Goal: Information Seeking & Learning: Understand process/instructions

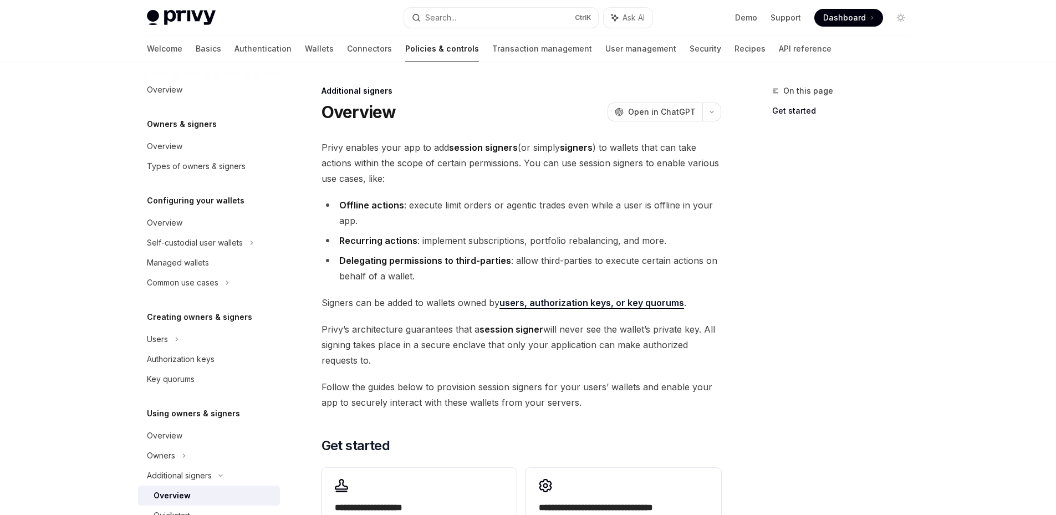
scroll to position [111, 0]
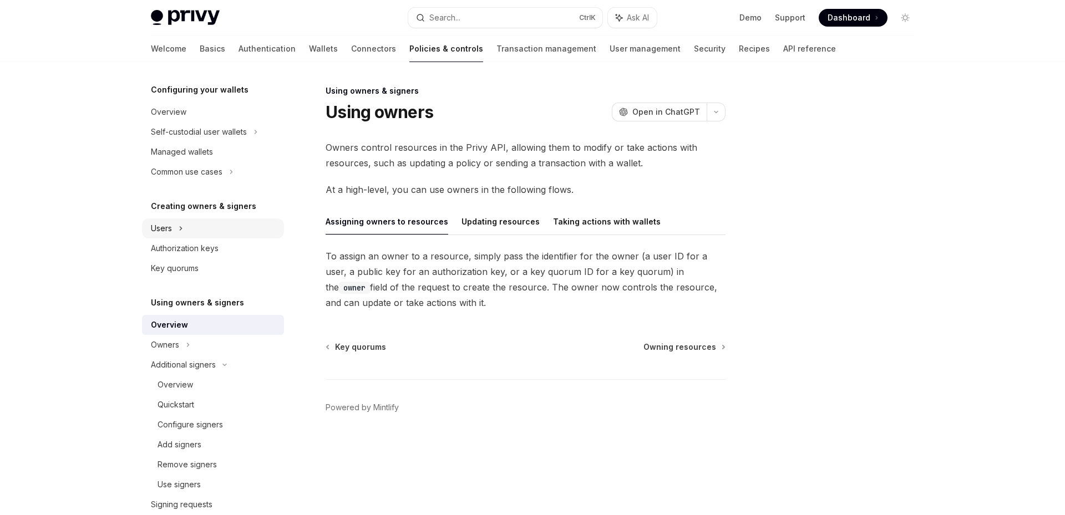
click at [193, 231] on div "Users" at bounding box center [213, 228] width 142 height 20
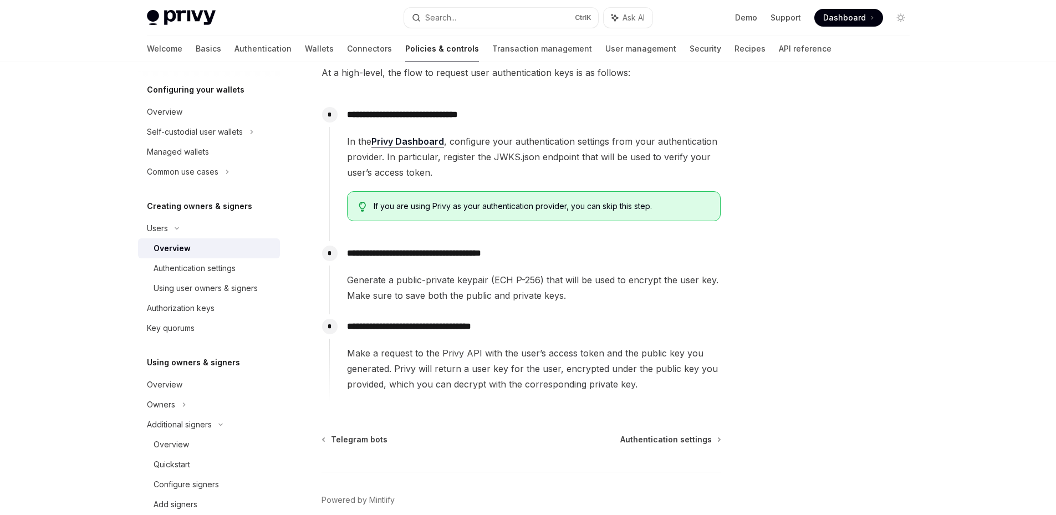
scroll to position [333, 0]
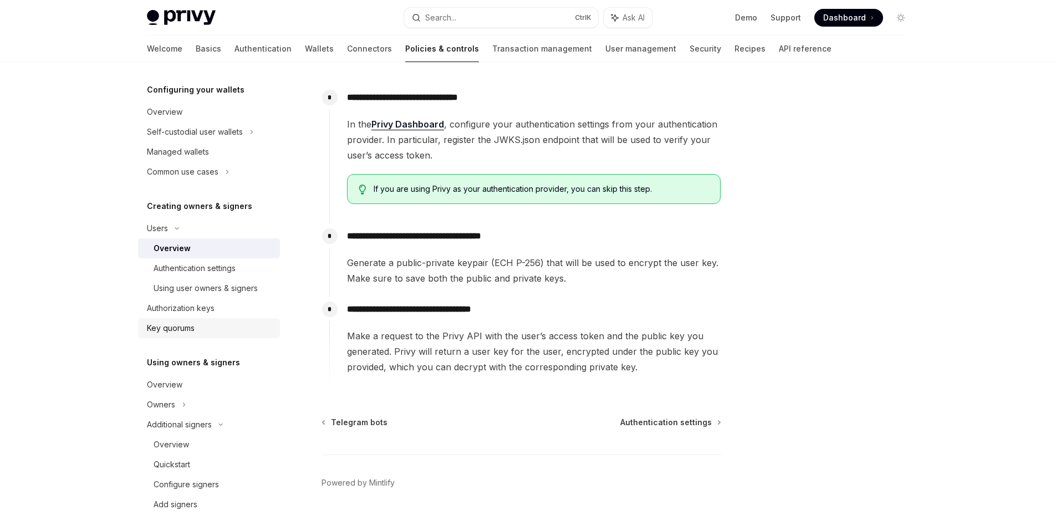
click at [181, 328] on div "Key quorums" at bounding box center [171, 328] width 48 height 13
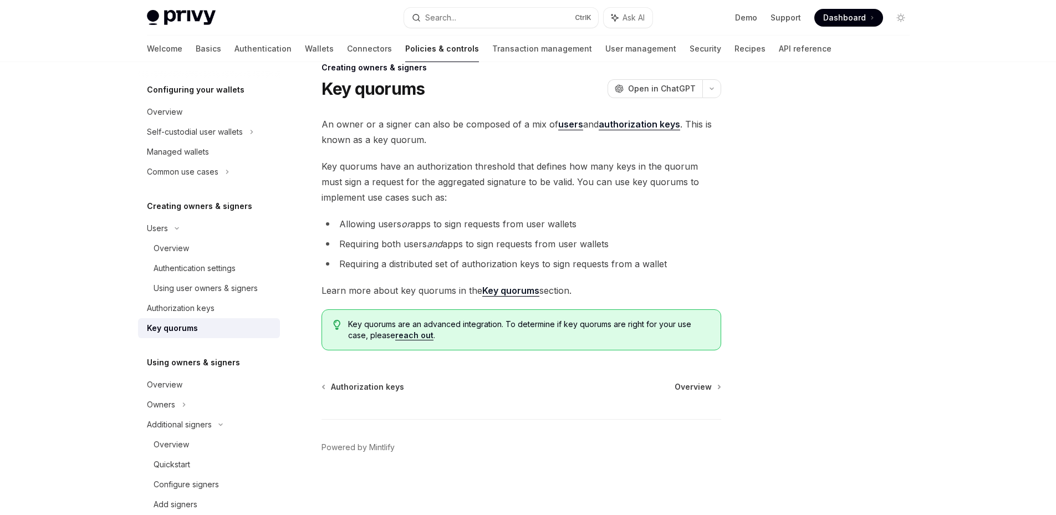
scroll to position [166, 0]
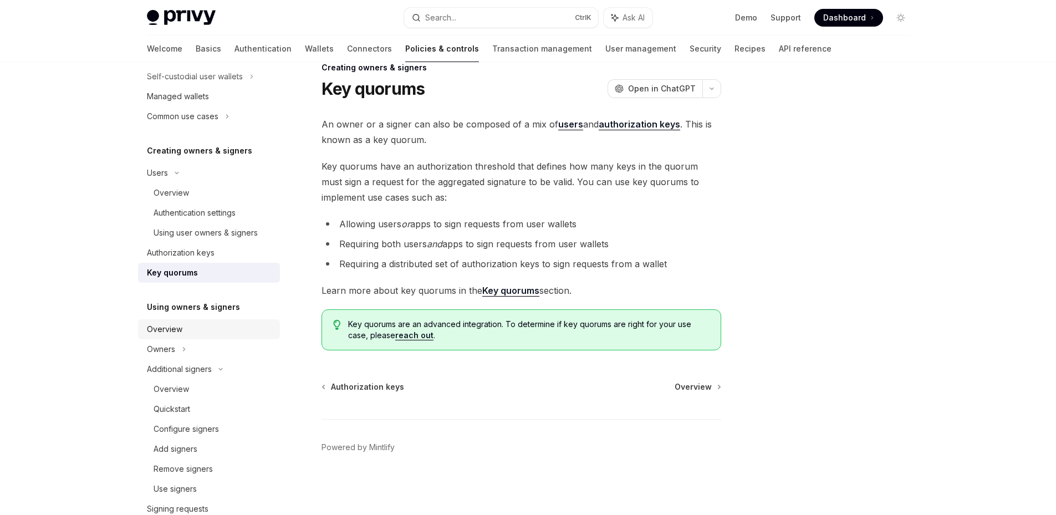
click at [171, 329] on div "Overview" at bounding box center [164, 329] width 35 height 13
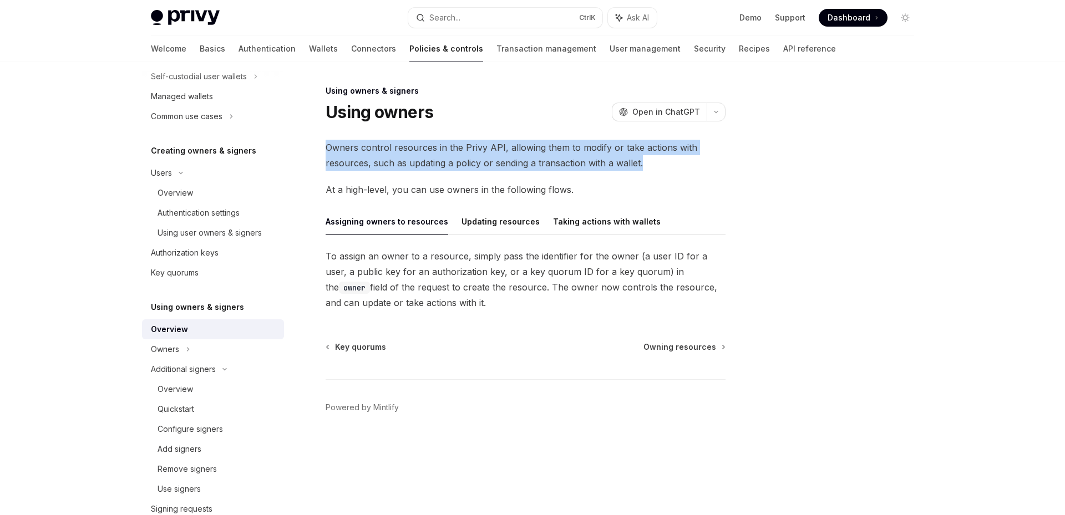
drag, startPoint x: 641, startPoint y: 162, endPoint x: 323, endPoint y: 146, distance: 318.1
click at [323, 146] on div "Using owners & signers Using owners OpenAI Open in ChatGPT OpenAI Open in ChatG…" at bounding box center [421, 299] width 612 height 431
copy span "Owners control resources in the Privy API, allowing them to modify or take acti…"
click at [475, 225] on button "Updating resources" at bounding box center [500, 221] width 78 height 26
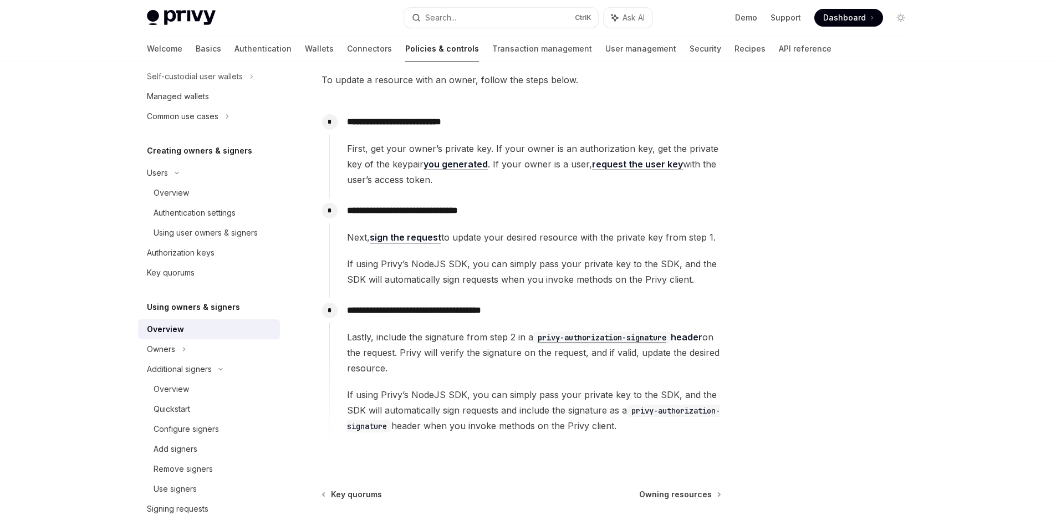
scroll to position [222, 0]
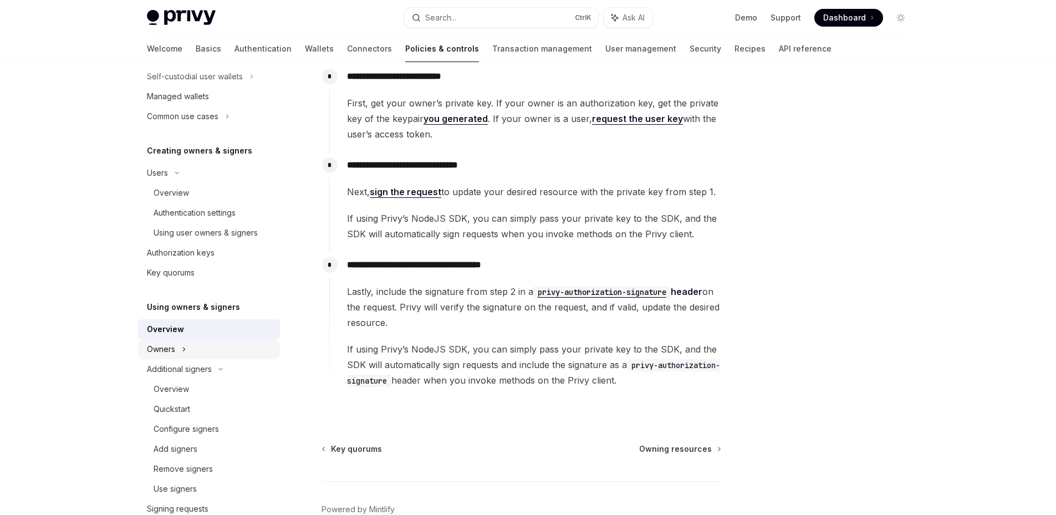
click at [167, 354] on div "Owners" at bounding box center [161, 349] width 28 height 13
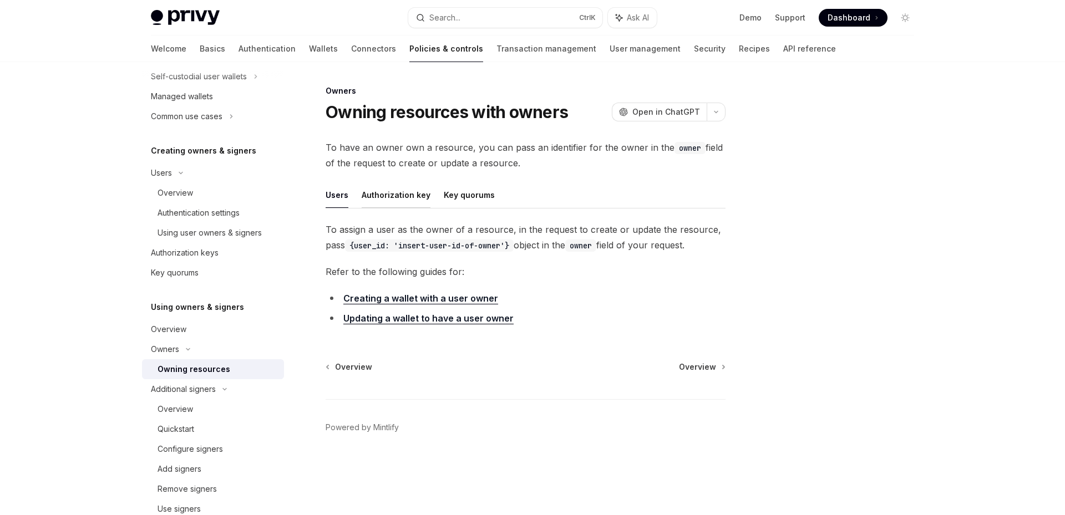
click at [382, 206] on button "Authorization key" at bounding box center [396, 195] width 69 height 26
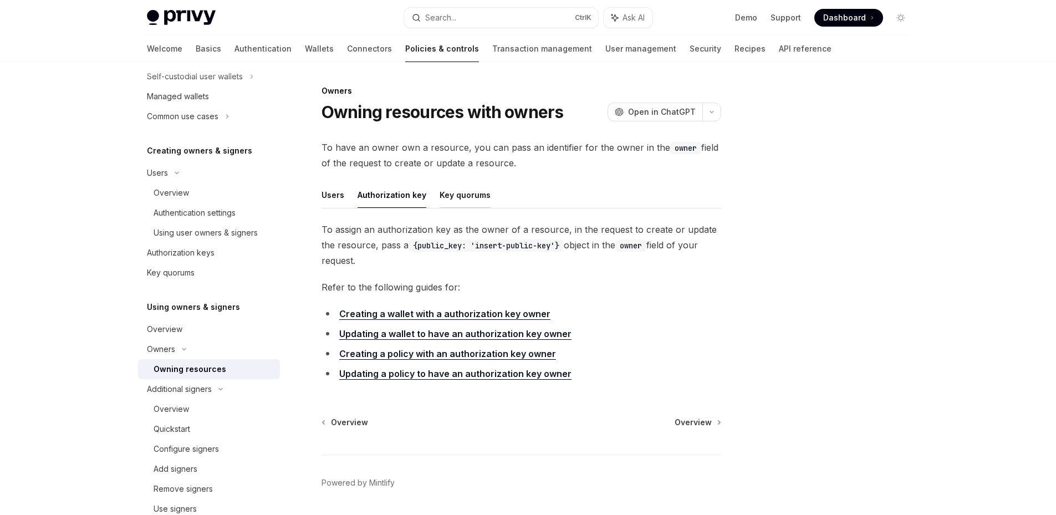
click at [471, 193] on button "Key quorums" at bounding box center [465, 195] width 51 height 26
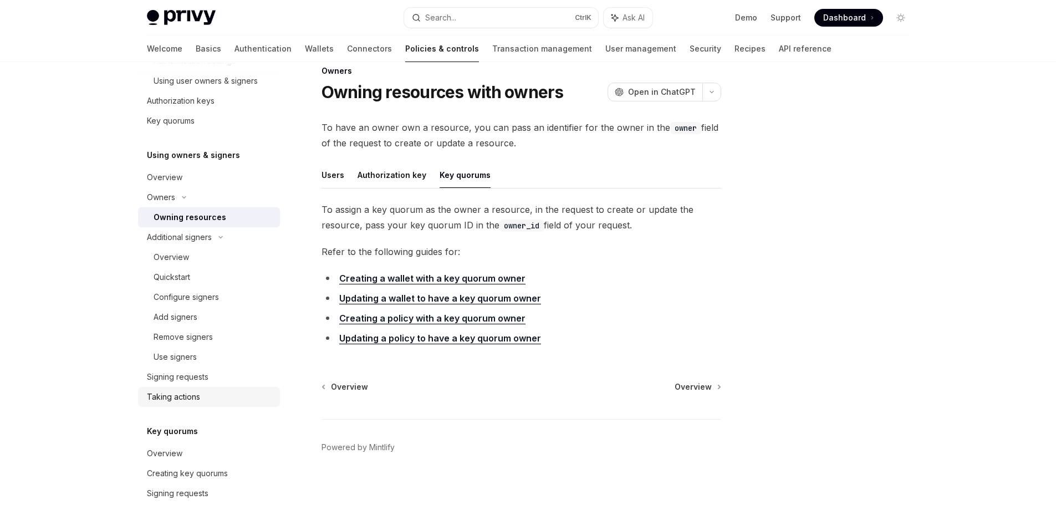
scroll to position [333, 0]
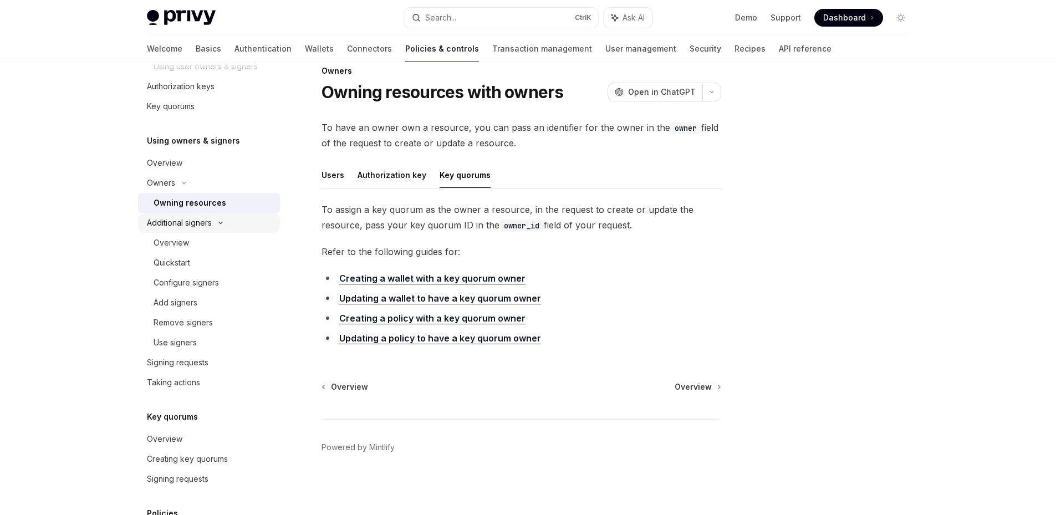
click at [199, 225] on div "Additional signers" at bounding box center [179, 222] width 65 height 13
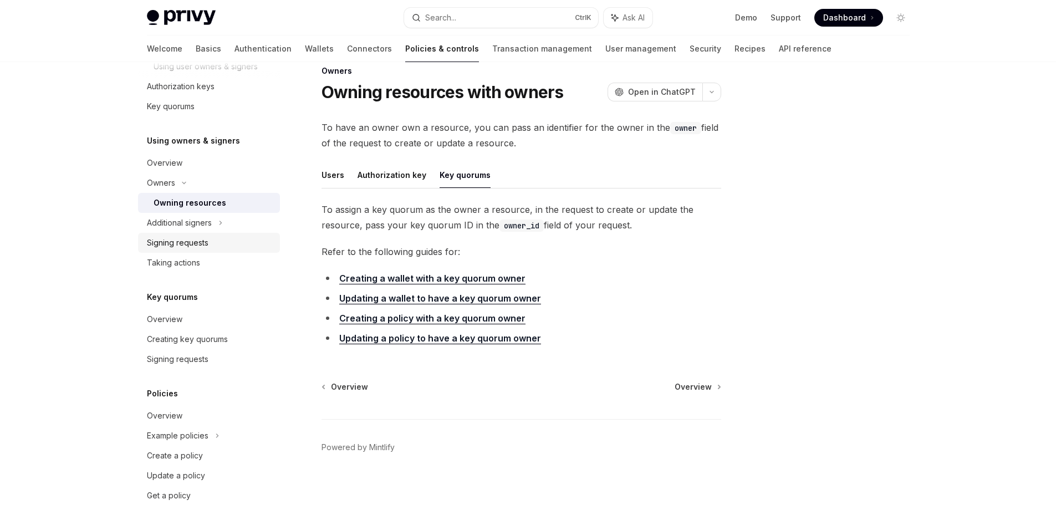
click at [186, 233] on link "Signing requests" at bounding box center [209, 243] width 142 height 20
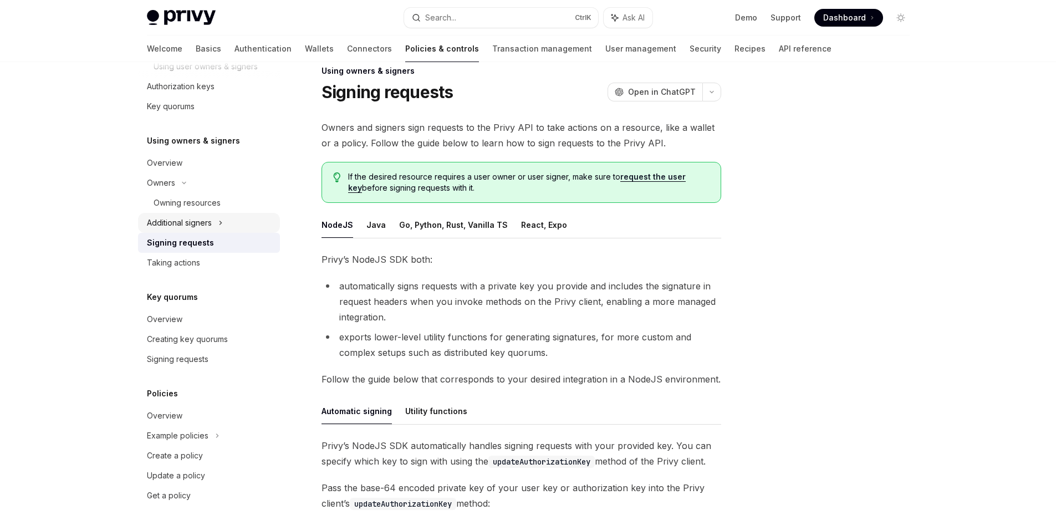
click at [200, 224] on div "Additional signers" at bounding box center [179, 222] width 65 height 13
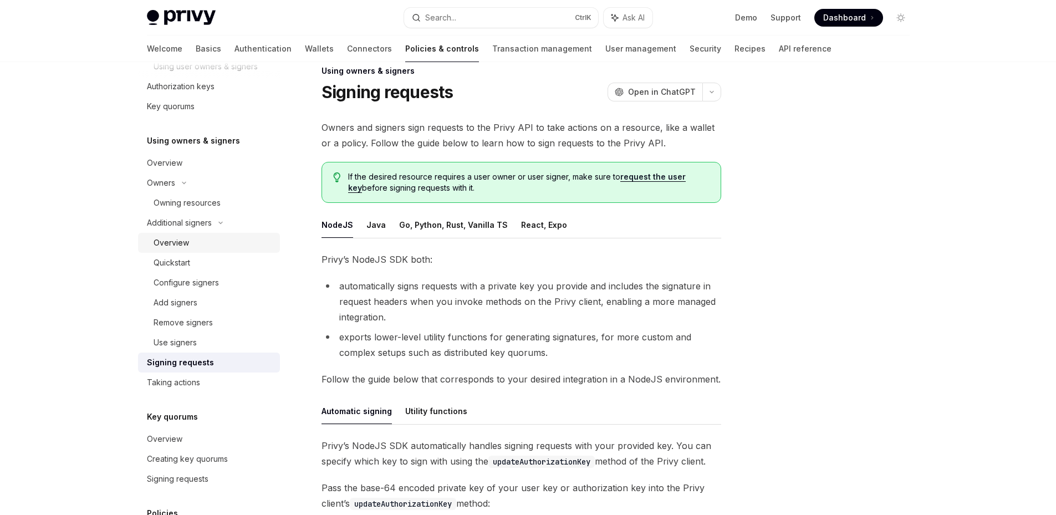
click at [186, 243] on div "Overview" at bounding box center [171, 242] width 35 height 13
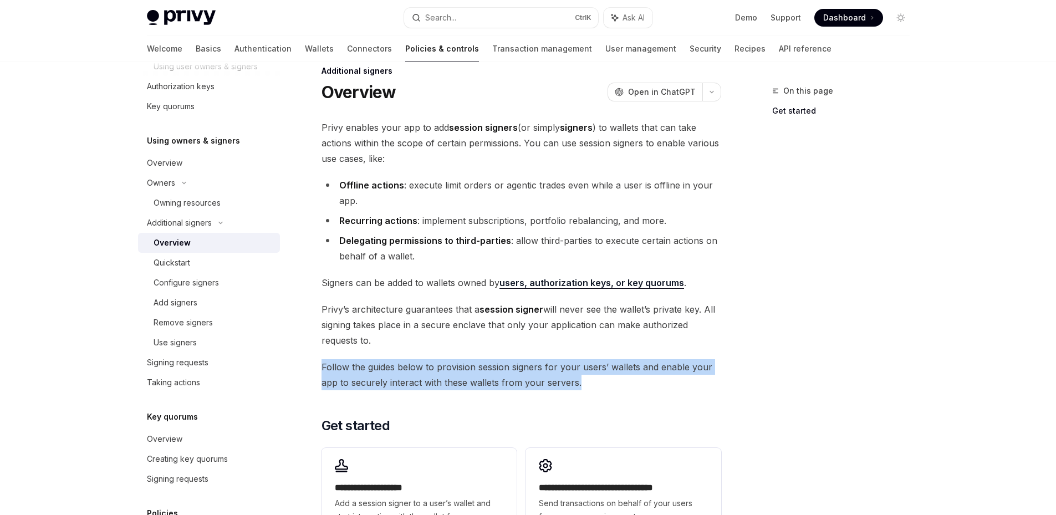
drag, startPoint x: 587, startPoint y: 384, endPoint x: 313, endPoint y: 371, distance: 274.8
click at [313, 371] on div "**********" at bounding box center [417, 390] width 612 height 653
copy span "Follow the guides below to provision session signers for your users’ wallets an…"
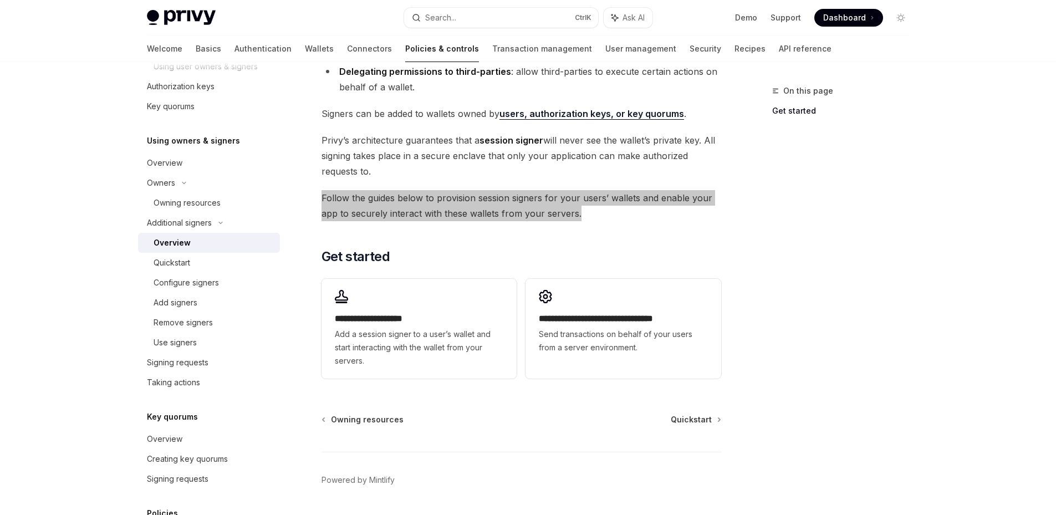
scroll to position [222, 0]
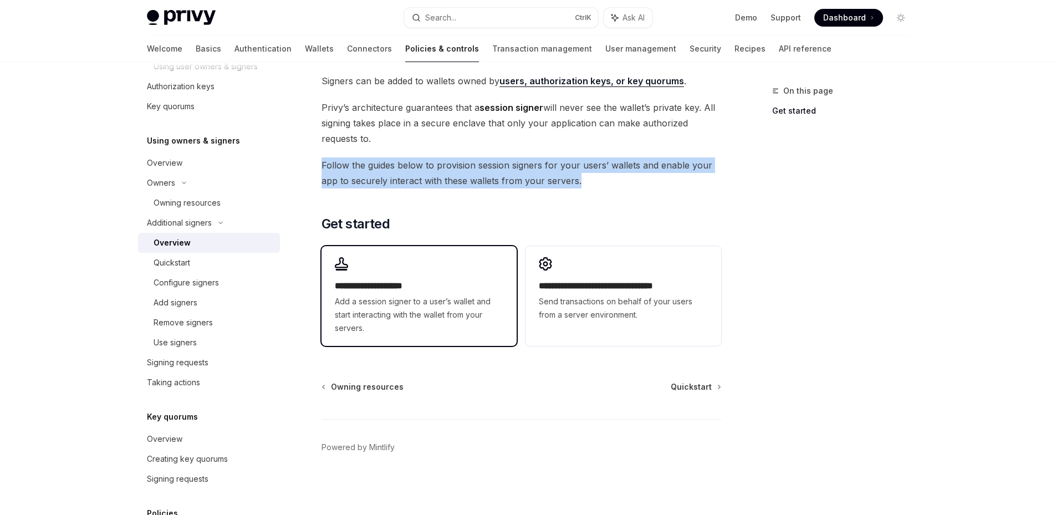
click at [391, 293] on div "**********" at bounding box center [419, 306] width 169 height 55
click at [166, 257] on div "Quickstart" at bounding box center [172, 262] width 37 height 13
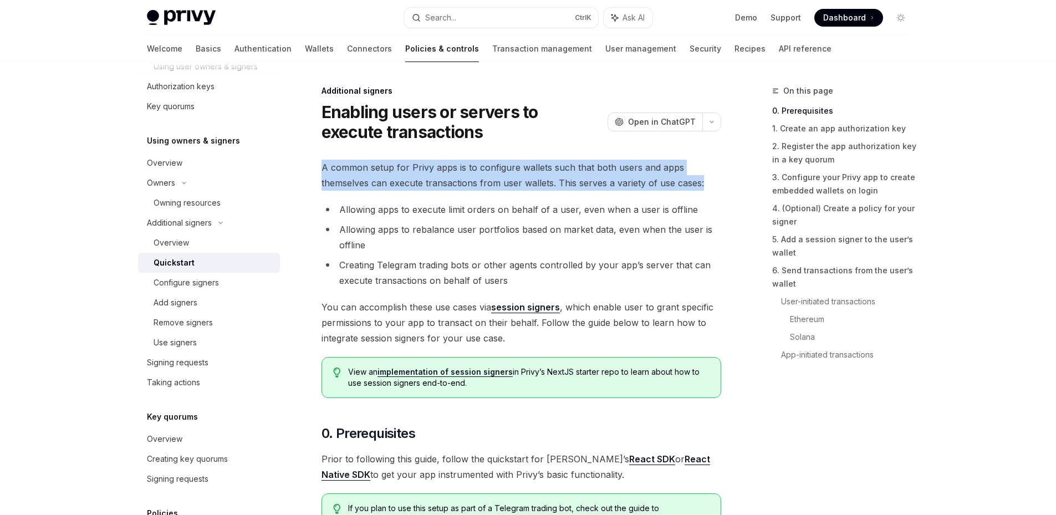
drag, startPoint x: 314, startPoint y: 167, endPoint x: 725, endPoint y: 185, distance: 411.8
copy span "A common setup for Privy apps is to configure wallets such that both users and …"
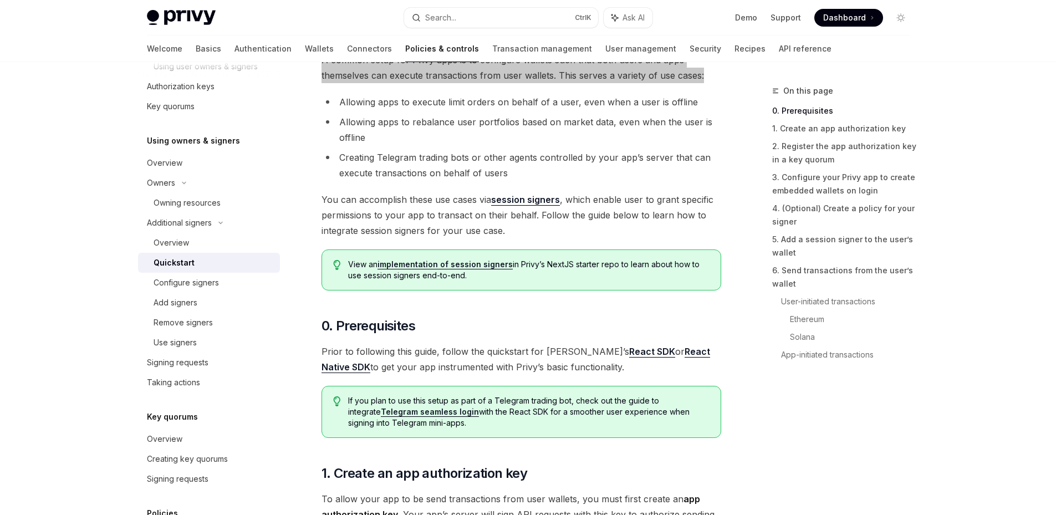
scroll to position [111, 0]
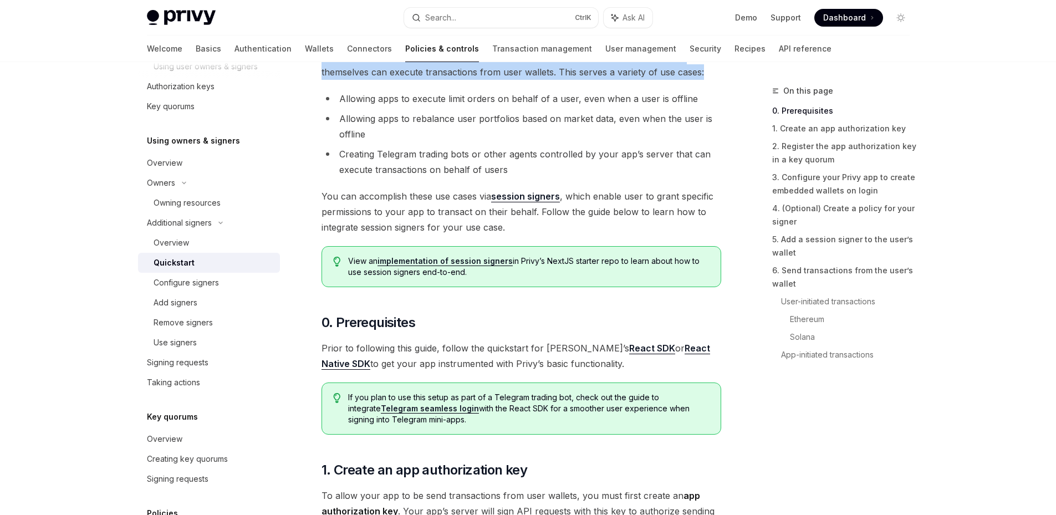
click at [458, 260] on link "implementation of session signers" at bounding box center [445, 261] width 135 height 10
click at [629, 352] on link "React SDK" at bounding box center [652, 349] width 46 height 12
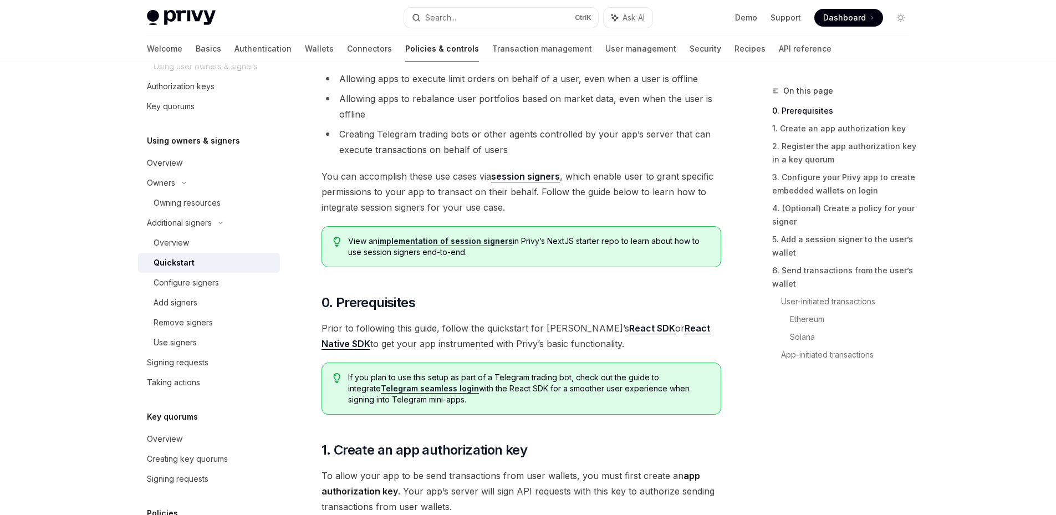
scroll to position [166, 0]
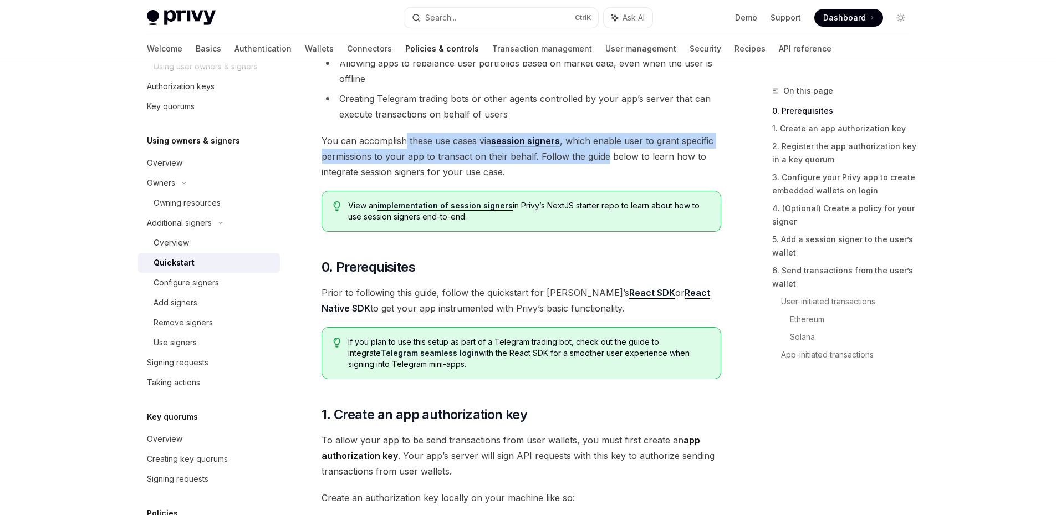
drag, startPoint x: 406, startPoint y: 146, endPoint x: 605, endPoint y: 164, distance: 199.9
click at [605, 164] on span "You can accomplish these use cases via session signers , which enable user to g…" at bounding box center [522, 156] width 400 height 47
click at [438, 148] on span "You can accomplish these use cases via session signers , which enable user to g…" at bounding box center [522, 156] width 400 height 47
drag, startPoint x: 407, startPoint y: 139, endPoint x: 652, endPoint y: 150, distance: 244.8
click at [652, 150] on span "You can accomplish these use cases via session signers , which enable user to g…" at bounding box center [522, 156] width 400 height 47
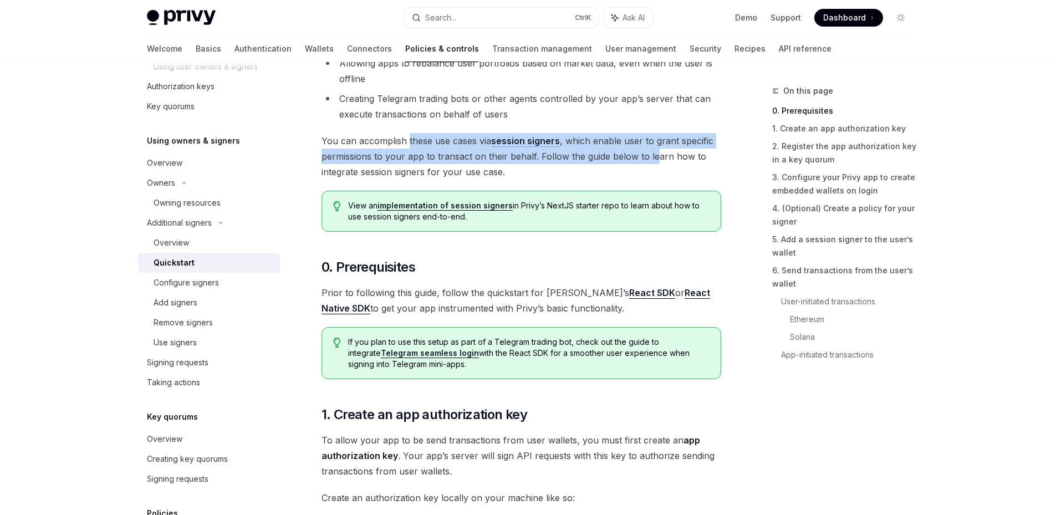
click at [652, 150] on span "You can accomplish these use cases via session signers , which enable user to g…" at bounding box center [522, 156] width 400 height 47
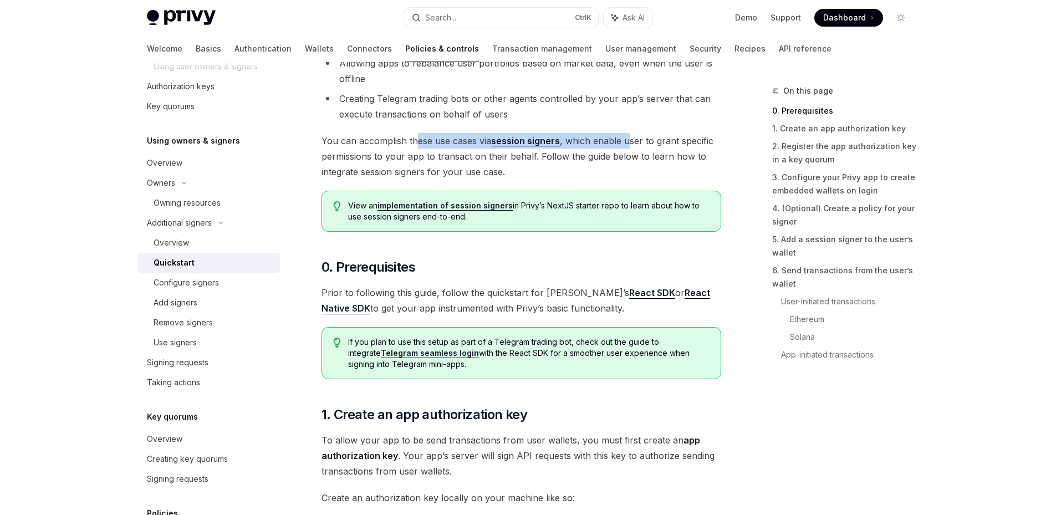
drag, startPoint x: 563, startPoint y: 142, endPoint x: 418, endPoint y: 143, distance: 145.3
click at [418, 143] on span "You can accomplish these use cases via session signers , which enable user to g…" at bounding box center [522, 156] width 400 height 47
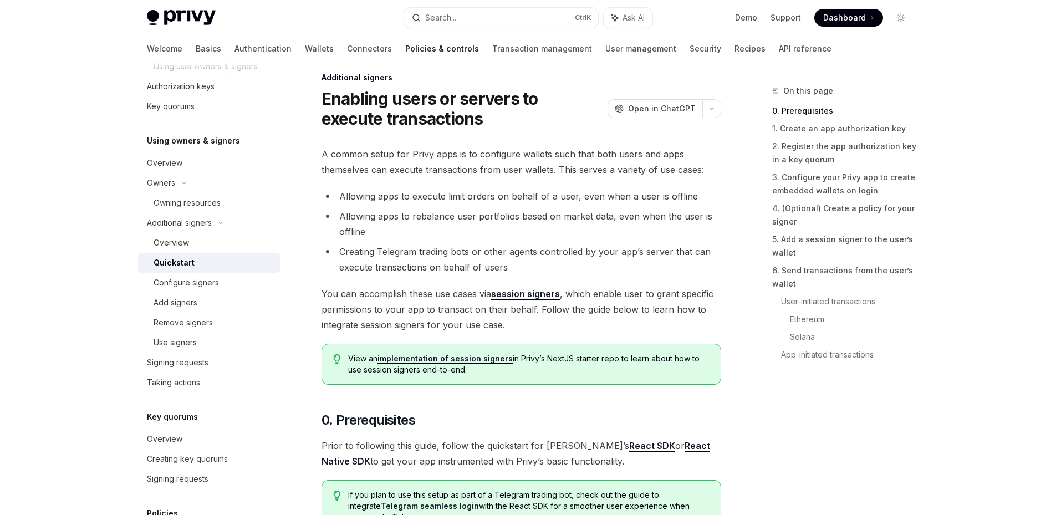
scroll to position [0, 0]
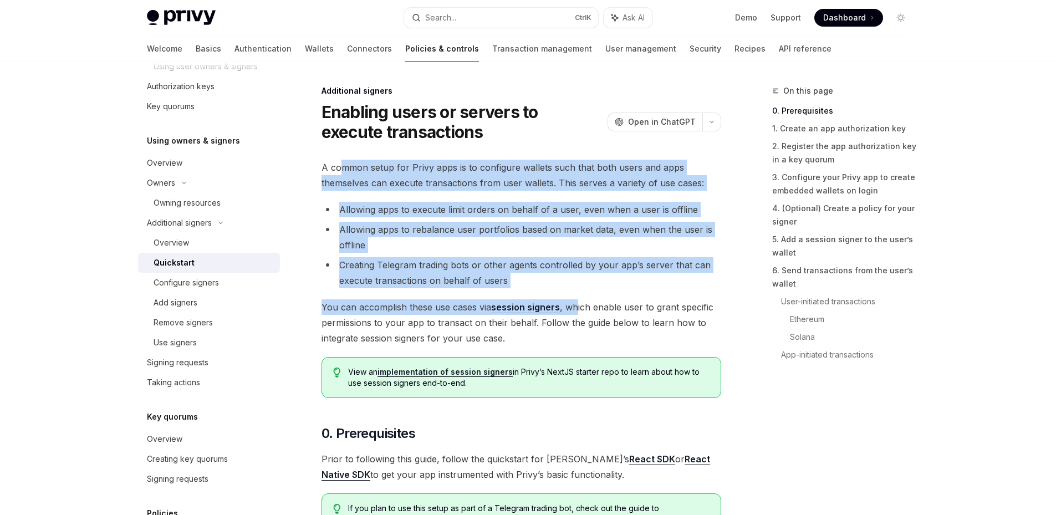
drag, startPoint x: 405, startPoint y: 198, endPoint x: 577, endPoint y: 306, distance: 203.5
click at [334, 308] on span "You can accomplish these use cases via session signers , which enable user to g…" at bounding box center [522, 322] width 400 height 47
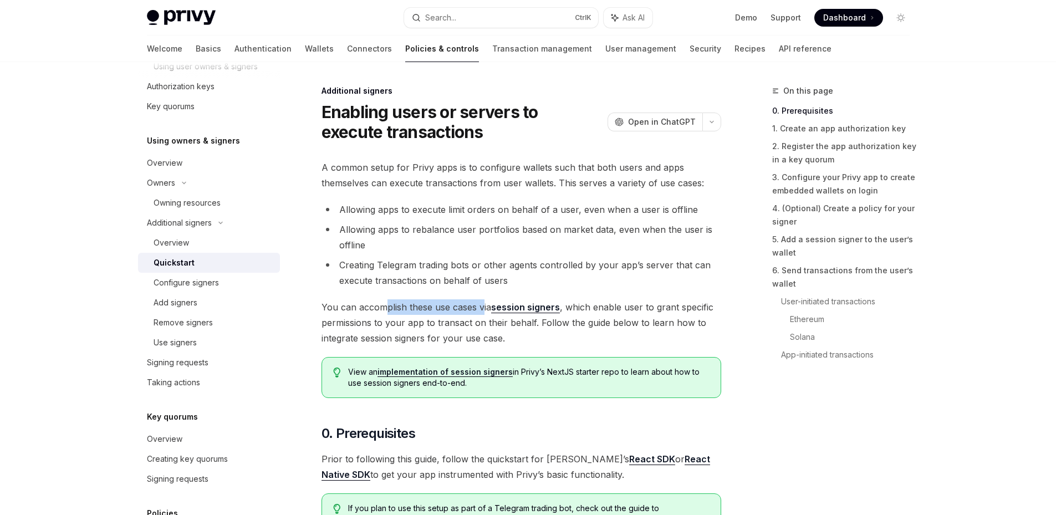
drag, startPoint x: 383, startPoint y: 312, endPoint x: 462, endPoint y: 313, distance: 78.7
click at [482, 313] on span "You can accomplish these use cases via session signers , which enable user to g…" at bounding box center [522, 322] width 400 height 47
click at [461, 313] on span "You can accomplish these use cases via session signers , which enable user to g…" at bounding box center [522, 322] width 400 height 47
drag, startPoint x: 467, startPoint y: 312, endPoint x: 420, endPoint y: 312, distance: 46.6
click at [420, 312] on span "You can accomplish these use cases via session signers , which enable user to g…" at bounding box center [522, 322] width 400 height 47
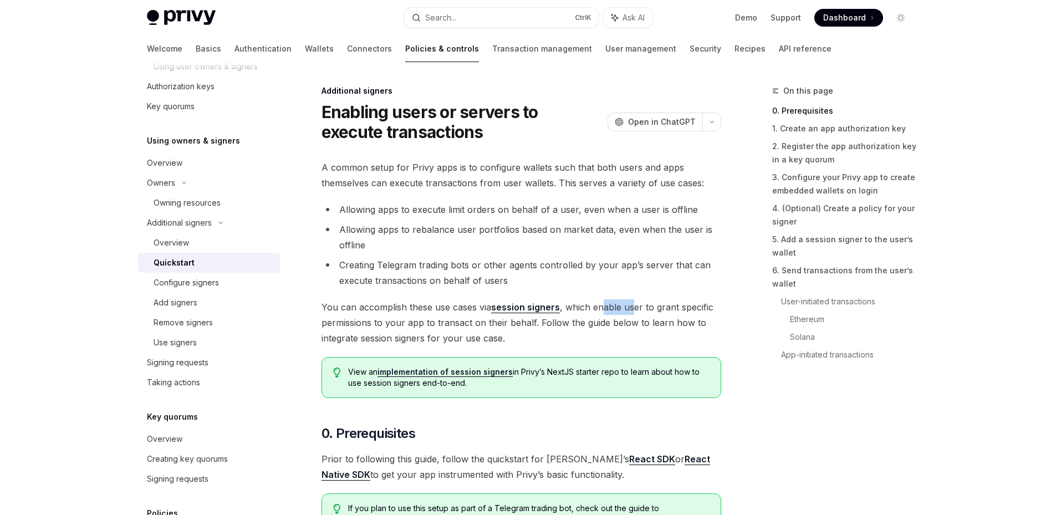
drag, startPoint x: 611, startPoint y: 308, endPoint x: 631, endPoint y: 309, distance: 20.6
click at [631, 309] on span "You can accomplish these use cases via session signers , which enable user to g…" at bounding box center [522, 322] width 400 height 47
click at [622, 311] on span "You can accomplish these use cases via session signers , which enable user to g…" at bounding box center [522, 322] width 400 height 47
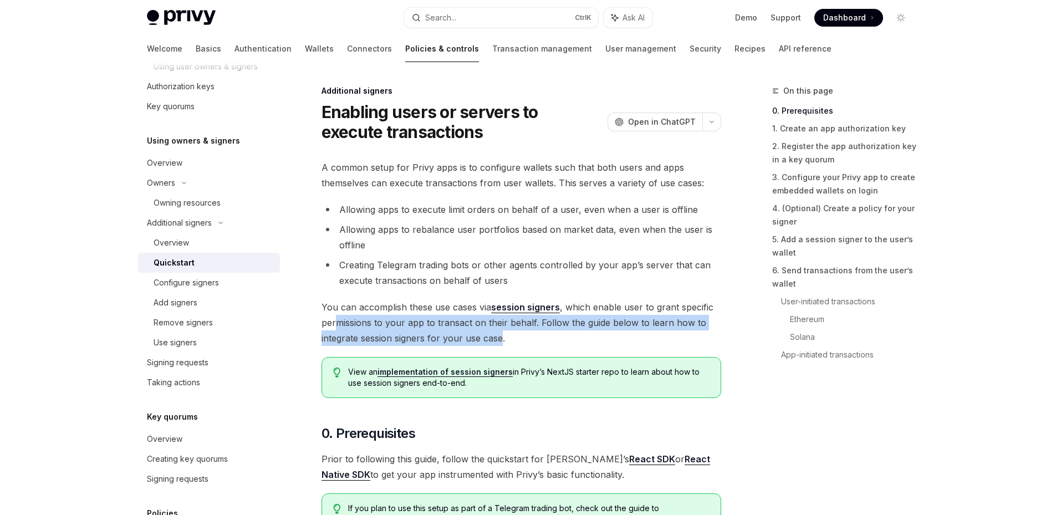
drag, startPoint x: 344, startPoint y: 324, endPoint x: 502, endPoint y: 332, distance: 158.2
click at [502, 332] on span "You can accomplish these use cases via session signers , which enable user to g…" at bounding box center [522, 322] width 400 height 47
click at [510, 327] on span "You can accomplish these use cases via session signers , which enable user to g…" at bounding box center [522, 322] width 400 height 47
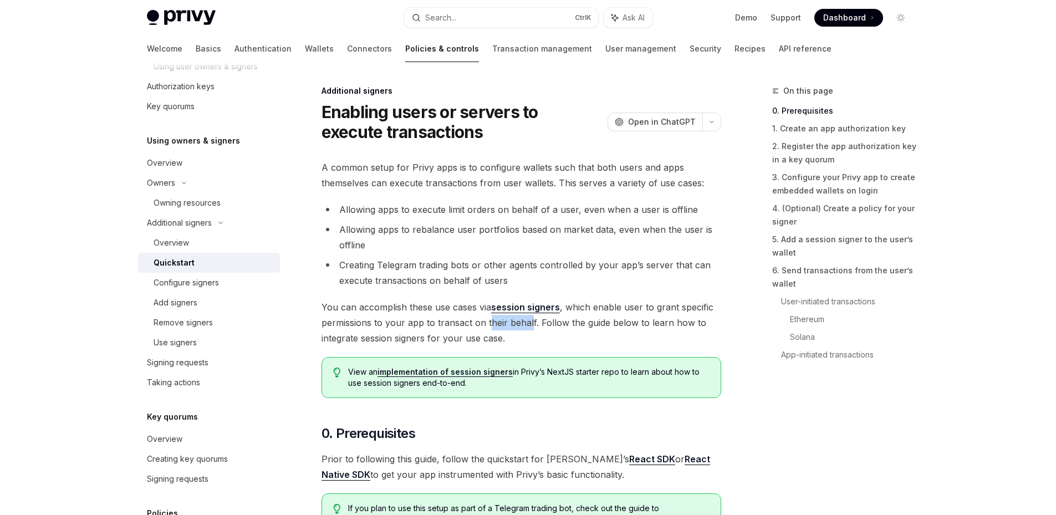
drag, startPoint x: 530, startPoint y: 323, endPoint x: 478, endPoint y: 322, distance: 51.6
click at [483, 322] on span "You can accomplish these use cases via session signers , which enable user to g…" at bounding box center [522, 322] width 400 height 47
click at [446, 325] on span "You can accomplish these use cases via session signers , which enable user to g…" at bounding box center [522, 322] width 400 height 47
click at [448, 327] on span "You can accomplish these use cases via session signers , which enable user to g…" at bounding box center [522, 322] width 400 height 47
drag, startPoint x: 471, startPoint y: 383, endPoint x: 358, endPoint y: 362, distance: 115.5
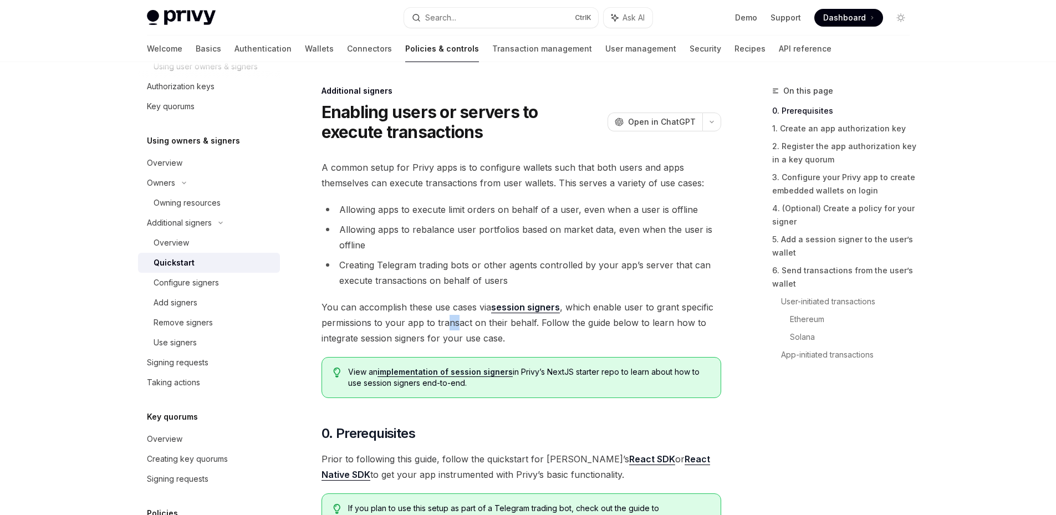
click at [358, 362] on div "View an implementation of session signers in Privy’s NextJS starter repo to lea…" at bounding box center [522, 377] width 400 height 41
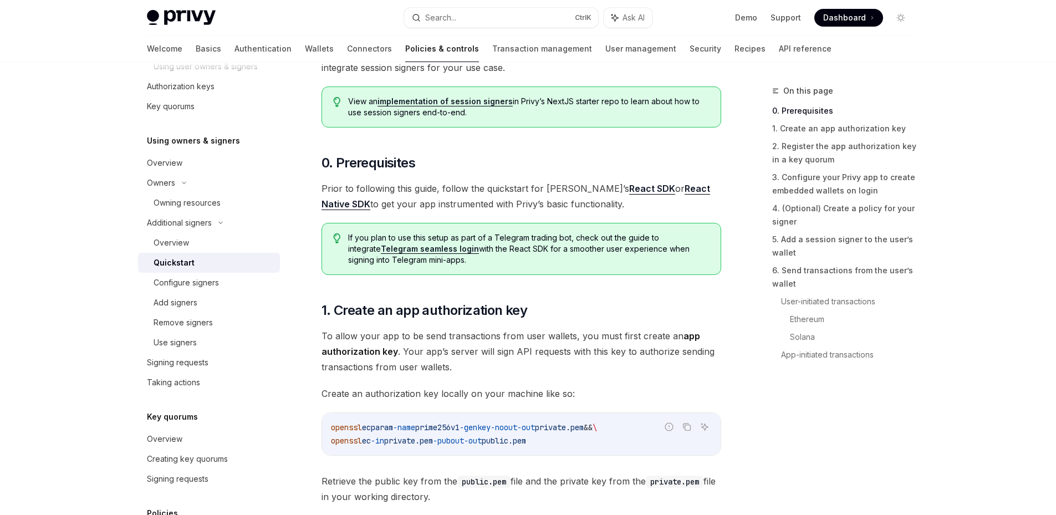
scroll to position [277, 0]
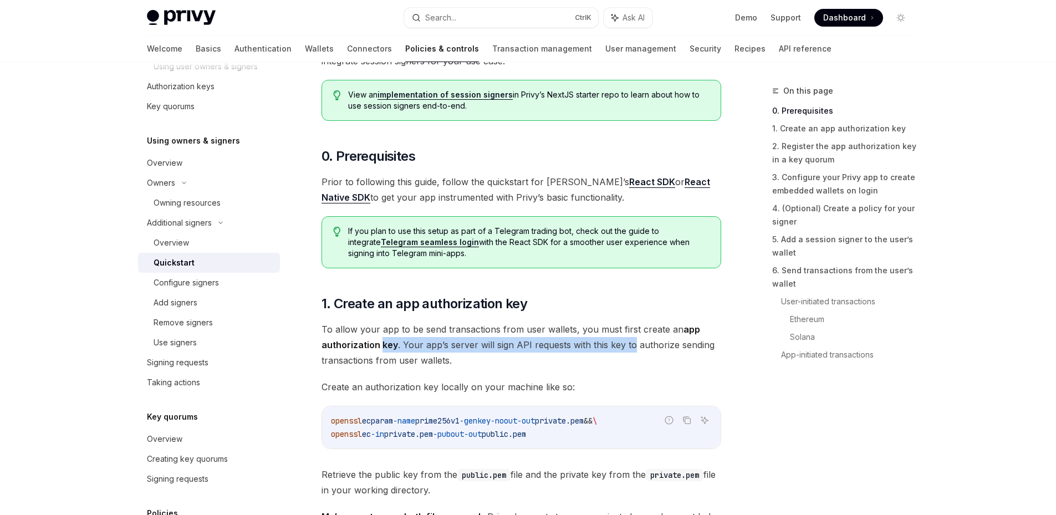
drag, startPoint x: 384, startPoint y: 338, endPoint x: 594, endPoint y: 348, distance: 210.9
click at [629, 348] on span "To allow your app to be send transactions from user wallets, you must first cre…" at bounding box center [522, 345] width 400 height 47
click at [594, 348] on span "To allow your app to be send transactions from user wallets, you must first cre…" at bounding box center [522, 345] width 400 height 47
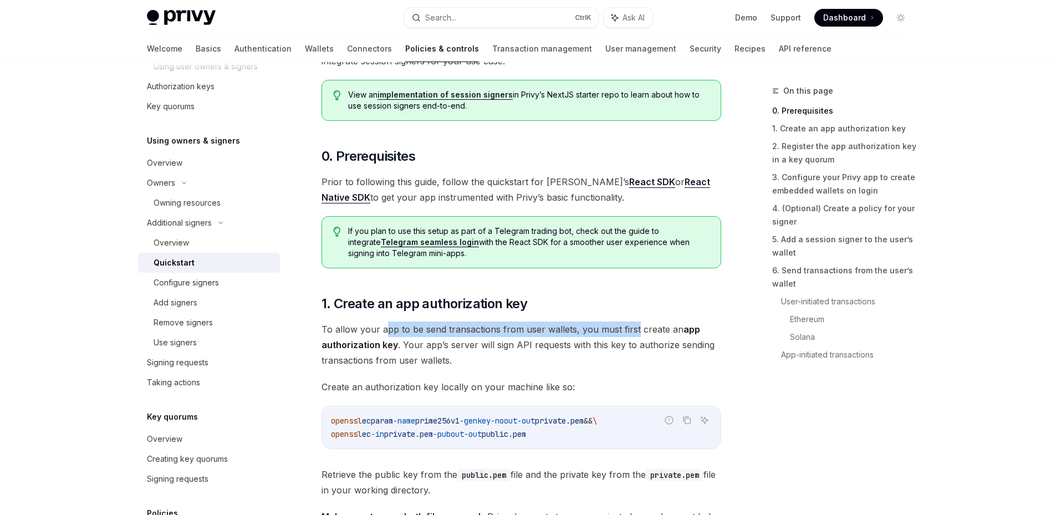
drag, startPoint x: 386, startPoint y: 332, endPoint x: 634, endPoint y: 331, distance: 247.9
click at [634, 331] on span "To allow your app to be send transactions from user wallets, you must first cre…" at bounding box center [522, 345] width 400 height 47
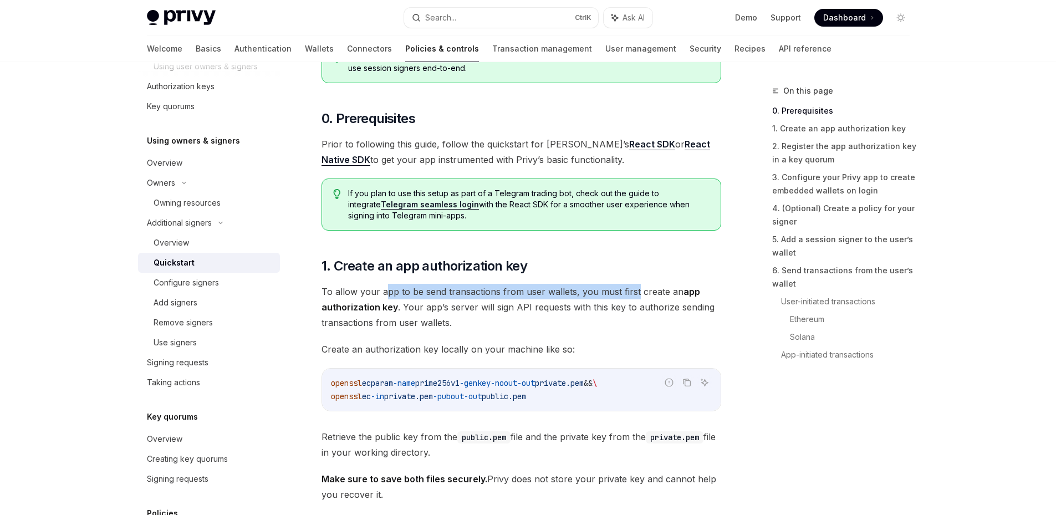
scroll to position [333, 0]
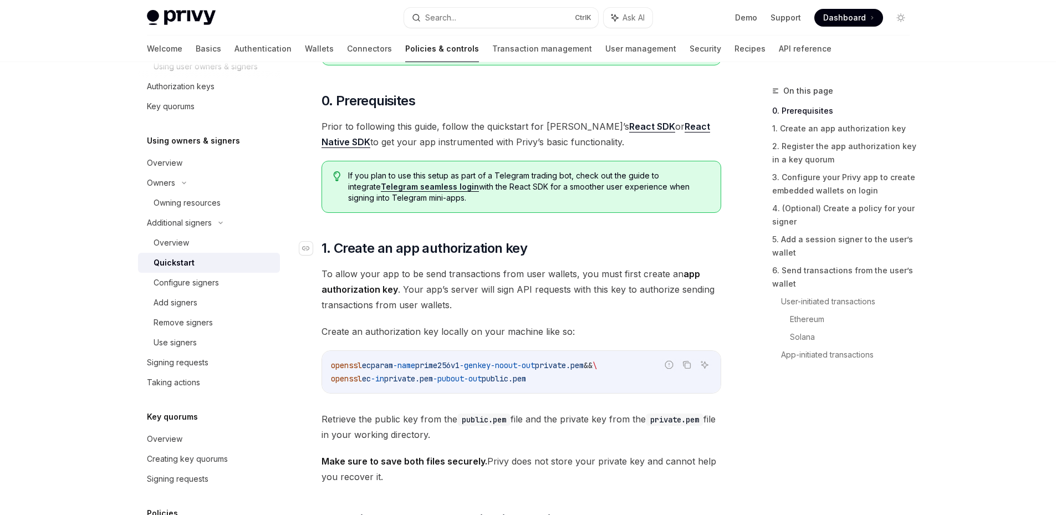
click at [410, 247] on span "1. Create an app authorization key" at bounding box center [425, 249] width 206 height 18
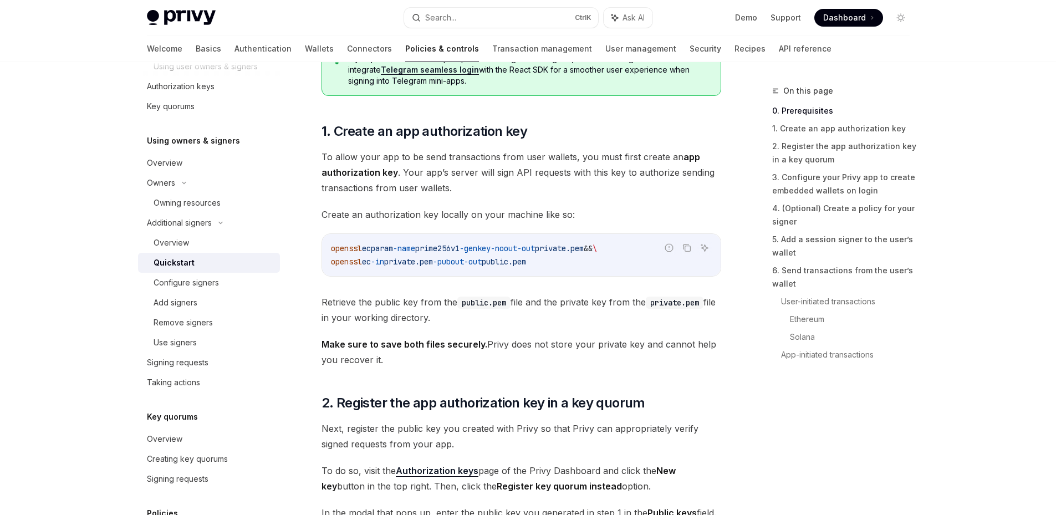
scroll to position [433, 0]
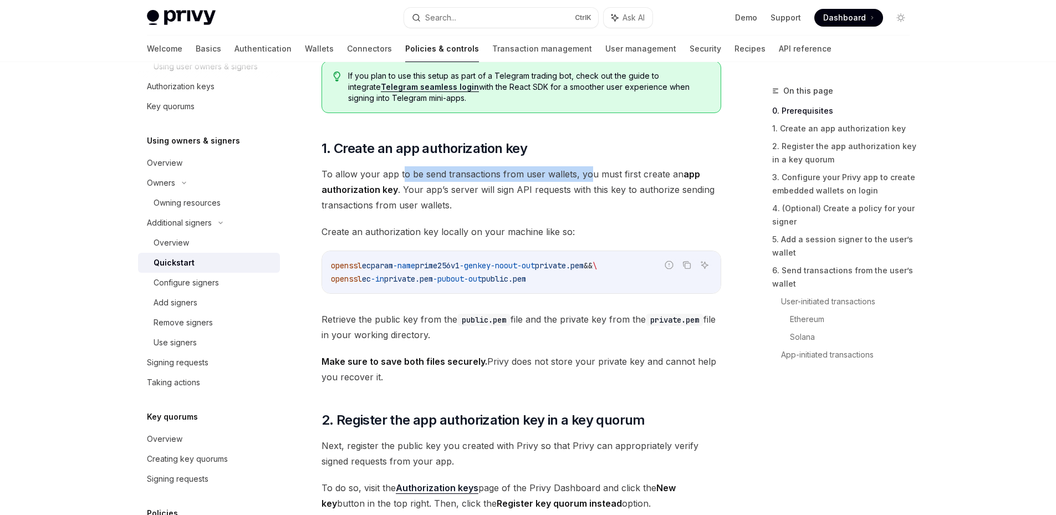
drag, startPoint x: 404, startPoint y: 176, endPoint x: 586, endPoint y: 178, distance: 182.4
click at [586, 178] on span "To allow your app to be send transactions from user wallets, you must first cre…" at bounding box center [522, 189] width 400 height 47
click at [506, 178] on span "To allow your app to be send transactions from user wallets, you must first cre…" at bounding box center [522, 189] width 400 height 47
drag, startPoint x: 379, startPoint y: 177, endPoint x: 596, endPoint y: 177, distance: 216.3
click at [596, 177] on span "To allow your app to be send transactions from user wallets, you must first cre…" at bounding box center [522, 189] width 400 height 47
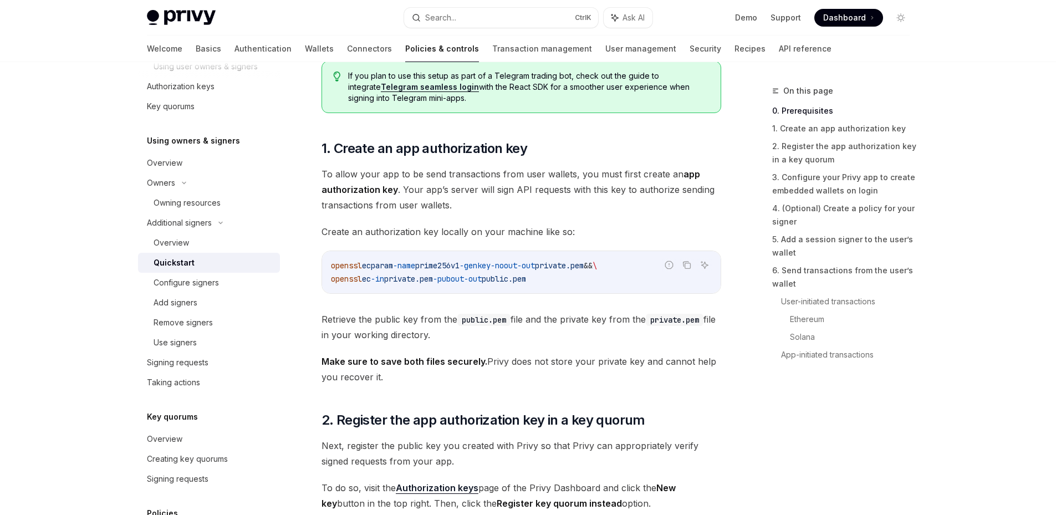
click at [610, 174] on span "To allow your app to be send transactions from user wallets, you must first cre…" at bounding box center [522, 189] width 400 height 47
drag, startPoint x: 434, startPoint y: 187, endPoint x: 477, endPoint y: 187, distance: 43.3
click at [477, 187] on span "To allow your app to be send transactions from user wallets, you must first cre…" at bounding box center [522, 189] width 400 height 47
click at [425, 193] on span "To allow your app to be send transactions from user wallets, you must first cre…" at bounding box center [522, 189] width 400 height 47
drag, startPoint x: 450, startPoint y: 192, endPoint x: 620, endPoint y: 189, distance: 170.8
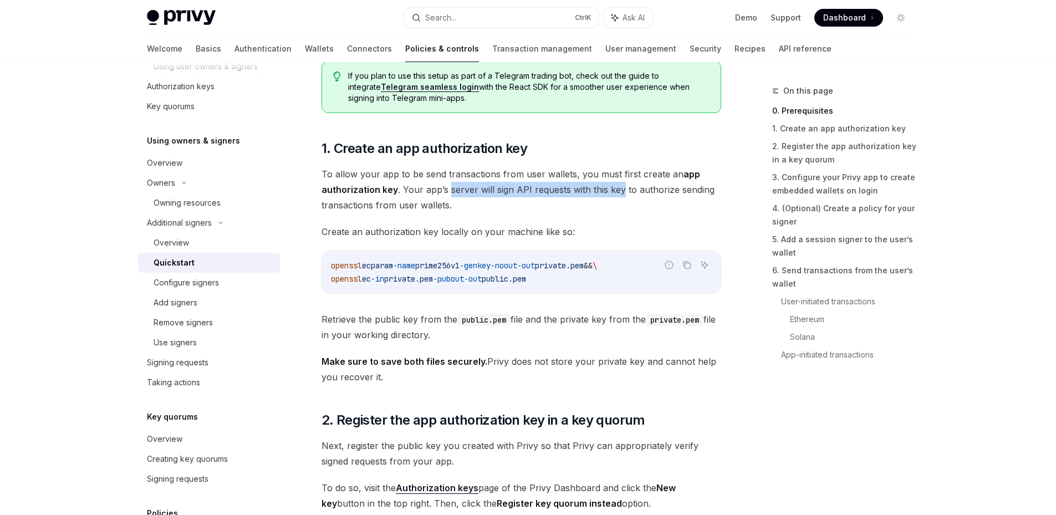
click at [620, 189] on span "To allow your app to be send transactions from user wallets, you must first cre…" at bounding box center [522, 189] width 400 height 47
drag, startPoint x: 347, startPoint y: 265, endPoint x: 594, endPoint y: 277, distance: 247.6
click at [583, 282] on code "openssl ecparam -name prime256v1 -genkey -noout -out private.pem && \ openssl e…" at bounding box center [521, 272] width 381 height 27
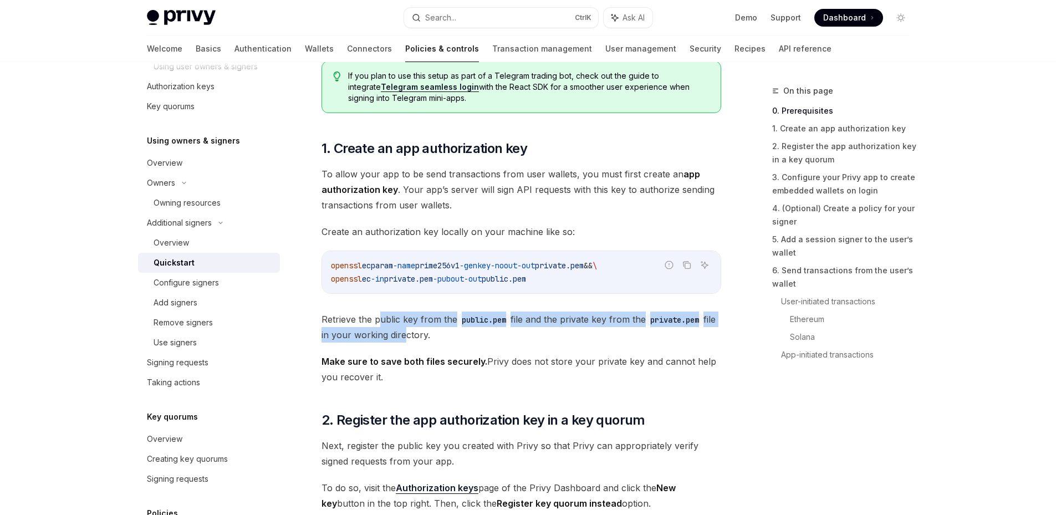
drag, startPoint x: 379, startPoint y: 319, endPoint x: 415, endPoint y: 332, distance: 38.2
click at [415, 332] on span "Retrieve the public key from the public.pem file and the private key from the p…" at bounding box center [522, 327] width 400 height 31
click at [410, 328] on span "Retrieve the public key from the public.pem file and the private key from the p…" at bounding box center [522, 327] width 400 height 31
click at [417, 324] on span "Retrieve the public key from the public.pem file and the private key from the p…" at bounding box center [522, 327] width 400 height 31
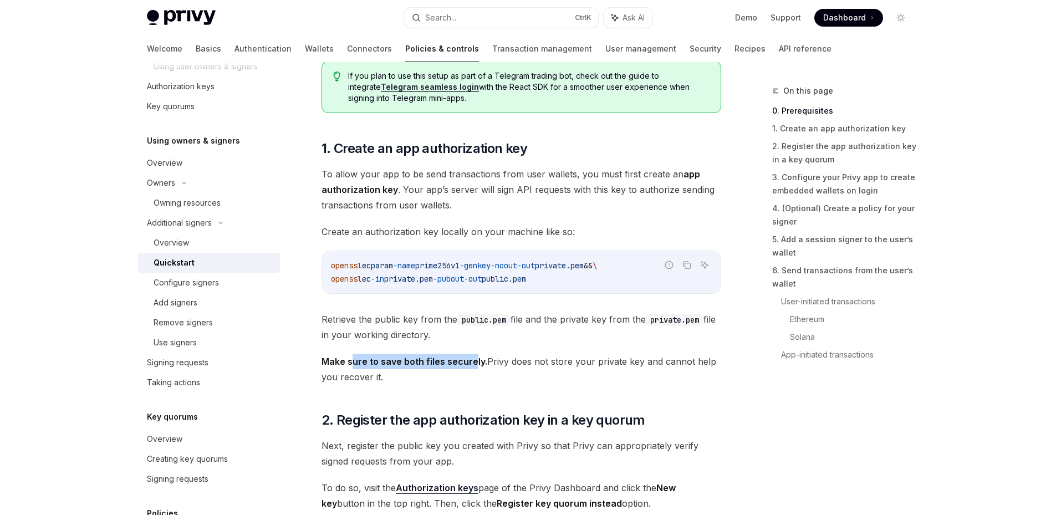
drag, startPoint x: 353, startPoint y: 362, endPoint x: 474, endPoint y: 363, distance: 121.4
click at [474, 363] on strong "Make sure to save both files securely." at bounding box center [405, 361] width 166 height 11
click at [492, 362] on span "Make sure to save both files securely. Privy does not store your private key an…" at bounding box center [522, 369] width 400 height 31
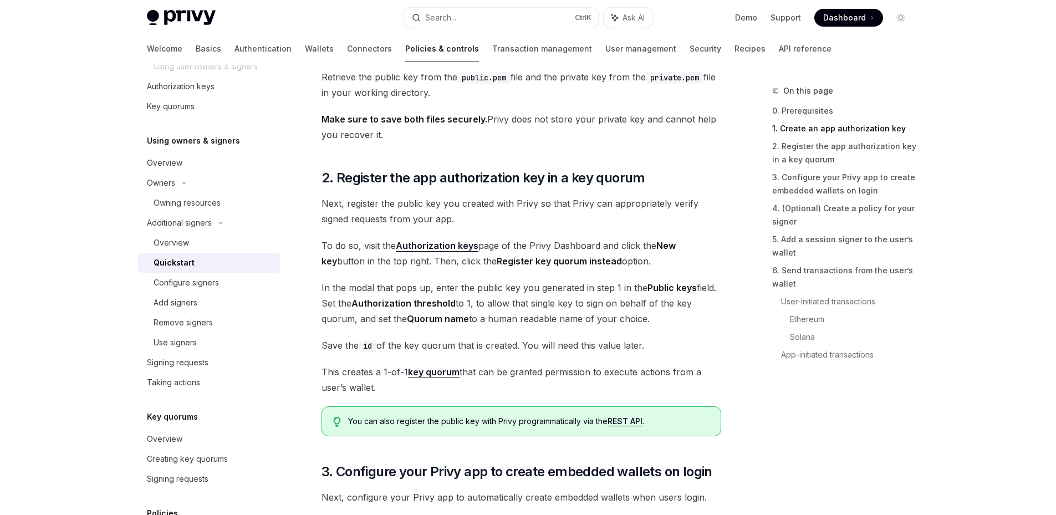
scroll to position [710, 0]
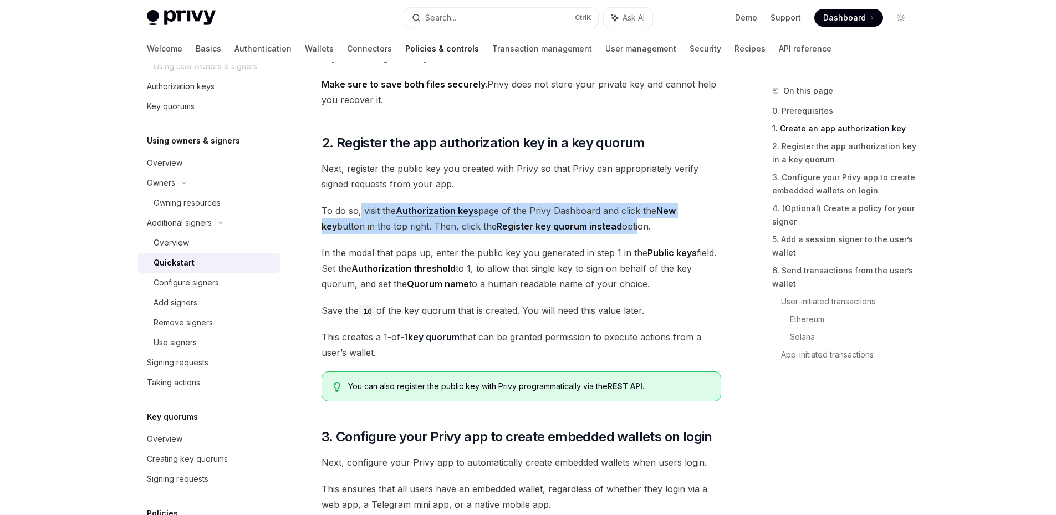
drag, startPoint x: 359, startPoint y: 210, endPoint x: 619, endPoint y: 222, distance: 260.3
click at [619, 222] on span "To do so, visit the Authorization keys page of the Privy Dashboard and click th…" at bounding box center [522, 218] width 400 height 31
click at [547, 210] on span "To do so, visit the Authorization keys page of the Privy Dashboard and click th…" at bounding box center [522, 218] width 400 height 31
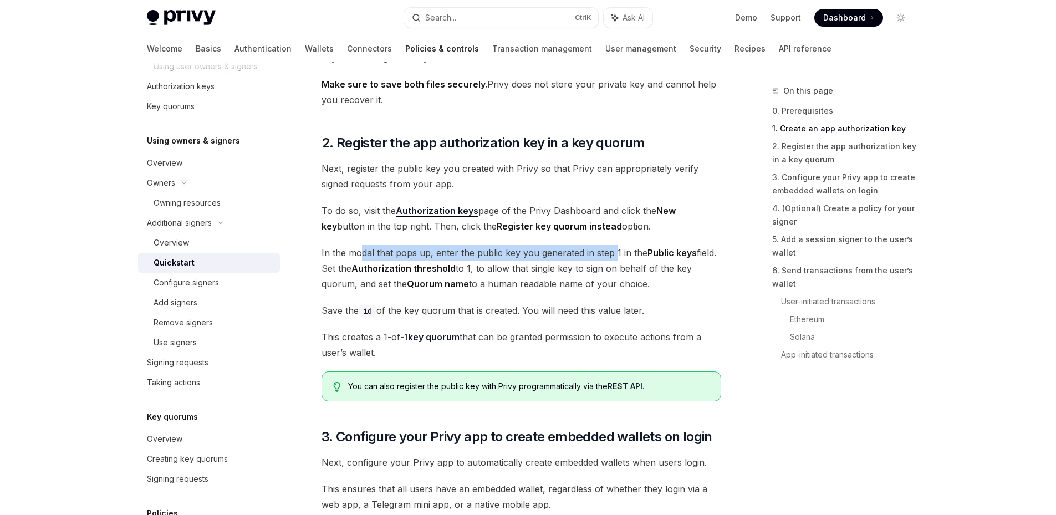
drag, startPoint x: 359, startPoint y: 253, endPoint x: 613, endPoint y: 256, distance: 254.0
click at [613, 256] on span "In the modal that pops up, enter the public key you generated in step 1 in the …" at bounding box center [522, 268] width 400 height 47
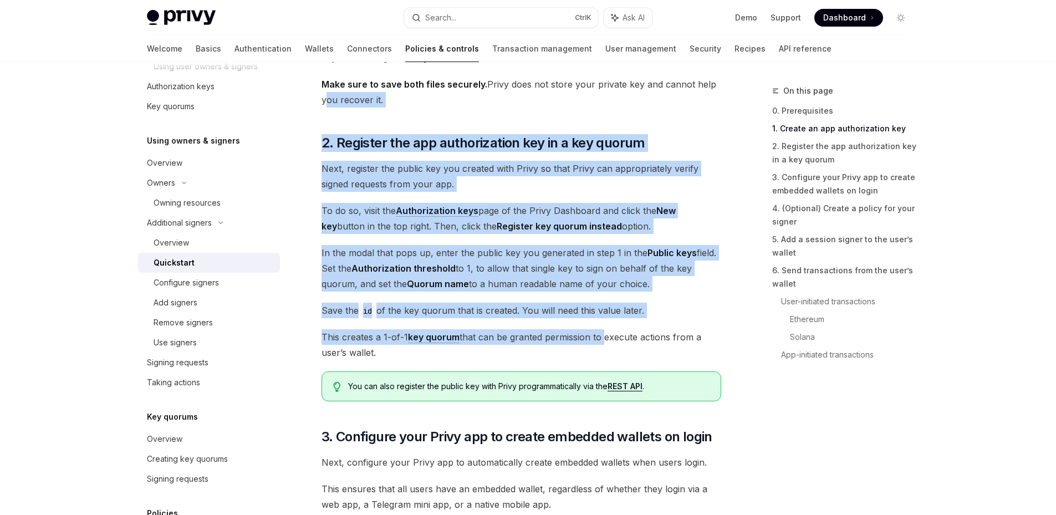
drag, startPoint x: 319, startPoint y: 96, endPoint x: 604, endPoint y: 325, distance: 365.5
click at [553, 267] on span "In the modal that pops up, enter the public key you generated in step 1 in the …" at bounding box center [522, 268] width 400 height 47
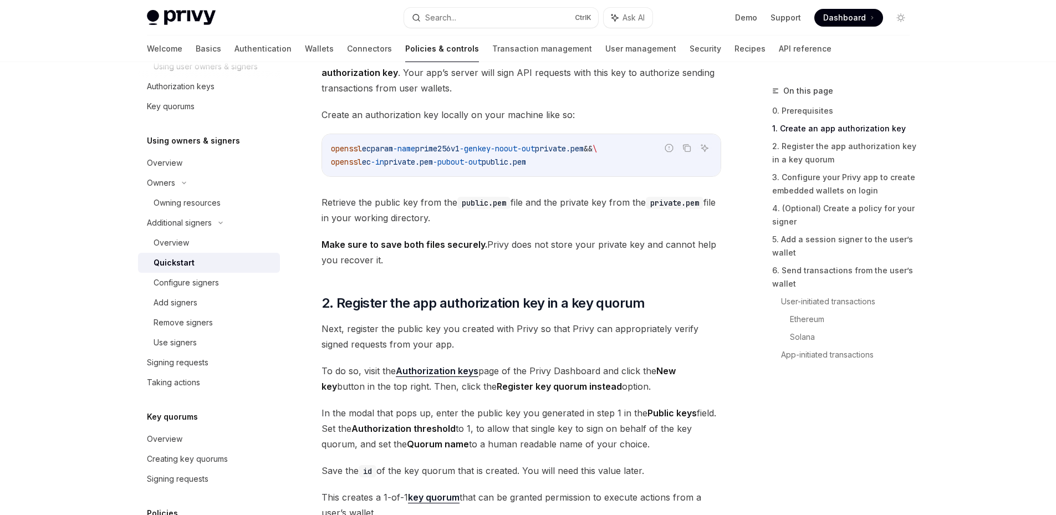
scroll to position [488, 0]
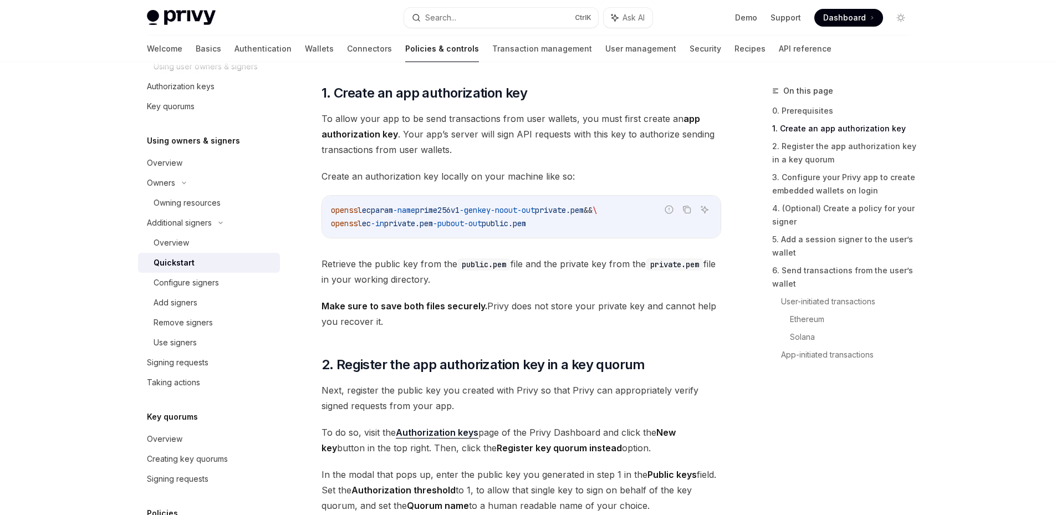
drag, startPoint x: 576, startPoint y: 210, endPoint x: 615, endPoint y: 220, distance: 40.1
click at [615, 220] on code "openssl ecparam -name prime256v1 -genkey -noout -out private.pem && \ openssl e…" at bounding box center [521, 217] width 381 height 27
click at [589, 227] on code "openssl ecparam -name prime256v1 -genkey -noout -out private.pem && \ openssl e…" at bounding box center [521, 217] width 381 height 27
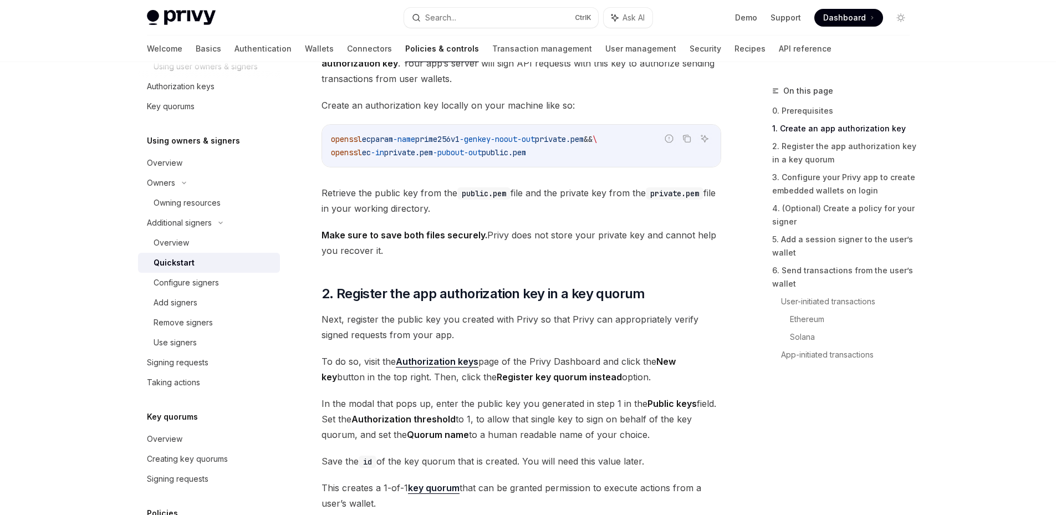
scroll to position [543, 0]
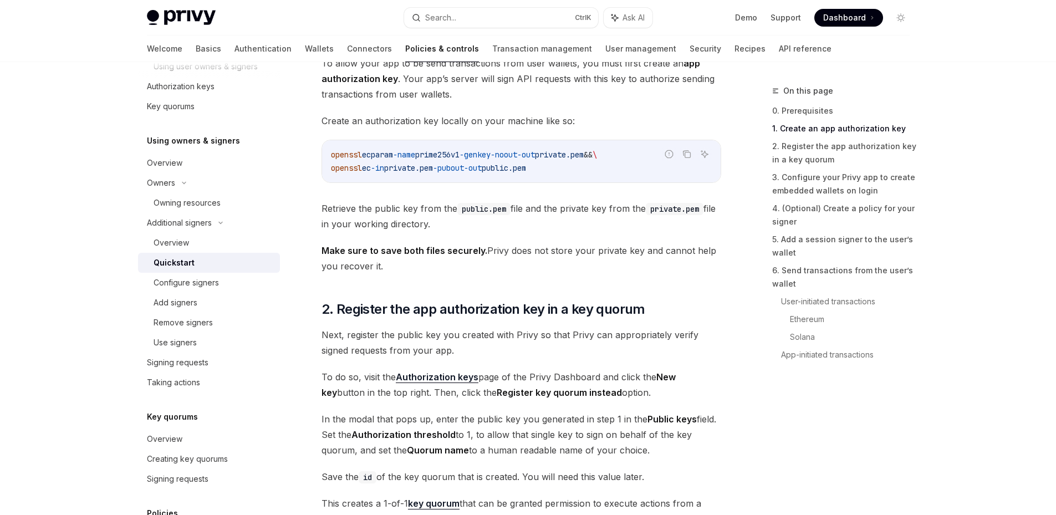
drag, startPoint x: 530, startPoint y: 217, endPoint x: 665, endPoint y: 216, distance: 135.3
click at [679, 216] on span "Retrieve the public key from the public.pem file and the private key from the p…" at bounding box center [522, 216] width 400 height 31
click at [551, 216] on span "Retrieve the public key from the public.pem file and the private key from the p…" at bounding box center [522, 216] width 400 height 31
click at [633, 208] on span "Retrieve the public key from the public.pem file and the private key from the p…" at bounding box center [522, 216] width 400 height 31
drag, startPoint x: 464, startPoint y: 208, endPoint x: 493, endPoint y: 229, distance: 36.2
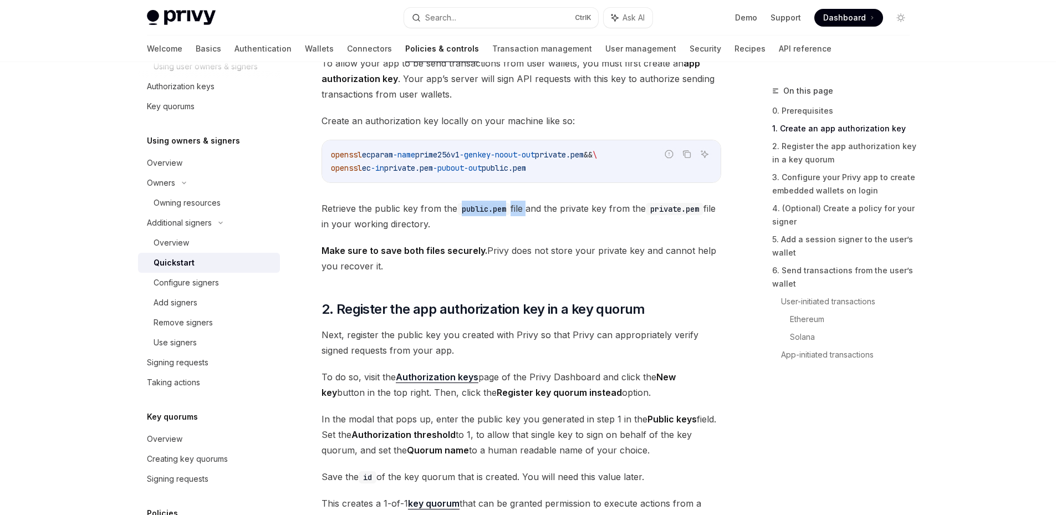
click at [527, 211] on span "Retrieve the public key from the public.pem file and the private key from the p…" at bounding box center [522, 216] width 400 height 31
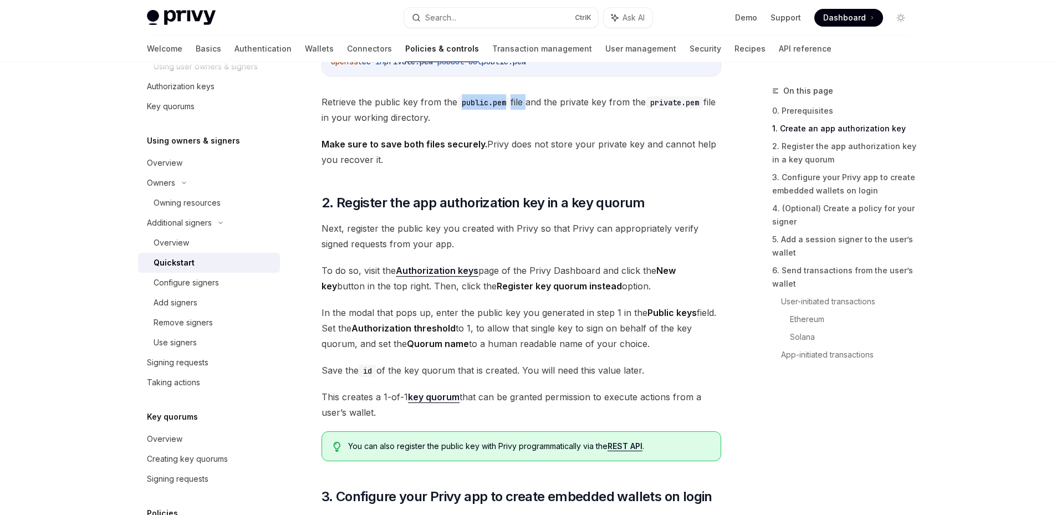
scroll to position [654, 0]
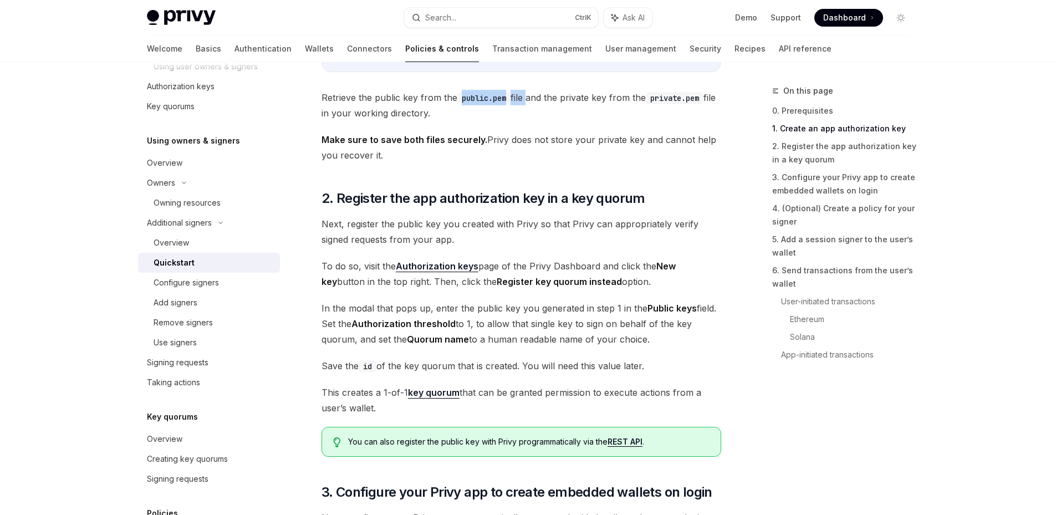
drag, startPoint x: 329, startPoint y: 227, endPoint x: 629, endPoint y: 405, distance: 348.1
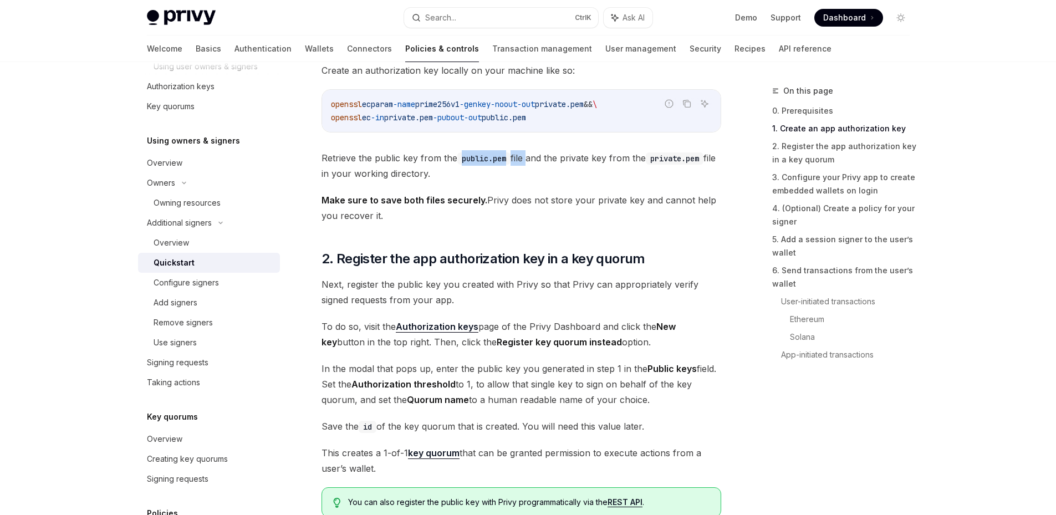
scroll to position [488, 0]
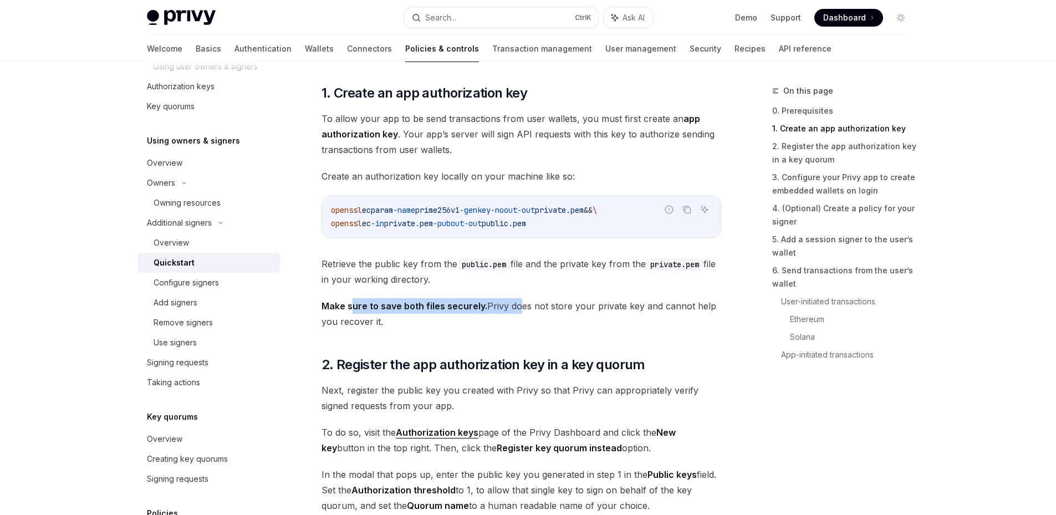
drag, startPoint x: 354, startPoint y: 309, endPoint x: 513, endPoint y: 302, distance: 159.3
click at [513, 302] on span "Make sure to save both files securely. Privy does not store your private key an…" at bounding box center [522, 313] width 400 height 31
click at [514, 302] on span "Make sure to save both files securely. Privy does not store your private key an…" at bounding box center [522, 313] width 400 height 31
drag, startPoint x: 352, startPoint y: 282, endPoint x: 468, endPoint y: 285, distance: 116.5
click at [468, 285] on span "Retrieve the public key from the public.pem file and the private key from the p…" at bounding box center [522, 271] width 400 height 31
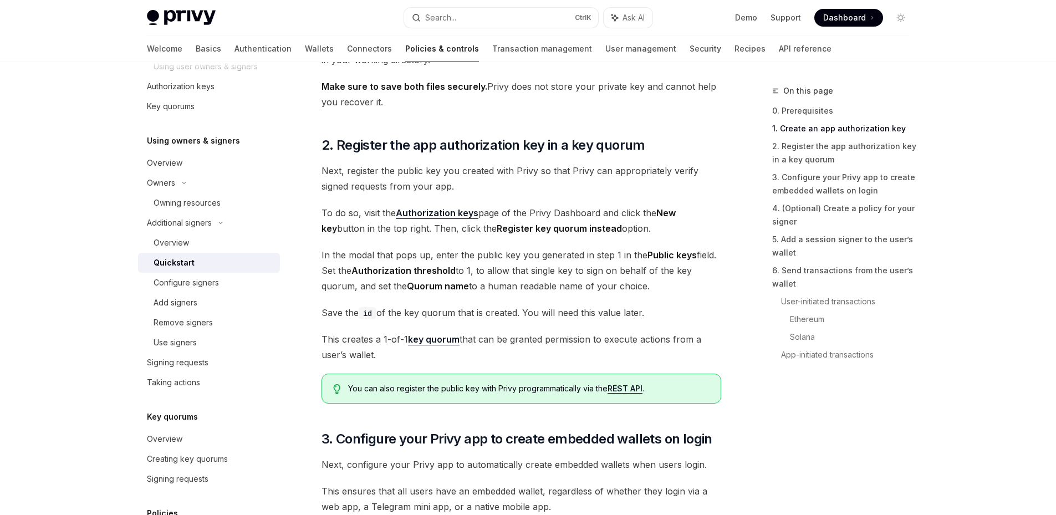
scroll to position [710, 0]
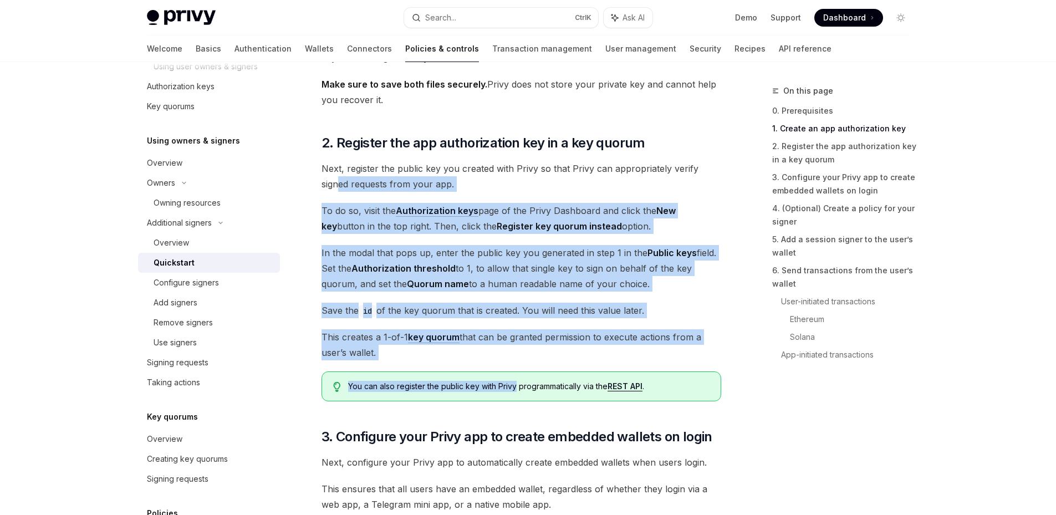
drag, startPoint x: 337, startPoint y: 186, endPoint x: 517, endPoint y: 368, distance: 255.6
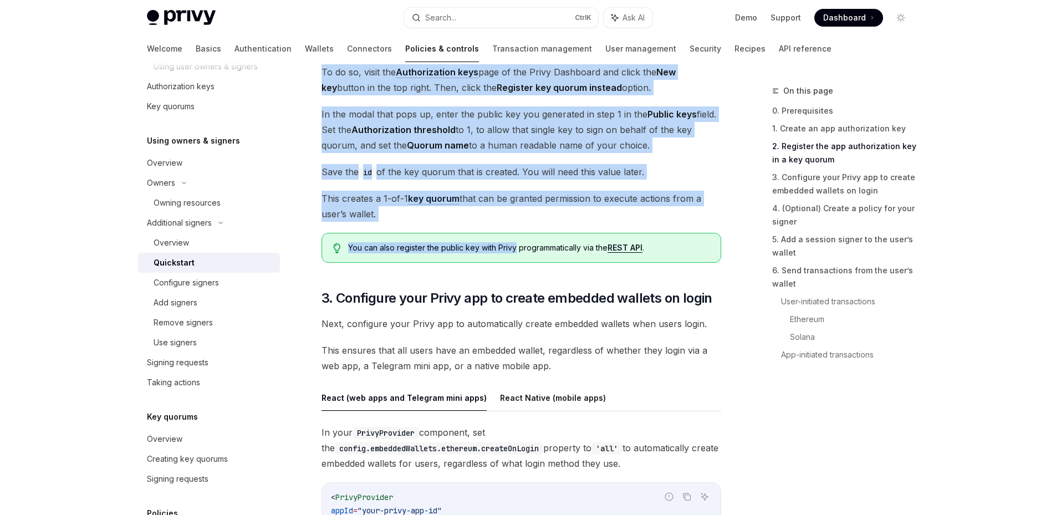
scroll to position [876, 0]
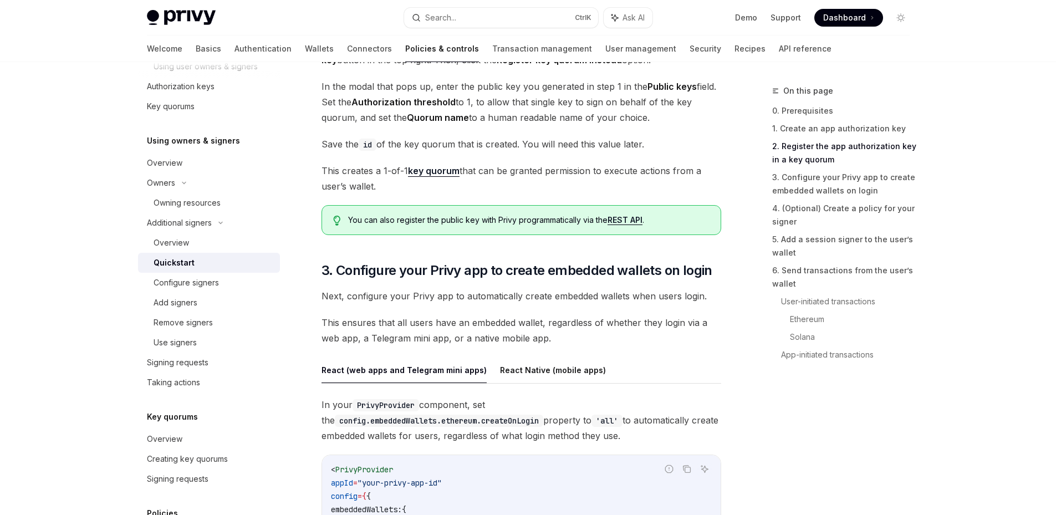
click at [533, 220] on span "You can also register the public key with Privy programmatically via the REST A…" at bounding box center [528, 220] width 361 height 11
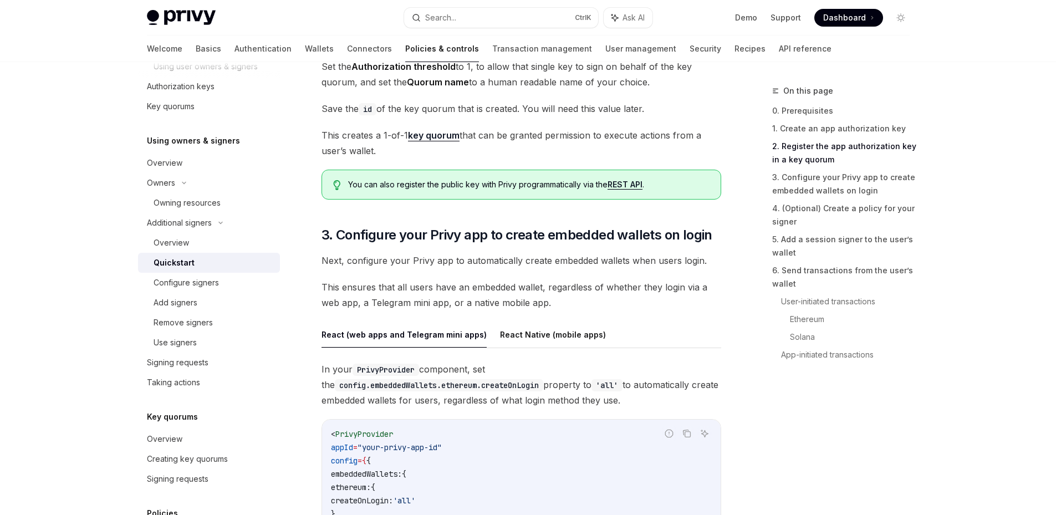
scroll to position [932, 0]
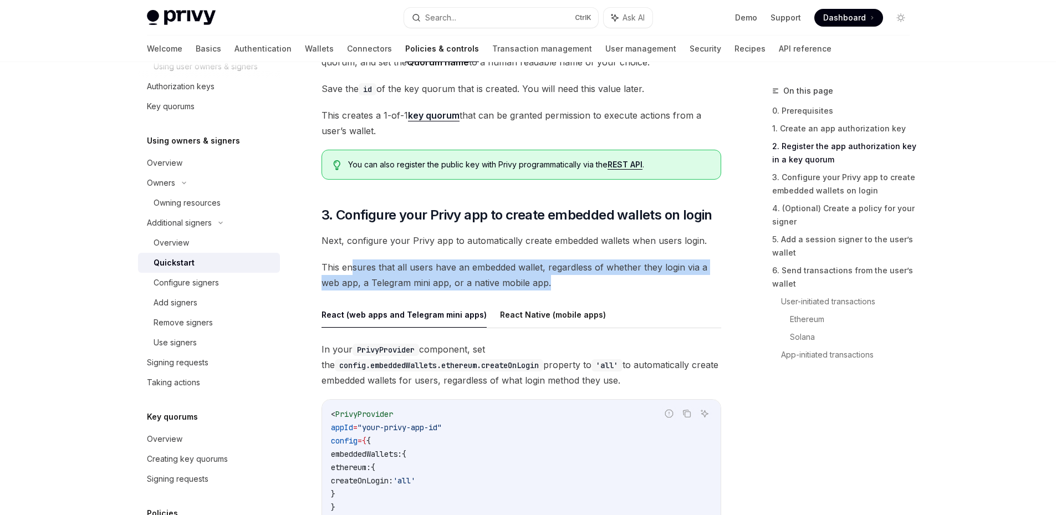
drag, startPoint x: 351, startPoint y: 265, endPoint x: 548, endPoint y: 279, distance: 197.9
click at [548, 279] on span "This ensures that all users have an embedded wallet, regardless of whether they…" at bounding box center [522, 275] width 400 height 31
click at [573, 275] on span "This ensures that all users have an embedded wallet, regardless of whether they…" at bounding box center [522, 275] width 400 height 31
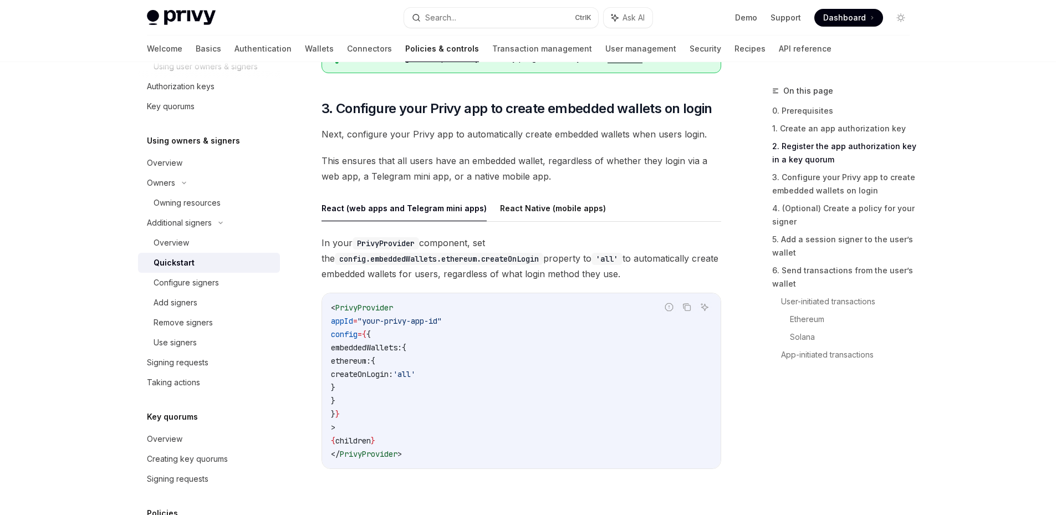
scroll to position [1042, 0]
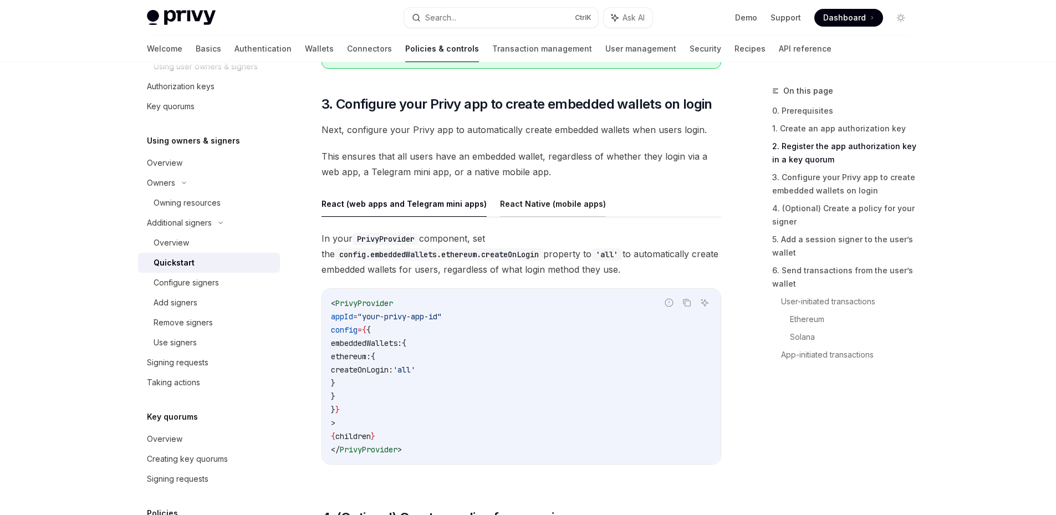
click at [530, 210] on button "React Native (mobile apps)" at bounding box center [553, 204] width 106 height 26
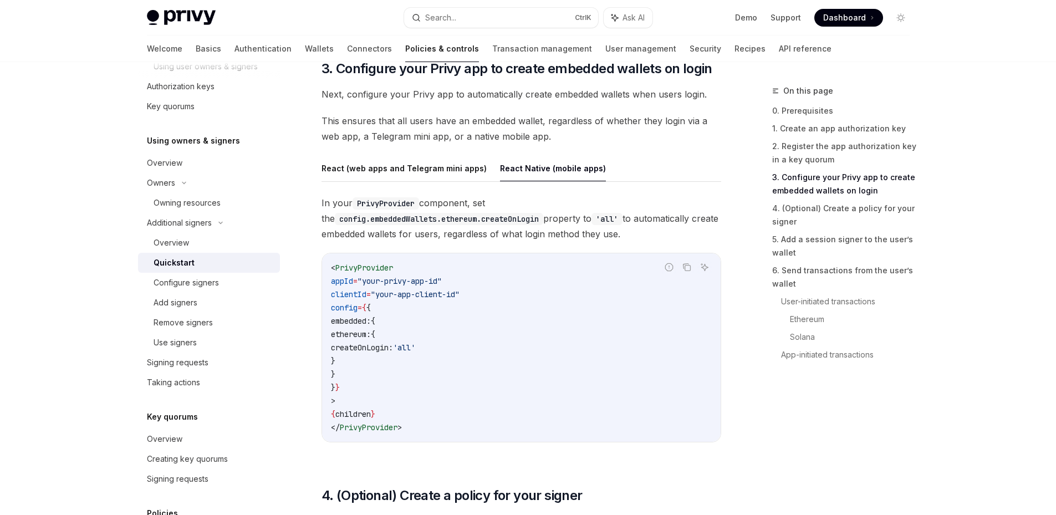
scroll to position [1098, 0]
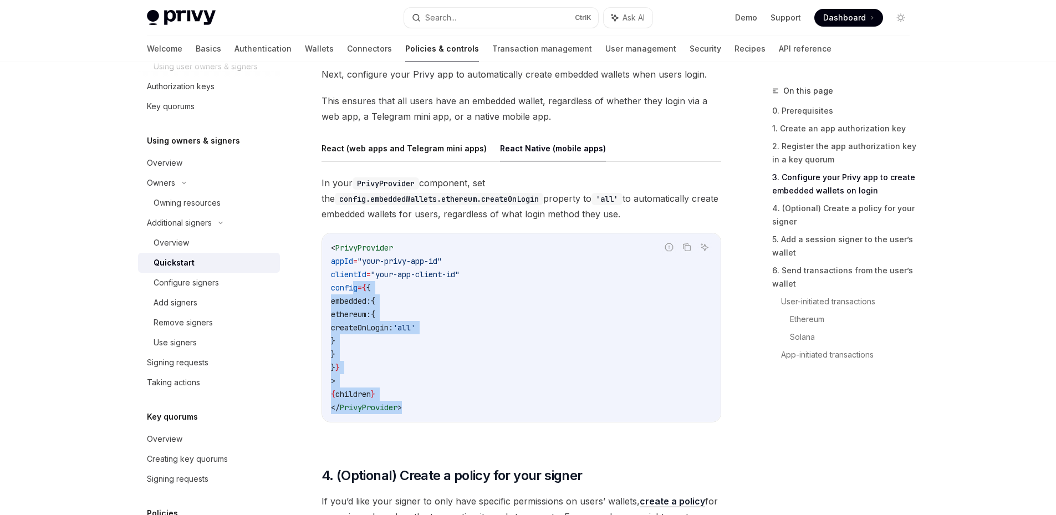
drag, startPoint x: 356, startPoint y: 283, endPoint x: 421, endPoint y: 415, distance: 146.8
click at [421, 415] on div "< PrivyProvider appId = "your-privy-app-id" clientId = "your-app-client-id" con…" at bounding box center [521, 327] width 399 height 189
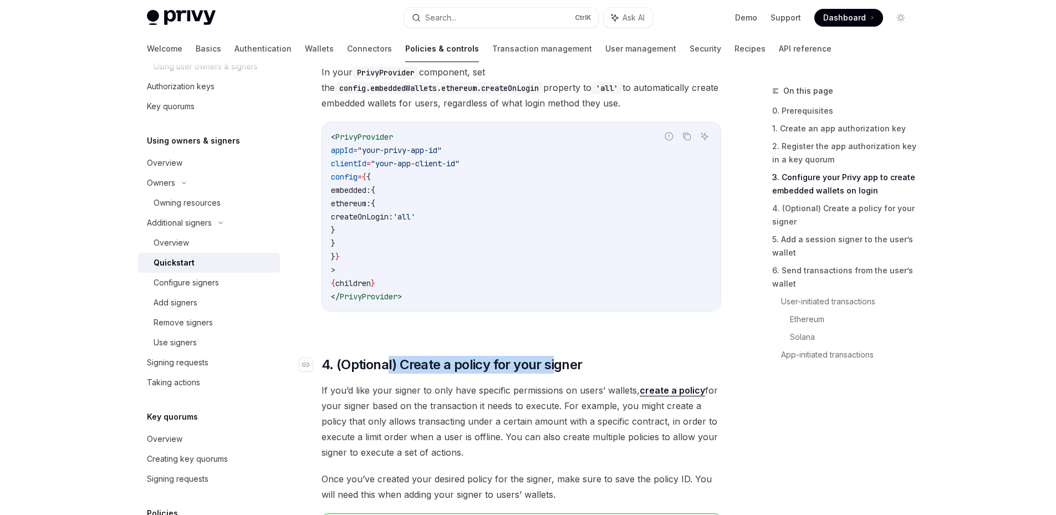
drag, startPoint x: 387, startPoint y: 365, endPoint x: 558, endPoint y: 372, distance: 171.5
click at [558, 372] on span "4. (Optional) Create a policy for your signer" at bounding box center [452, 365] width 261 height 18
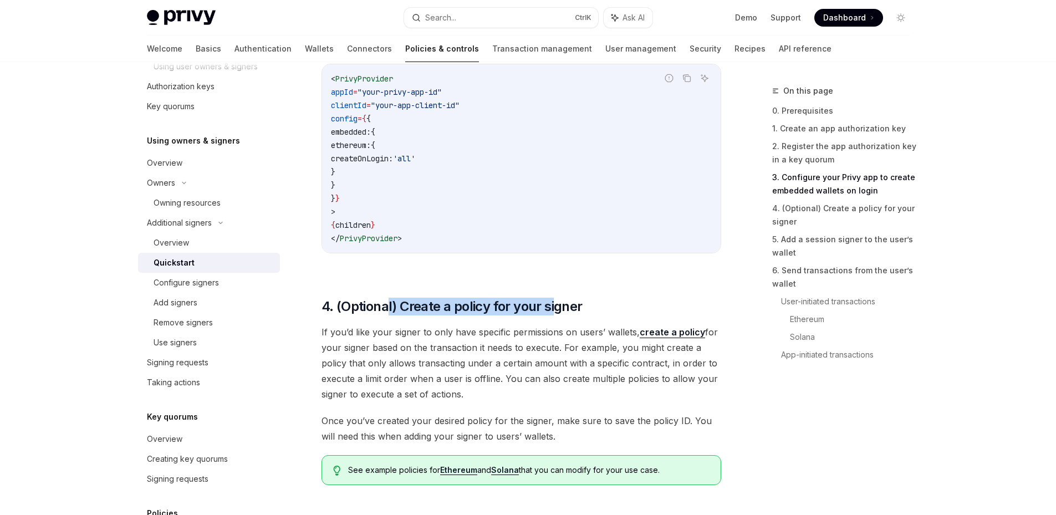
scroll to position [1265, 0]
click at [501, 313] on span "4. (Optional) Create a policy for your signer" at bounding box center [452, 308] width 261 height 18
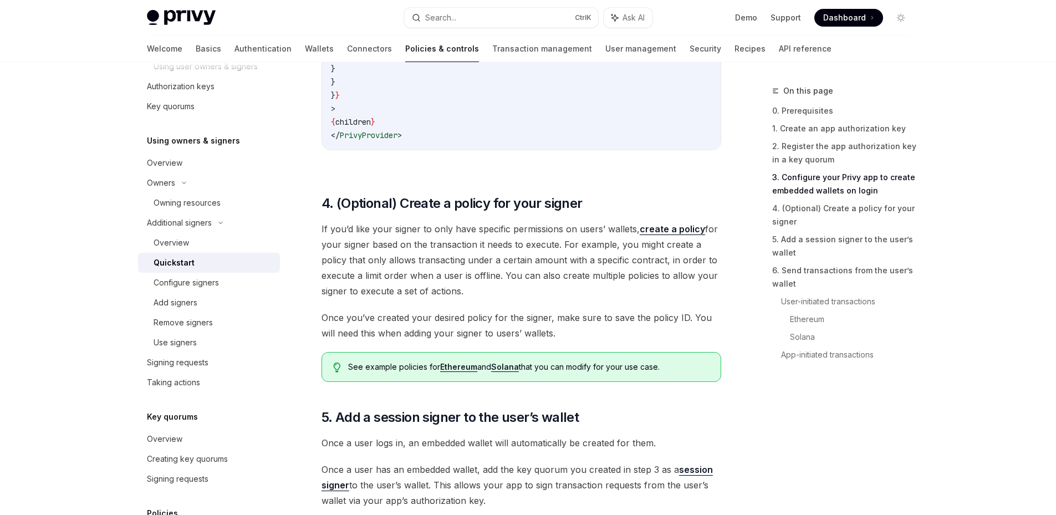
scroll to position [1370, 0]
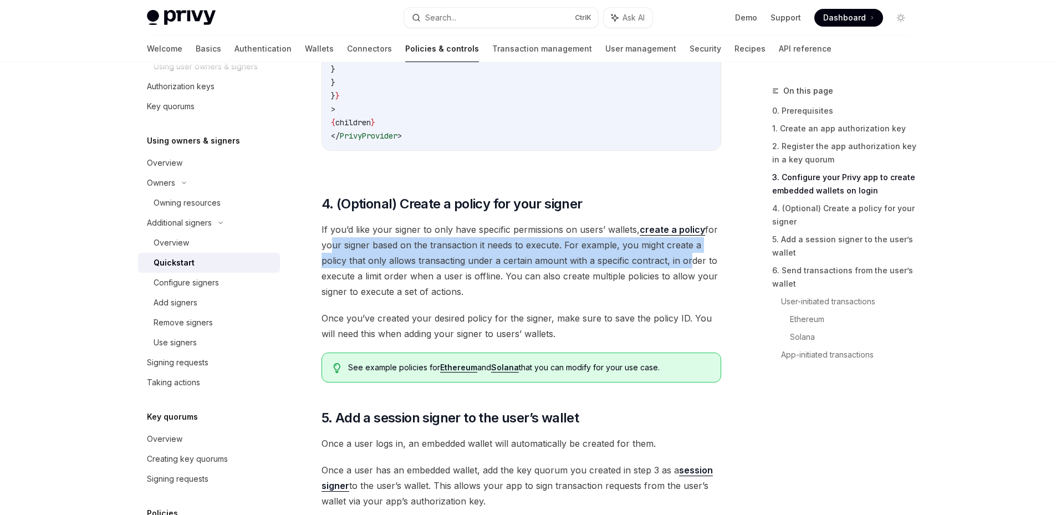
drag, startPoint x: 328, startPoint y: 246, endPoint x: 685, endPoint y: 255, distance: 357.2
click at [685, 255] on span "If you’d like your signer to only have specific permissions on users’ wallets, …" at bounding box center [522, 261] width 400 height 78
click at [389, 266] on span "If you’d like your signer to only have specific permissions on users’ wallets, …" at bounding box center [522, 261] width 400 height 78
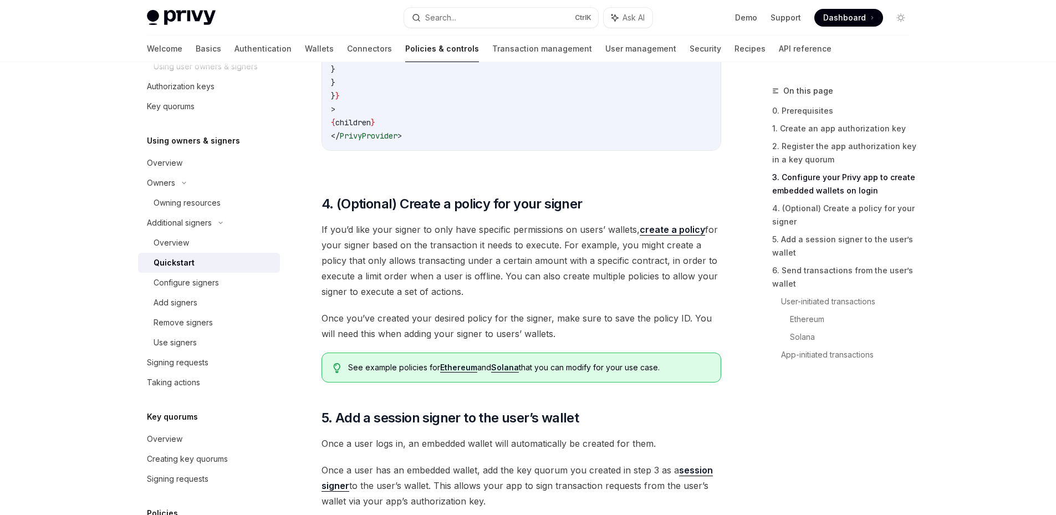
click at [434, 264] on span "If you’d like your signer to only have specific permissions on users’ wallets, …" at bounding box center [522, 261] width 400 height 78
click at [433, 264] on span "If you’d like your signer to only have specific permissions on users’ wallets, …" at bounding box center [522, 261] width 400 height 78
click at [442, 258] on span "If you’d like your signer to only have specific permissions on users’ wallets, …" at bounding box center [522, 261] width 400 height 78
drag, startPoint x: 322, startPoint y: 336, endPoint x: 442, endPoint y: 337, distance: 120.3
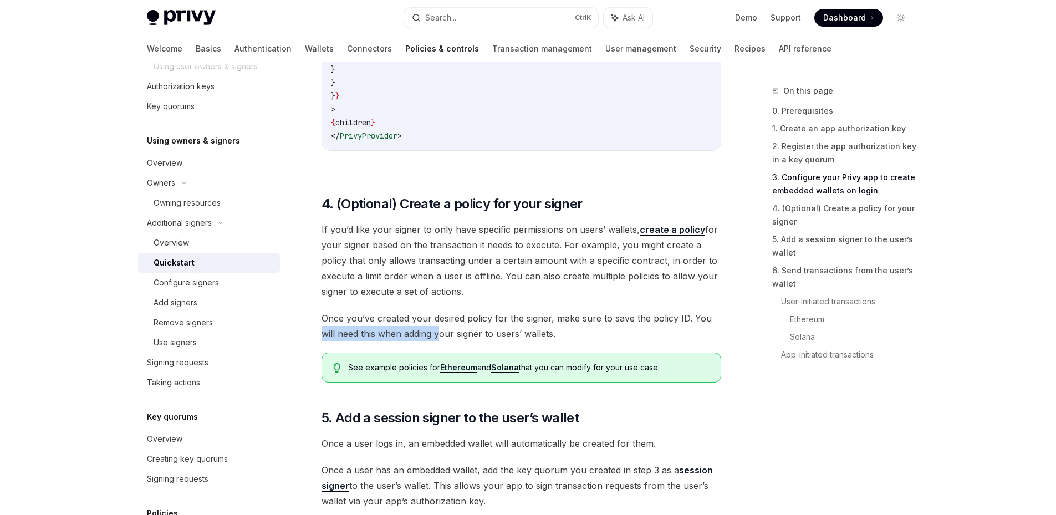
click at [442, 337] on span "Once you’ve created your desired policy for the signer, make sure to save the p…" at bounding box center [522, 326] width 400 height 31
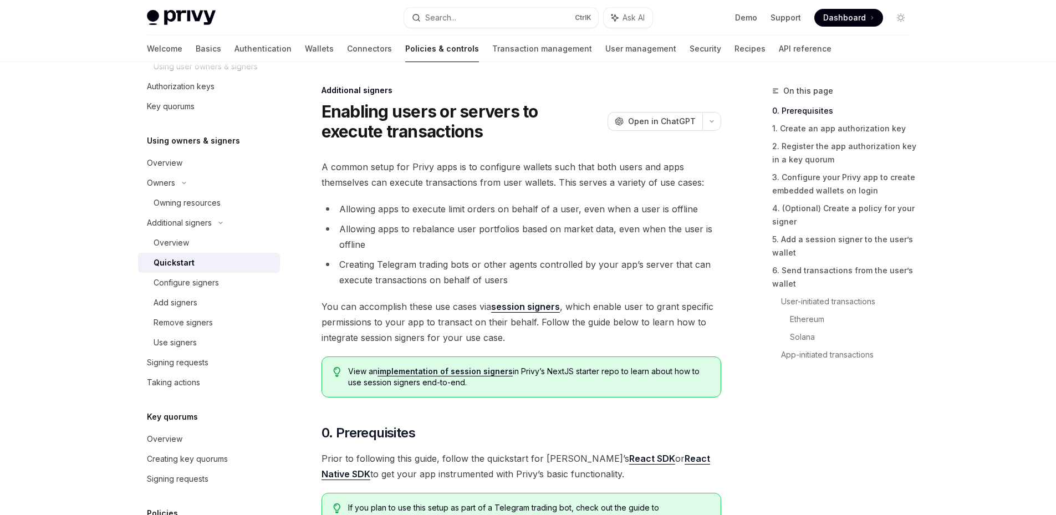
scroll to position [0, 0]
drag, startPoint x: 358, startPoint y: 312, endPoint x: 698, endPoint y: 311, distance: 340.5
click at [698, 311] on span "You can accomplish these use cases via session signers , which enable user to g…" at bounding box center [522, 322] width 400 height 47
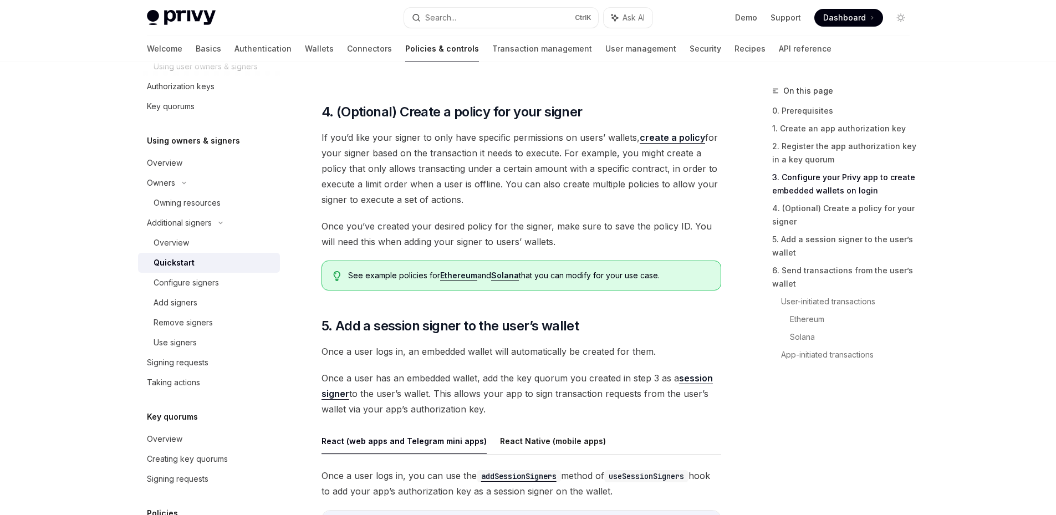
scroll to position [1442, 0]
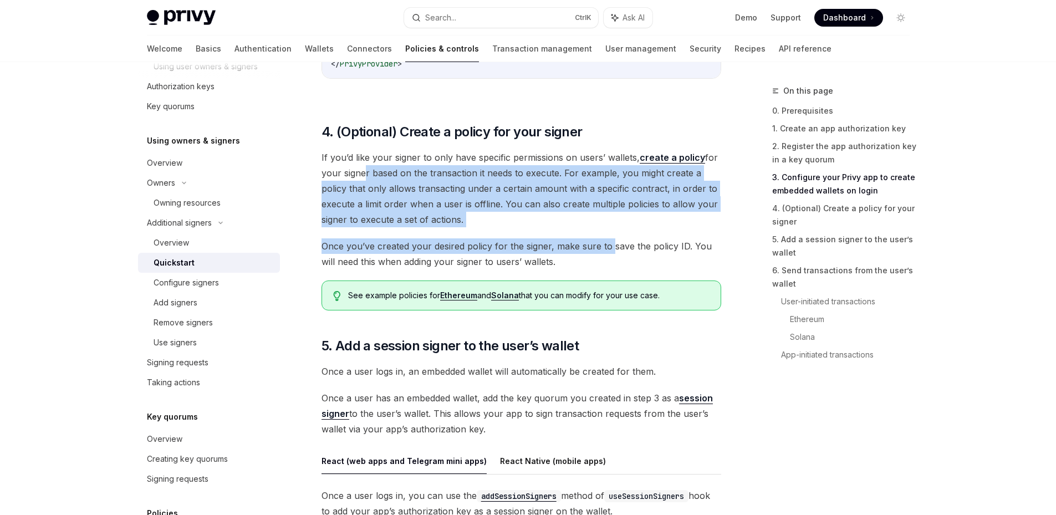
drag, startPoint x: 370, startPoint y: 179, endPoint x: 610, endPoint y: 250, distance: 250.2
click at [610, 250] on div "A common setup for Privy apps is to configure wallets such that both users and …" at bounding box center [522, 253] width 400 height 3071
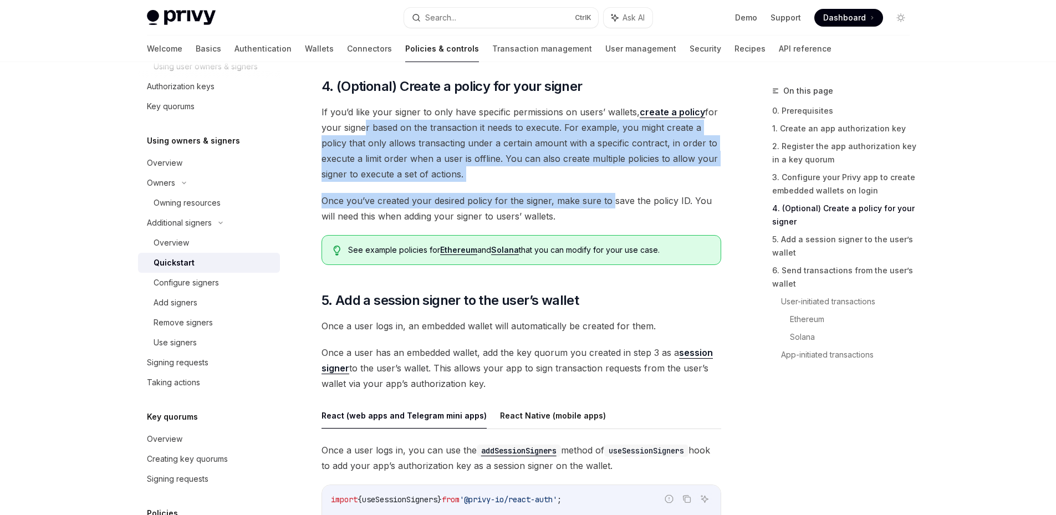
scroll to position [1553, 0]
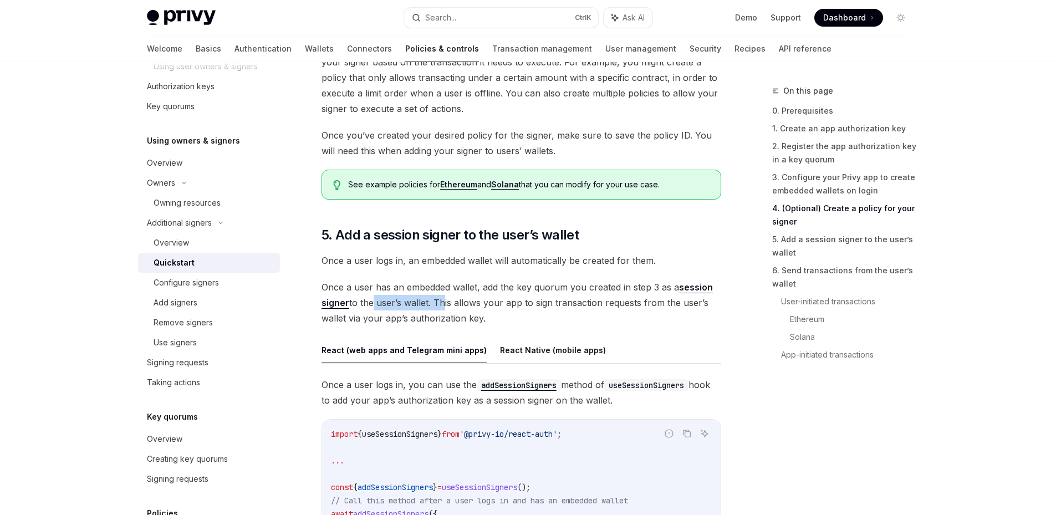
drag, startPoint x: 370, startPoint y: 304, endPoint x: 442, endPoint y: 307, distance: 72.1
click at [442, 307] on span "Once a user has an embedded wallet, add the key quorum you created in step 3 as…" at bounding box center [522, 302] width 400 height 47
click at [538, 287] on span "Once a user has an embedded wallet, add the key quorum you created in step 3 as…" at bounding box center [522, 302] width 400 height 47
drag, startPoint x: 400, startPoint y: 319, endPoint x: 498, endPoint y: 323, distance: 98.8
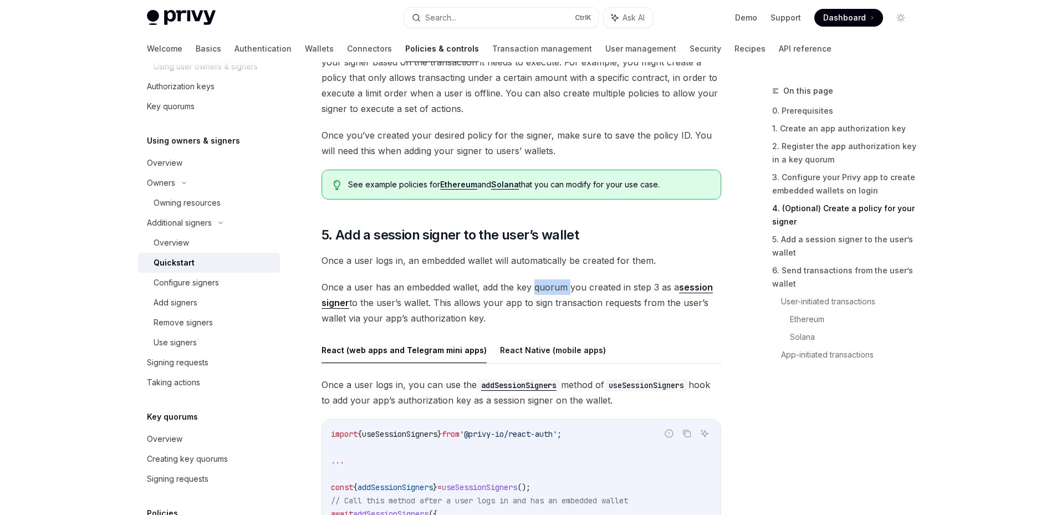
click at [498, 323] on span "Once a user has an embedded wallet, add the key quorum you created in step 3 as…" at bounding box center [522, 302] width 400 height 47
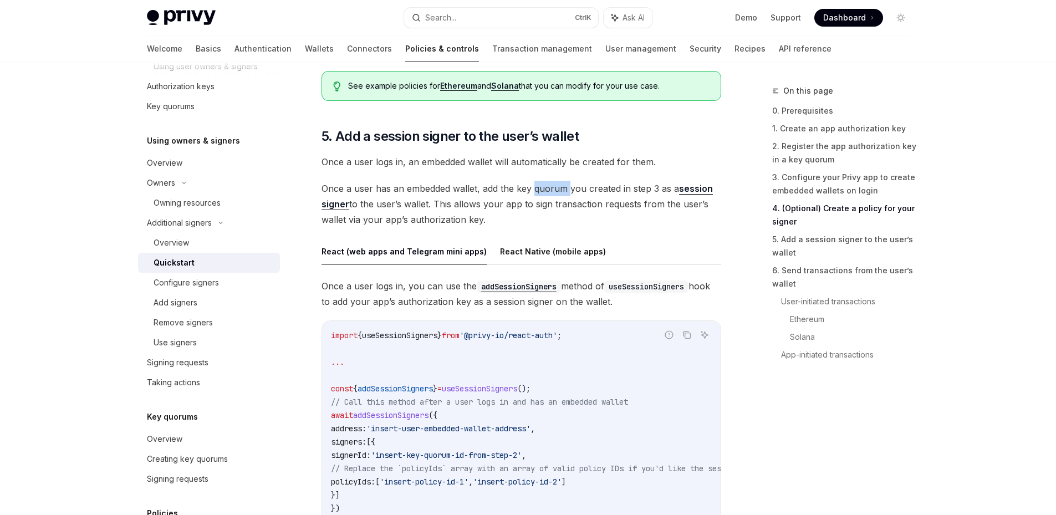
scroll to position [1663, 0]
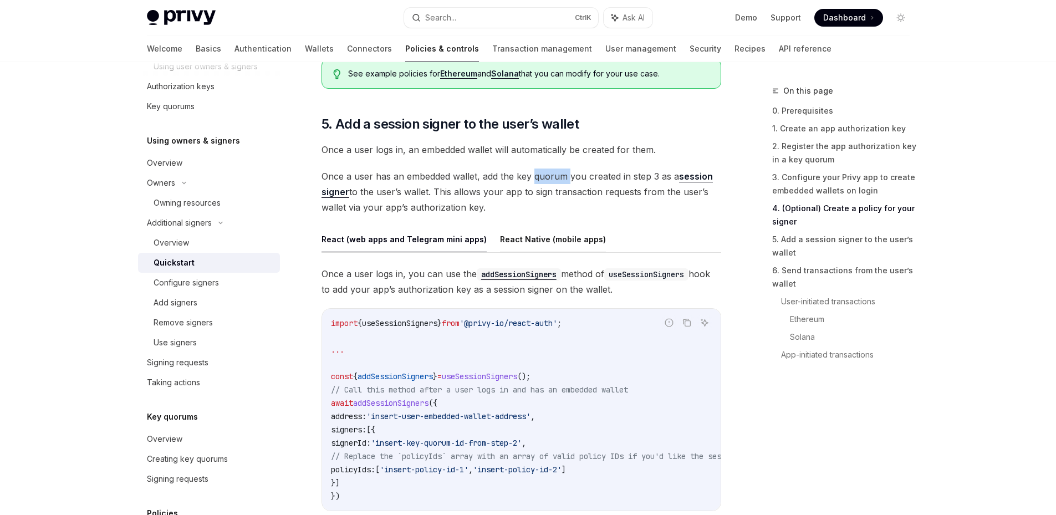
click at [537, 240] on button "React Native (mobile apps)" at bounding box center [553, 239] width 106 height 26
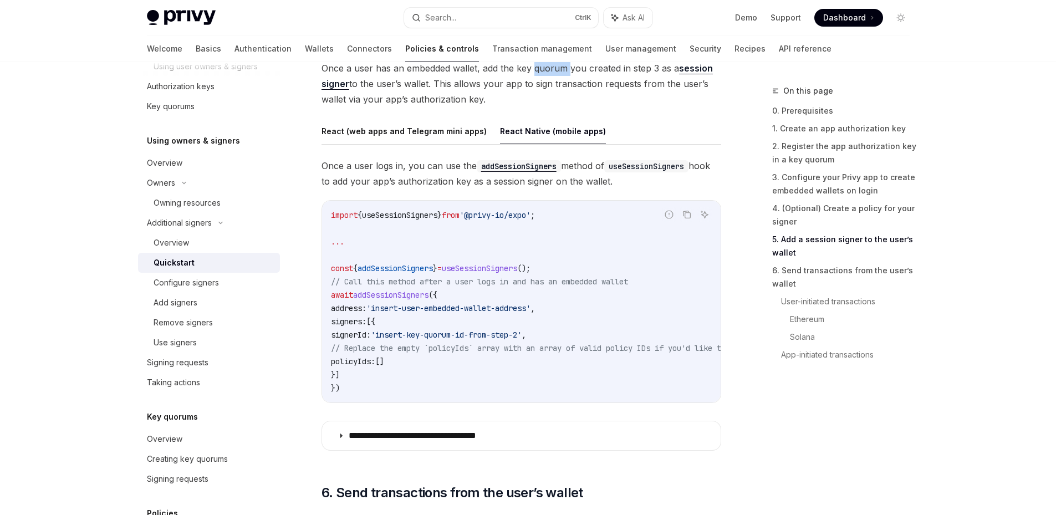
scroll to position [1774, 0]
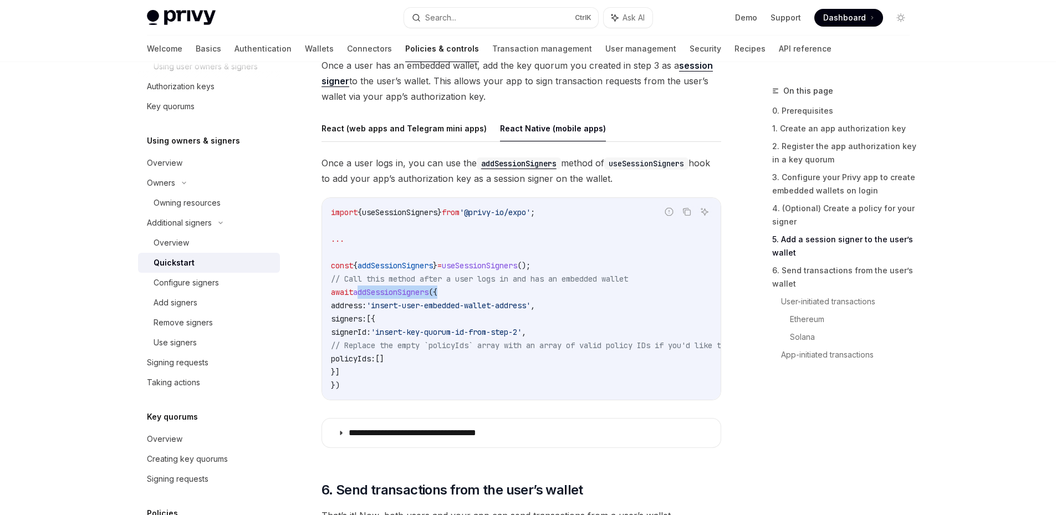
drag, startPoint x: 358, startPoint y: 291, endPoint x: 449, endPoint y: 294, distance: 91.6
click at [449, 294] on code "import { useSessionSigners } from '@privy-io/expo' ; ... const { addSessionSign…" at bounding box center [746, 299] width 830 height 186
drag, startPoint x: 482, startPoint y: 277, endPoint x: 527, endPoint y: 283, distance: 46.0
click at [531, 283] on span "// Call this method after a user logs in and has an embedded wallet" at bounding box center [479, 279] width 297 height 10
click at [392, 281] on span "// Call this method after a user logs in and has an embedded wallet" at bounding box center [479, 279] width 297 height 10
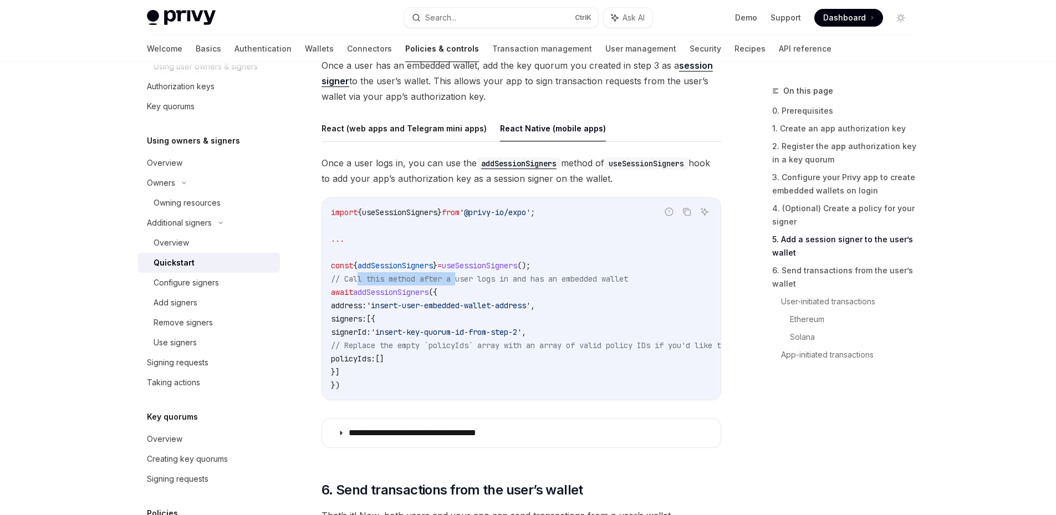
drag, startPoint x: 363, startPoint y: 281, endPoint x: 460, endPoint y: 282, distance: 97.0
click at [460, 282] on span "// Call this method after a user logs in and has an embedded wallet" at bounding box center [479, 279] width 297 height 10
drag, startPoint x: 469, startPoint y: 278, endPoint x: 624, endPoint y: 278, distance: 155.3
click at [624, 278] on span "// Call this method after a user logs in and has an embedded wallet" at bounding box center [479, 279] width 297 height 10
click at [627, 278] on span "// Call this method after a user logs in and has an embedded wallet" at bounding box center [479, 279] width 297 height 10
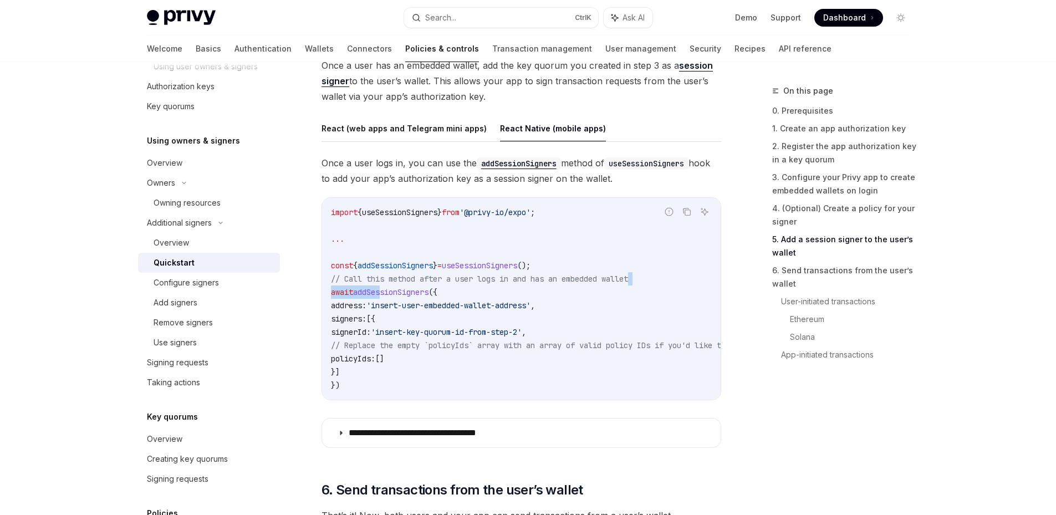
drag, startPoint x: 600, startPoint y: 278, endPoint x: 383, endPoint y: 286, distance: 216.9
click at [383, 286] on code "import { useSessionSigners } from '@privy-io/expo' ; ... const { addSessionSign…" at bounding box center [746, 299] width 830 height 186
drag, startPoint x: 423, startPoint y: 333, endPoint x: 564, endPoint y: 332, distance: 140.8
click at [522, 332] on span "'insert-key-quorum-id-from-step-2'" at bounding box center [446, 332] width 151 height 10
drag, startPoint x: 400, startPoint y: 307, endPoint x: 559, endPoint y: 307, distance: 159.1
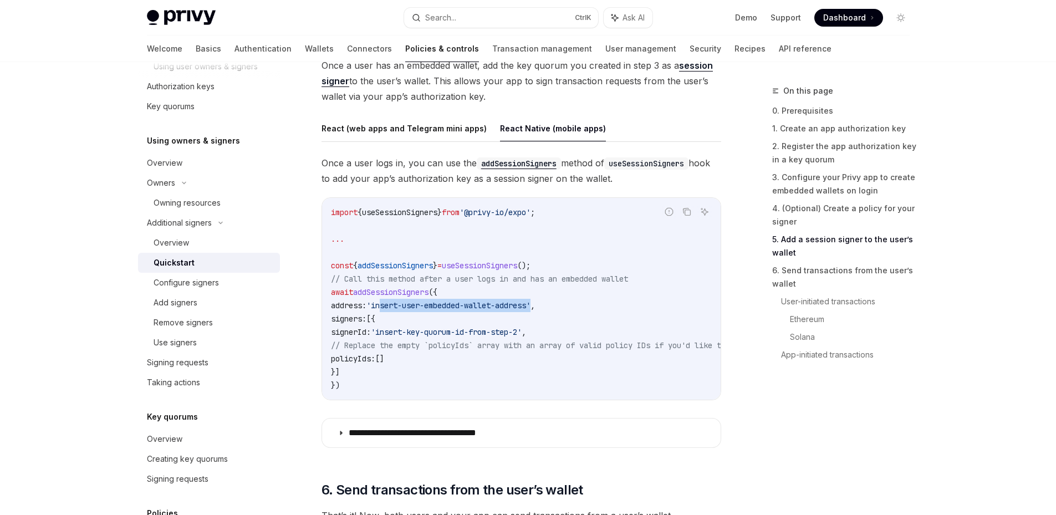
click at [531, 307] on span "'insert-user-embedded-wallet-address'" at bounding box center [449, 306] width 164 height 10
drag, startPoint x: 440, startPoint y: 358, endPoint x: 347, endPoint y: 365, distance: 93.4
click at [347, 365] on code "import { useSessionSigners } from '@privy-io/expo' ; ... const { addSessionSign…" at bounding box center [746, 299] width 830 height 186
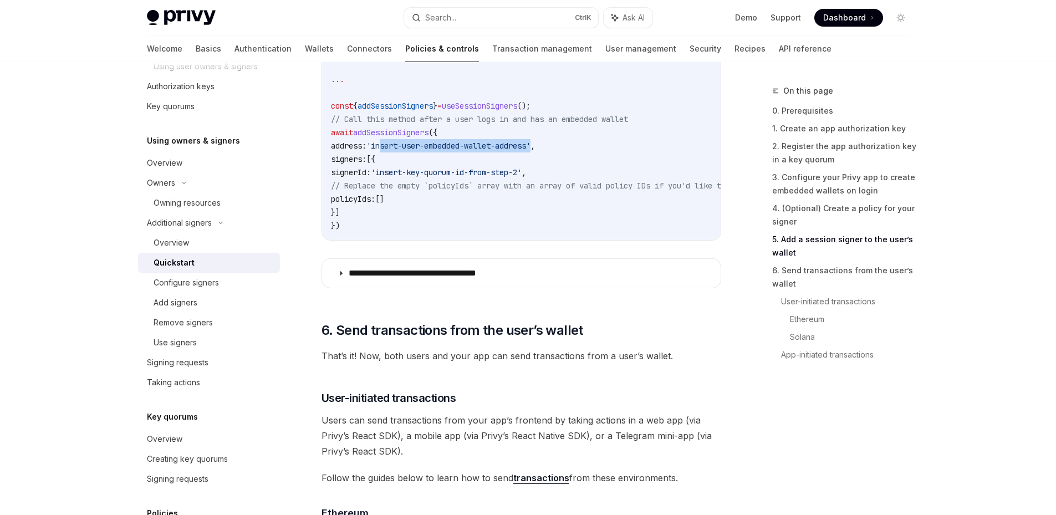
scroll to position [1941, 0]
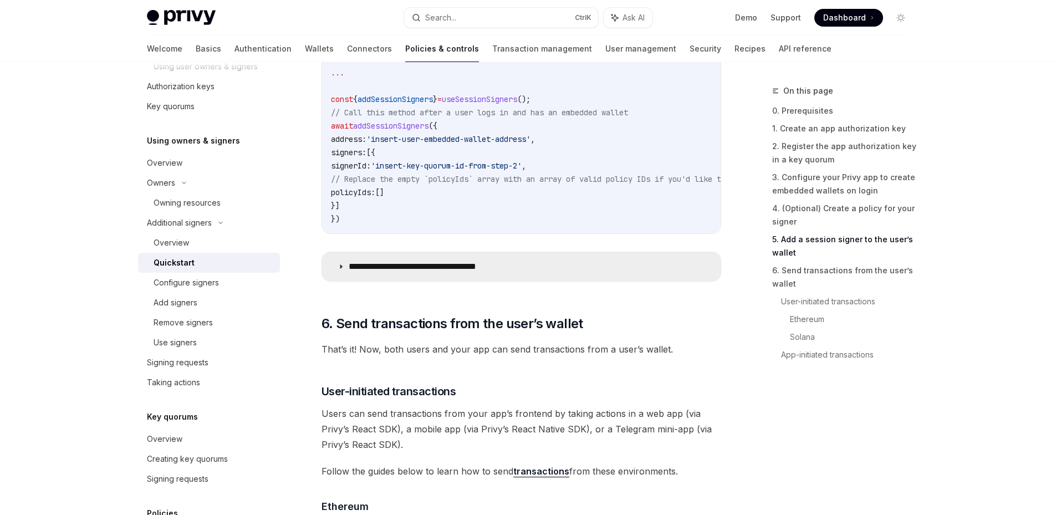
click at [342, 270] on icon at bounding box center [341, 266] width 7 height 7
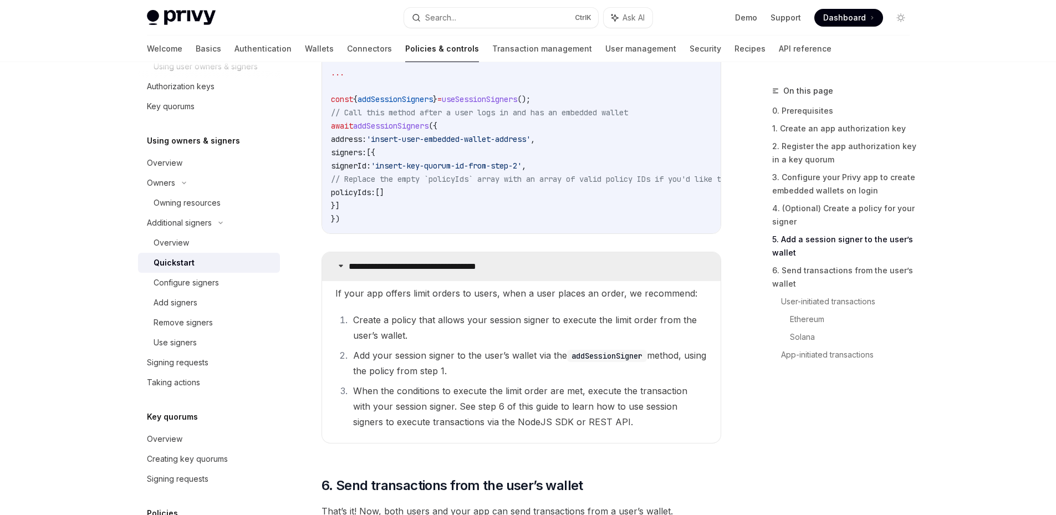
click at [341, 269] on icon at bounding box center [341, 265] width 7 height 7
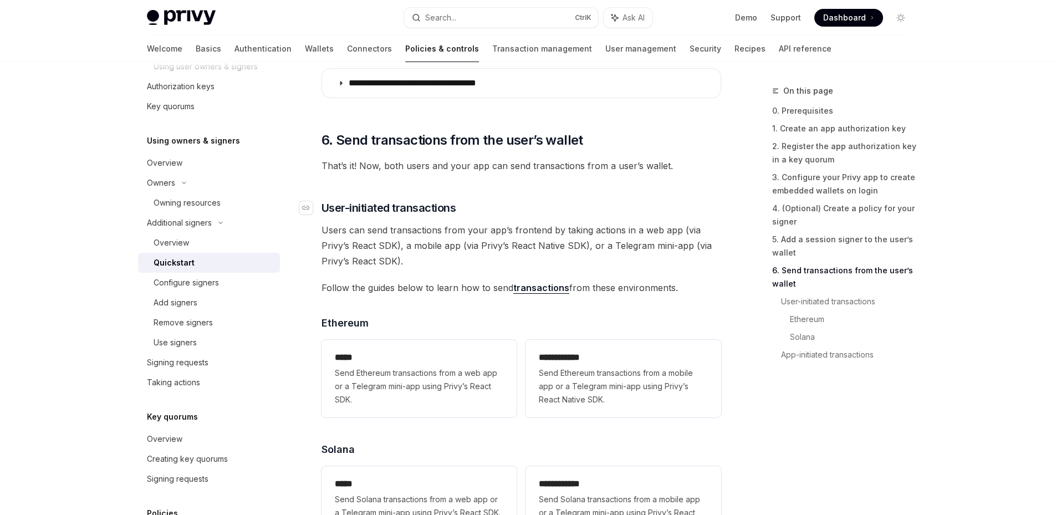
scroll to position [2218, 0]
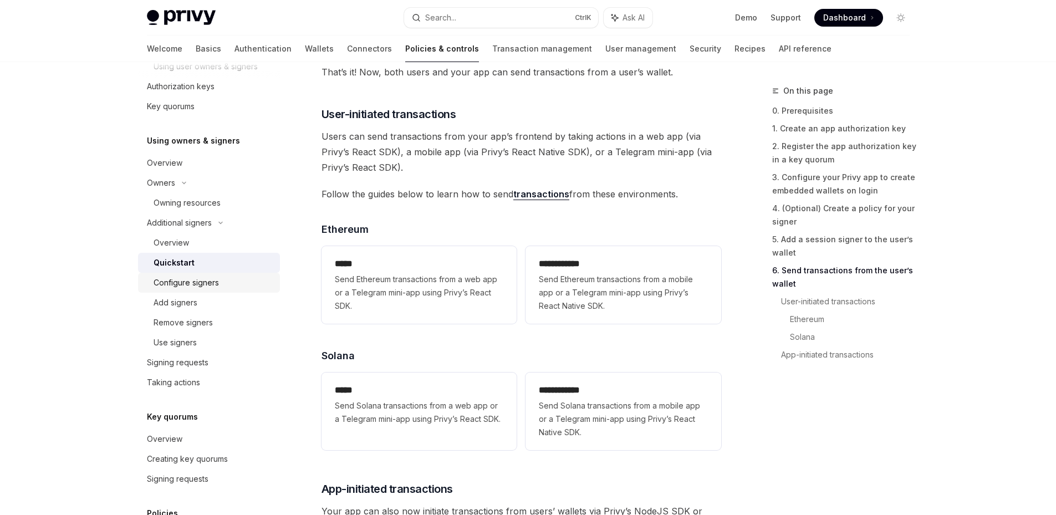
click at [208, 281] on div "Configure signers" at bounding box center [186, 282] width 65 height 13
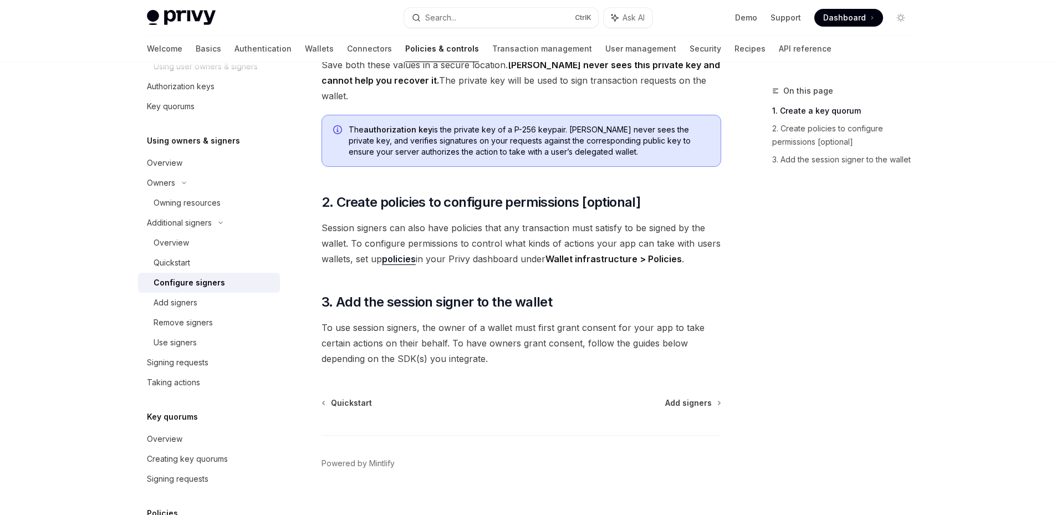
scroll to position [294, 0]
click at [172, 341] on div "Use signers" at bounding box center [175, 342] width 43 height 13
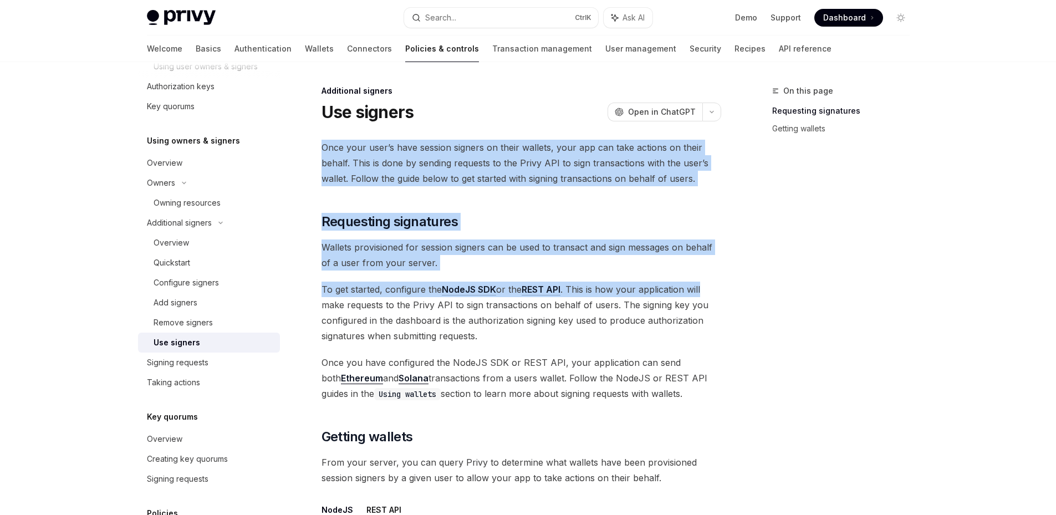
drag, startPoint x: 337, startPoint y: 150, endPoint x: 727, endPoint y: 297, distance: 416.4
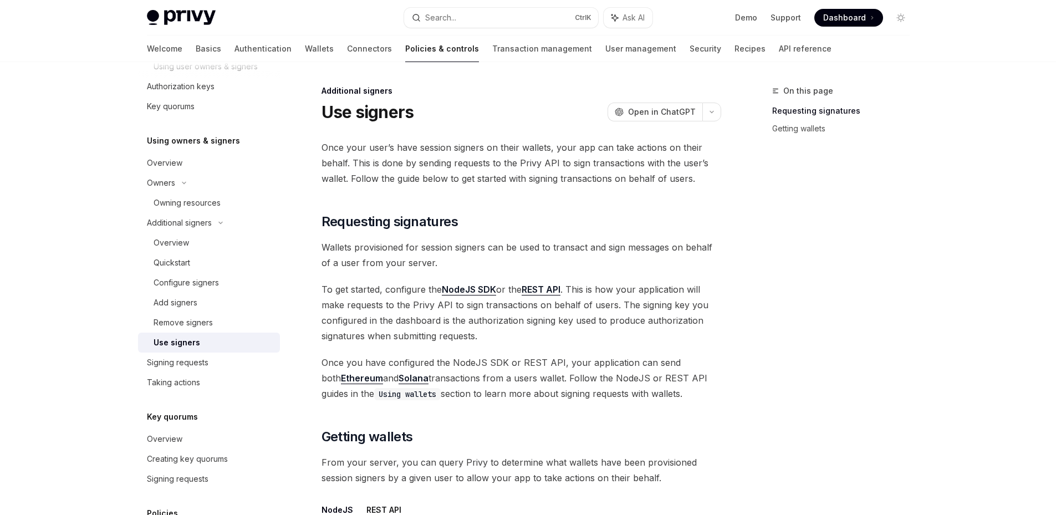
click at [588, 301] on span "To get started, configure the NodeJS SDK or the REST API . This is how your app…" at bounding box center [522, 313] width 400 height 62
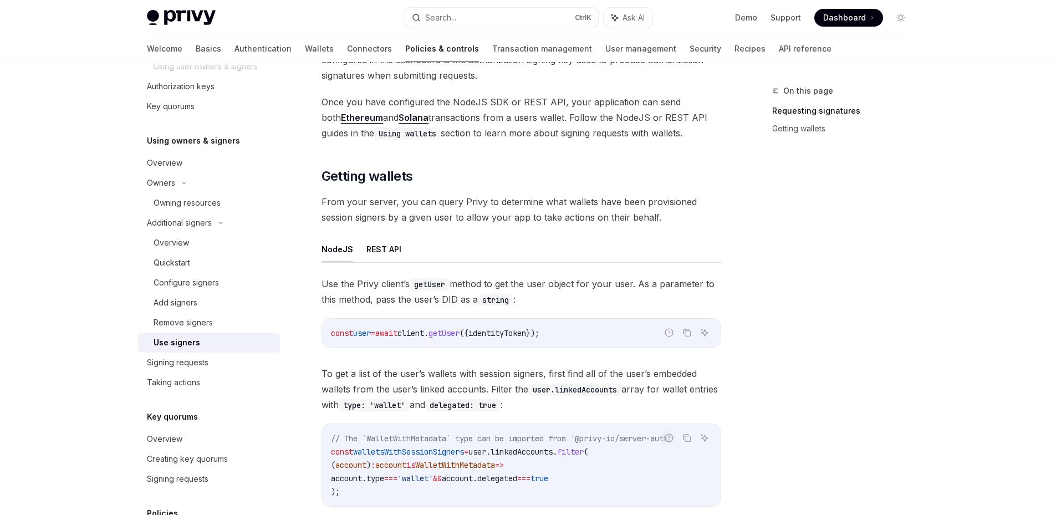
scroll to position [277, 0]
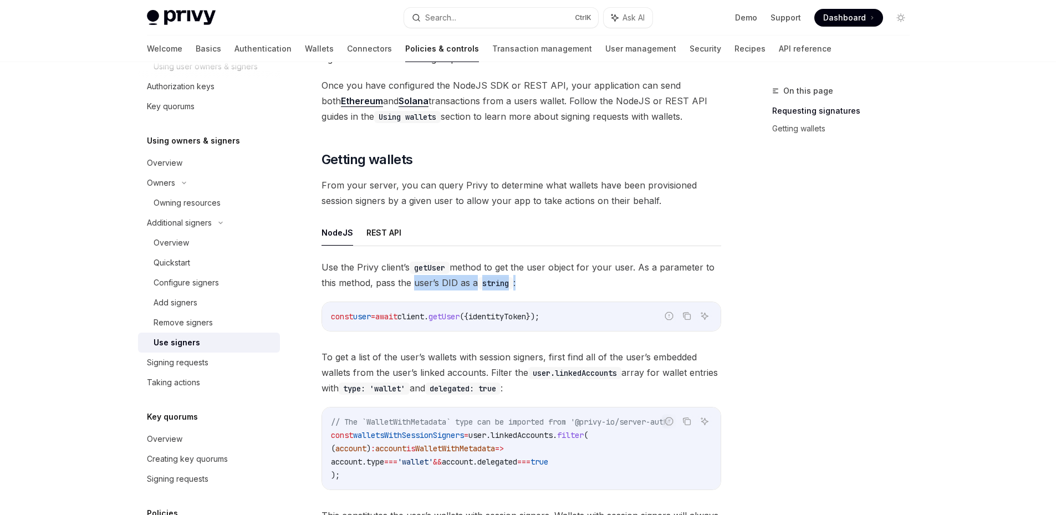
drag, startPoint x: 413, startPoint y: 286, endPoint x: 579, endPoint y: 284, distance: 166.4
click at [579, 284] on span "Use the Privy client’s getUser method to get the user object for your user. As …" at bounding box center [522, 275] width 400 height 31
click at [578, 284] on span "Use the Privy client’s getUser method to get the user object for your user. As …" at bounding box center [522, 275] width 400 height 31
drag, startPoint x: 546, startPoint y: 285, endPoint x: 441, endPoint y: 288, distance: 104.9
click at [441, 288] on span "Use the Privy client’s getUser method to get the user object for your user. As …" at bounding box center [522, 275] width 400 height 31
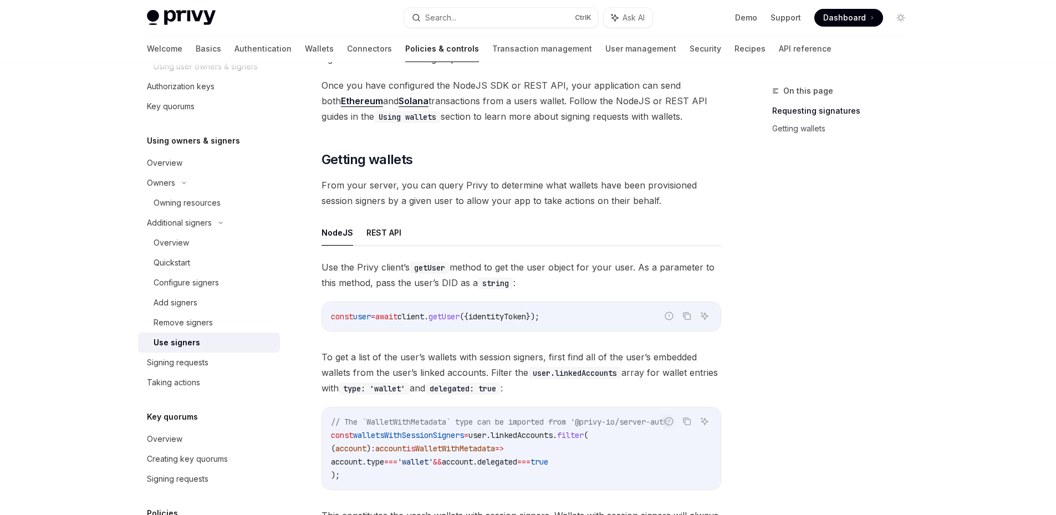
click at [424, 285] on span "Use the Privy client’s getUser method to get the user object for your user. As …" at bounding box center [522, 275] width 400 height 31
drag, startPoint x: 440, startPoint y: 285, endPoint x: 578, endPoint y: 286, distance: 138.6
click at [581, 285] on span "Use the Privy client’s getUser method to get the user object for your user. As …" at bounding box center [522, 275] width 400 height 31
click at [574, 287] on span "Use the Privy client’s getUser method to get the user object for your user. As …" at bounding box center [522, 275] width 400 height 31
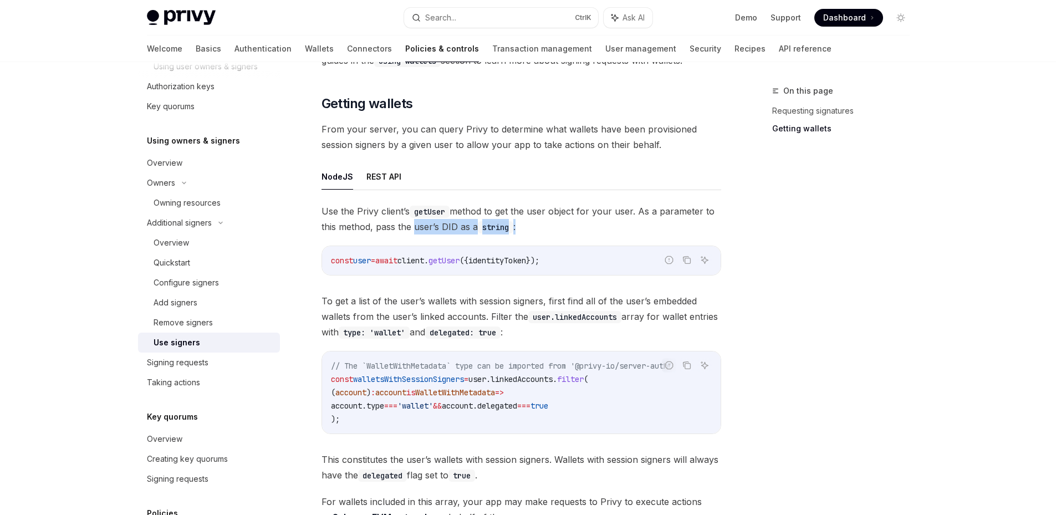
scroll to position [333, 0]
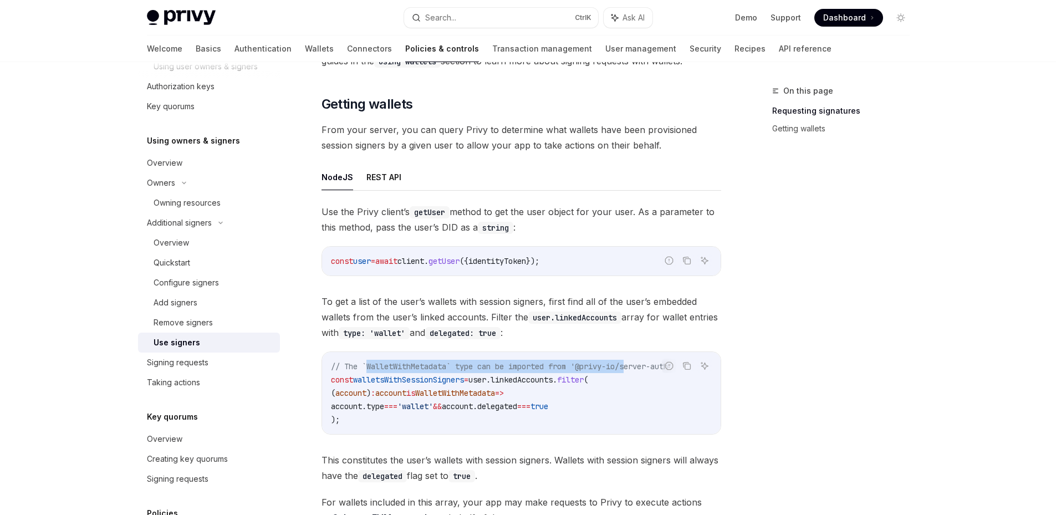
drag, startPoint x: 368, startPoint y: 370, endPoint x: 638, endPoint y: 357, distance: 270.4
click at [638, 357] on div "// The `WalletWithMetadata` type can be imported from '@privy-io/server-auth' c…" at bounding box center [521, 393] width 399 height 82
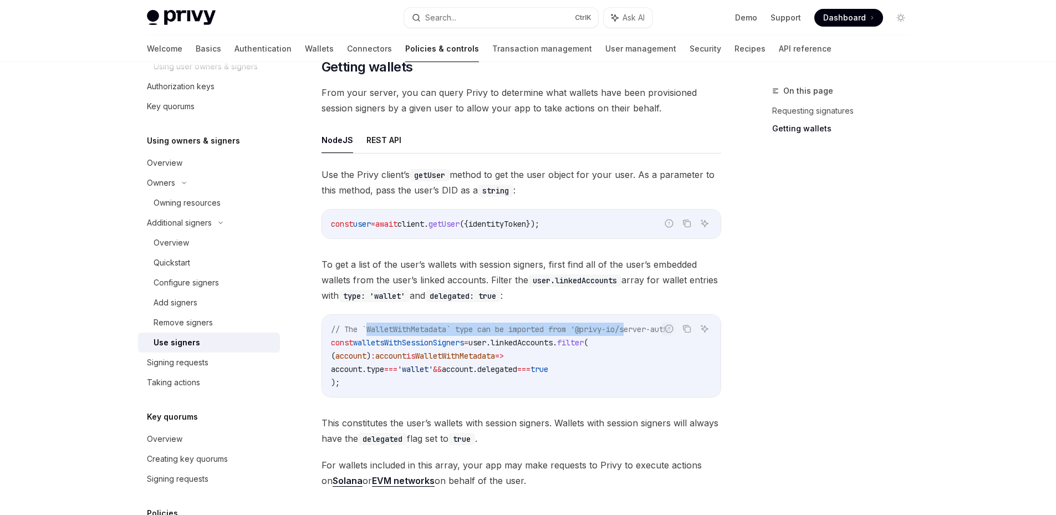
scroll to position [388, 0]
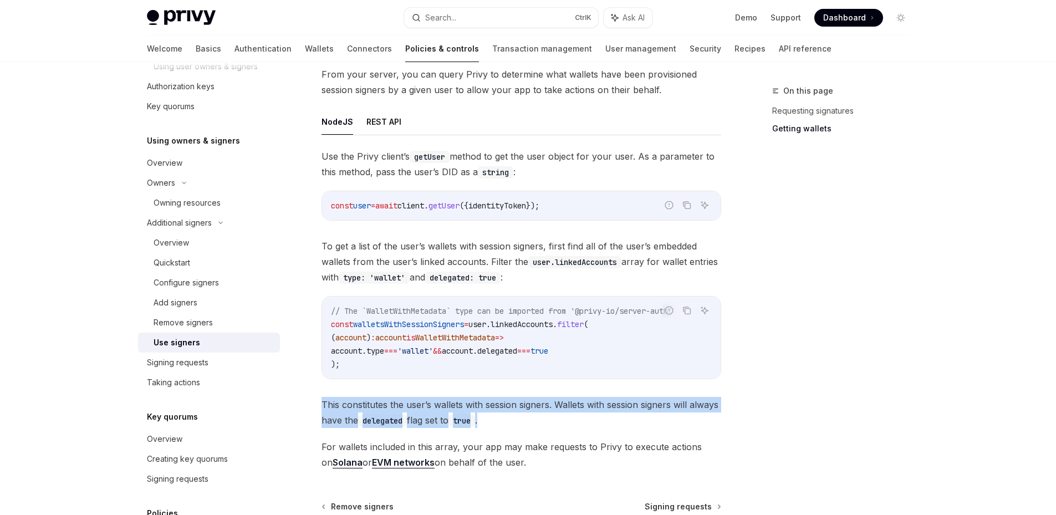
drag, startPoint x: 322, startPoint y: 405, endPoint x: 550, endPoint y: 414, distance: 228.6
click at [550, 414] on span "This constitutes the user’s wallets with session signers. Wallets with session …" at bounding box center [522, 412] width 400 height 31
copy span "This constitutes the user’s wallets with session signers. Wallets with session …"
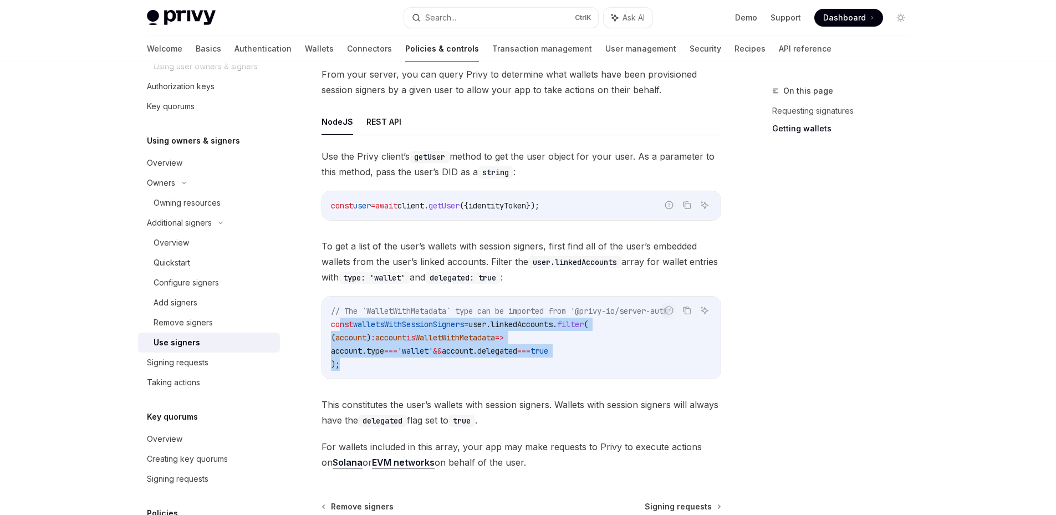
drag, startPoint x: 390, startPoint y: 360, endPoint x: 340, endPoint y: 319, distance: 64.6
click at [340, 319] on code "// The `WalletWithMetadata` type can be imported from '@privy-io/server-auth' c…" at bounding box center [521, 337] width 381 height 67
click at [594, 360] on code "// The `WalletWithMetadata` type can be imported from '@privy-io/server-auth' c…" at bounding box center [521, 337] width 381 height 67
drag, startPoint x: 356, startPoint y: 369, endPoint x: 299, endPoint y: 325, distance: 72.3
click at [299, 325] on div "Additional signers Use signers OpenAI Open in ChatGPT OpenAI Open in ChatGPT On…" at bounding box center [417, 165] width 612 height 939
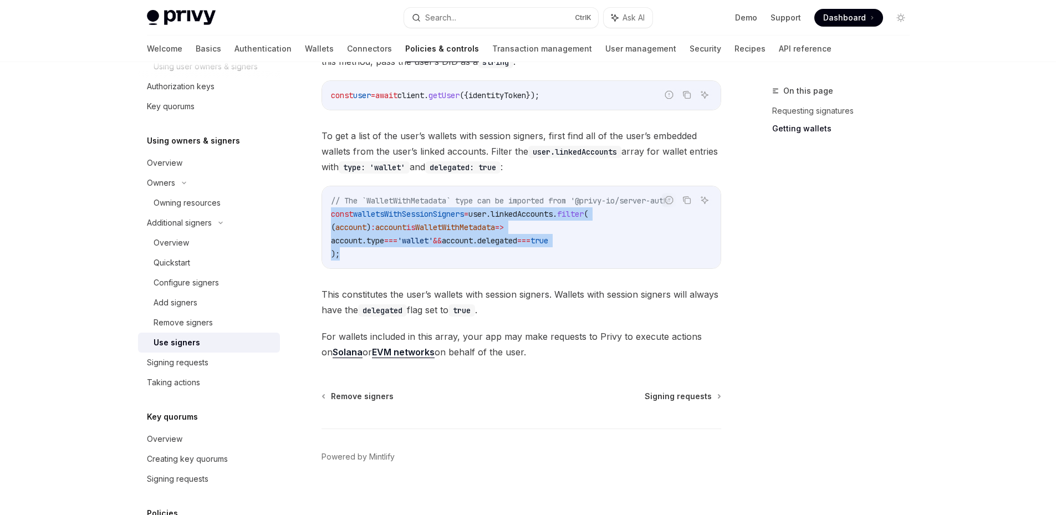
scroll to position [499, 0]
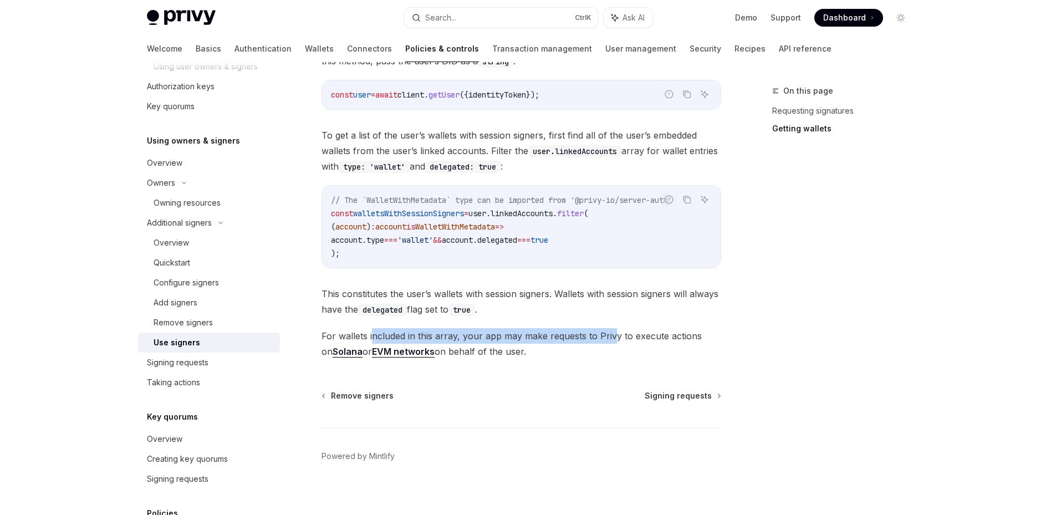
drag, startPoint x: 372, startPoint y: 334, endPoint x: 613, endPoint y: 332, distance: 241.2
click at [613, 332] on span "For wallets included in this array, your app may make requests to Privy to exec…" at bounding box center [522, 343] width 400 height 31
click at [490, 332] on span "For wallets included in this array, your app may make requests to Privy to exec…" at bounding box center [522, 343] width 400 height 31
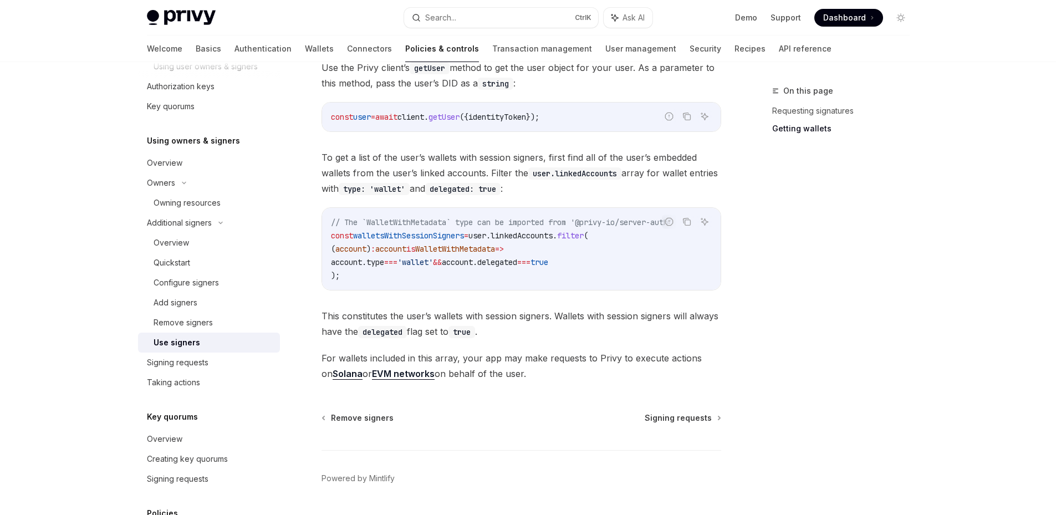
scroll to position [508, 0]
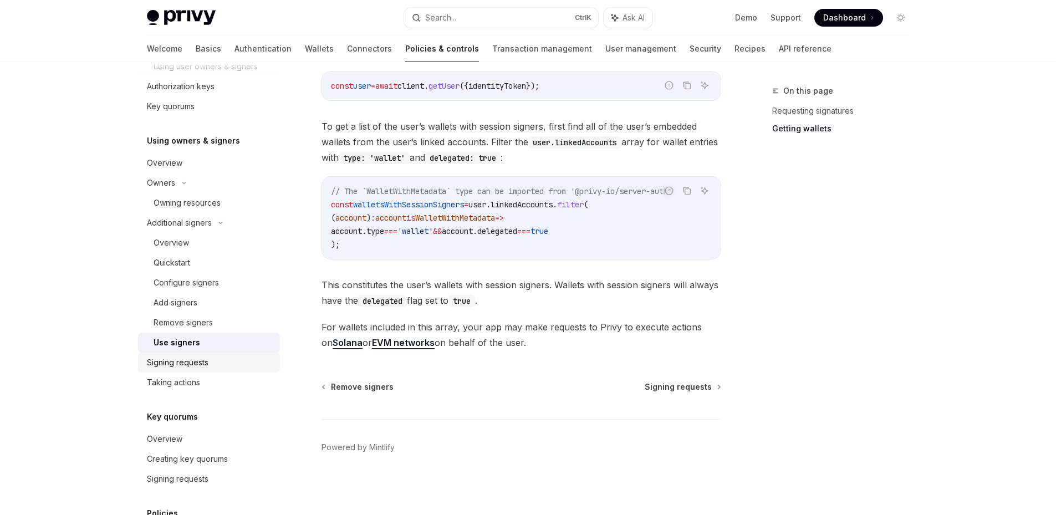
click at [194, 361] on div "Signing requests" at bounding box center [178, 362] width 62 height 13
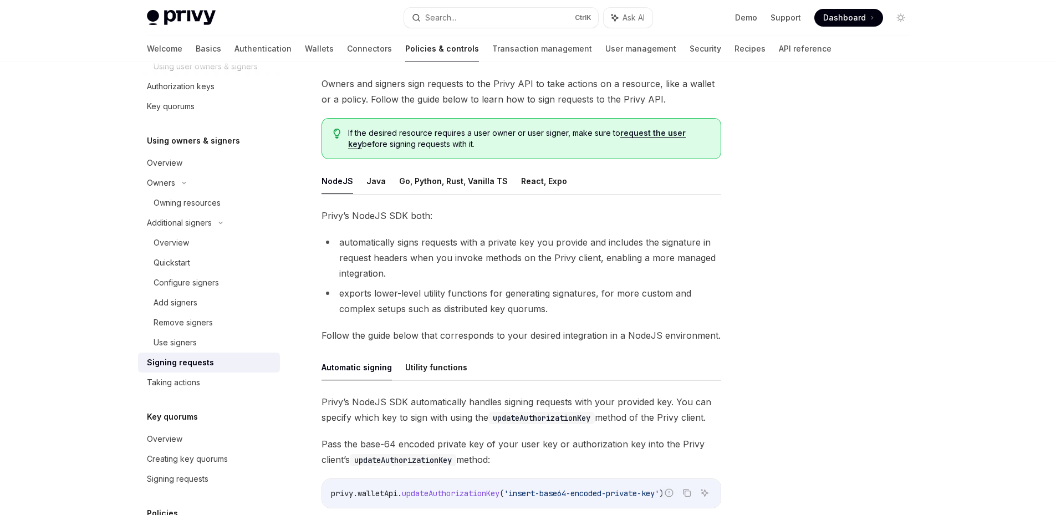
scroll to position [55, 0]
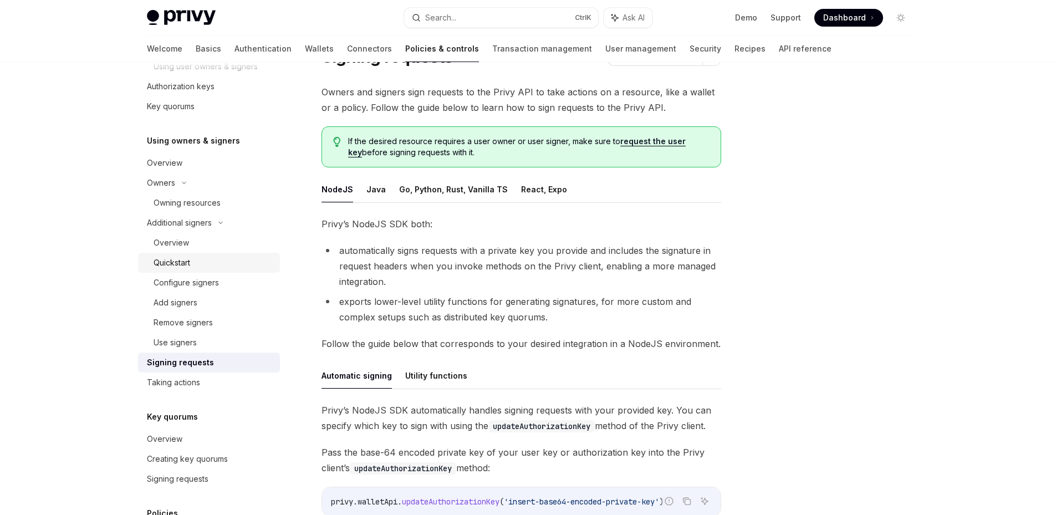
click at [174, 263] on div "Quickstart" at bounding box center [172, 262] width 37 height 13
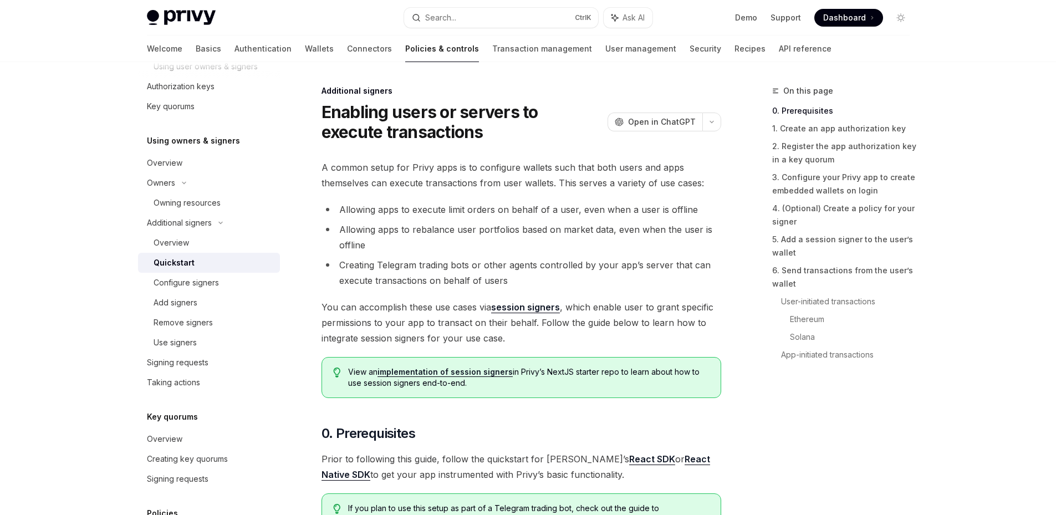
scroll to position [55, 0]
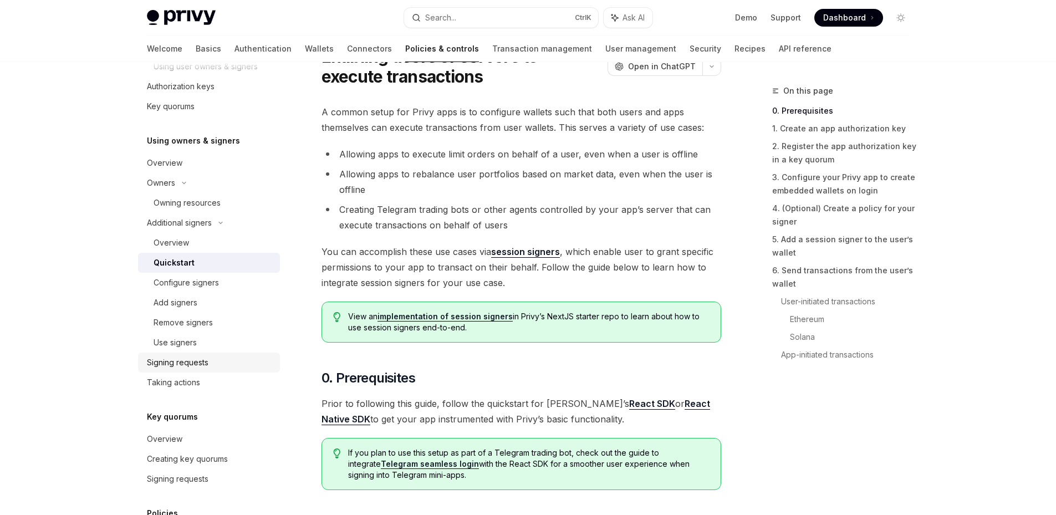
click at [175, 365] on div "Signing requests" at bounding box center [178, 362] width 62 height 13
click at [164, 363] on div "Signing requests" at bounding box center [178, 362] width 62 height 13
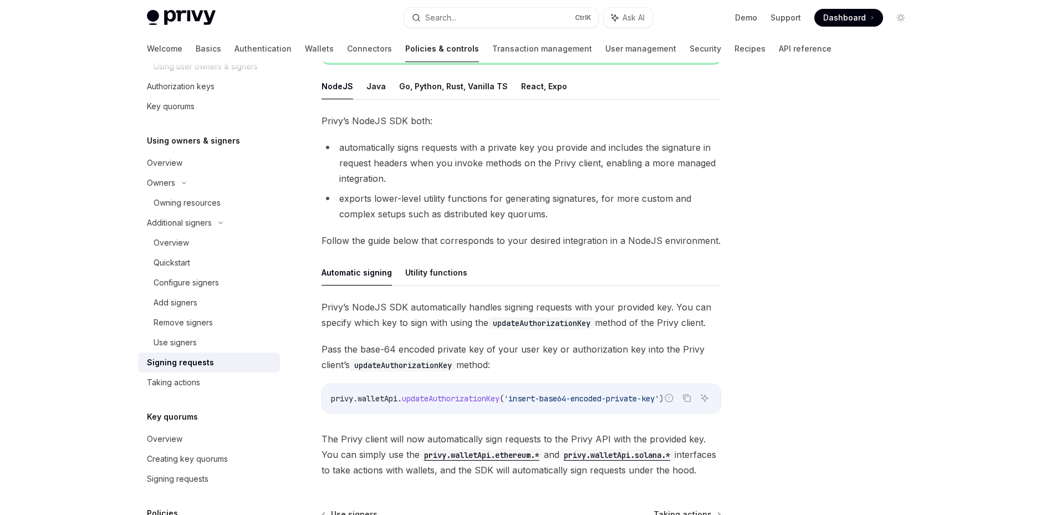
scroll to position [222, 0]
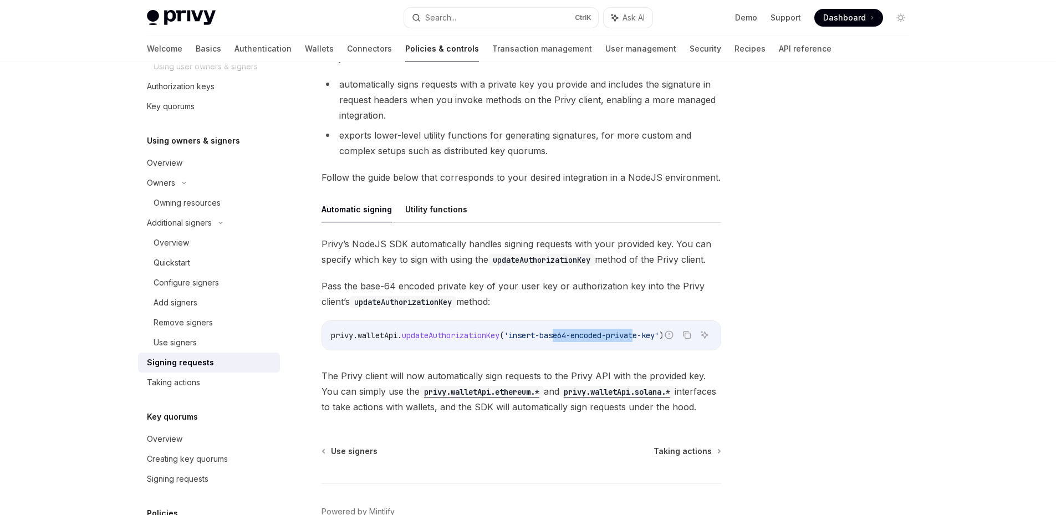
drag, startPoint x: 566, startPoint y: 332, endPoint x: 647, endPoint y: 337, distance: 81.6
click at [647, 337] on span "'insert-base64-encoded-private-key'" at bounding box center [581, 335] width 155 height 10
click at [609, 339] on span "'insert-base64-encoded-private-key'" at bounding box center [581, 335] width 155 height 10
drag, startPoint x: 600, startPoint y: 334, endPoint x: 656, endPoint y: 332, distance: 56.0
click at [656, 332] on span "'insert-base64-encoded-private-key'" at bounding box center [581, 335] width 155 height 10
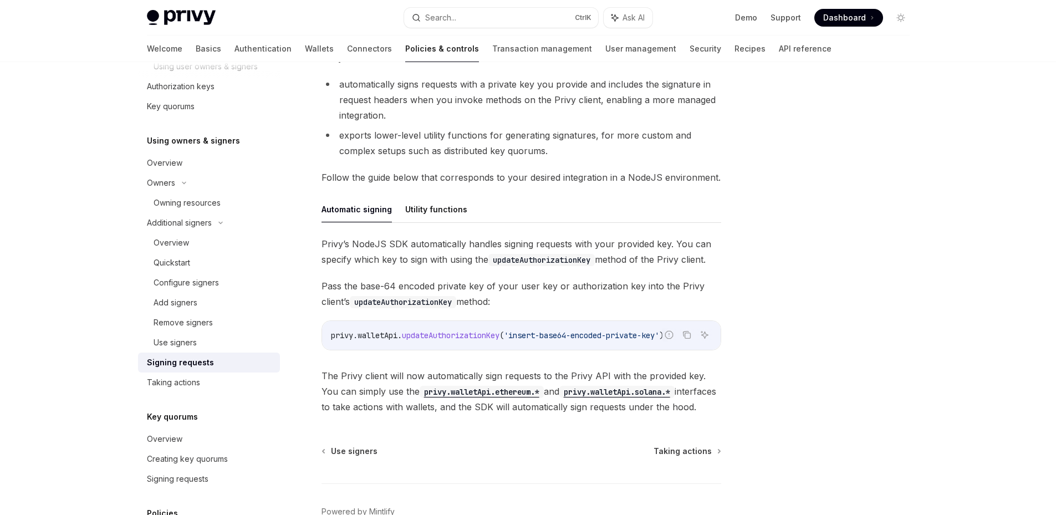
click at [552, 338] on span "'insert-base64-encoded-private-key'" at bounding box center [581, 335] width 155 height 10
click at [184, 384] on div "Taking actions" at bounding box center [173, 382] width 53 height 13
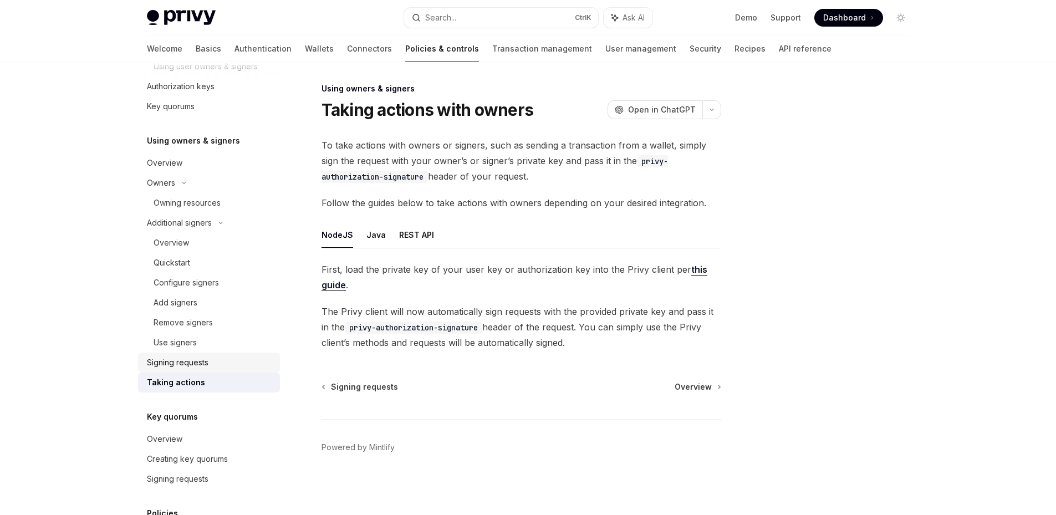
scroll to position [2, 0]
click at [694, 269] on link "this guide" at bounding box center [515, 277] width 386 height 27
type textarea "*"
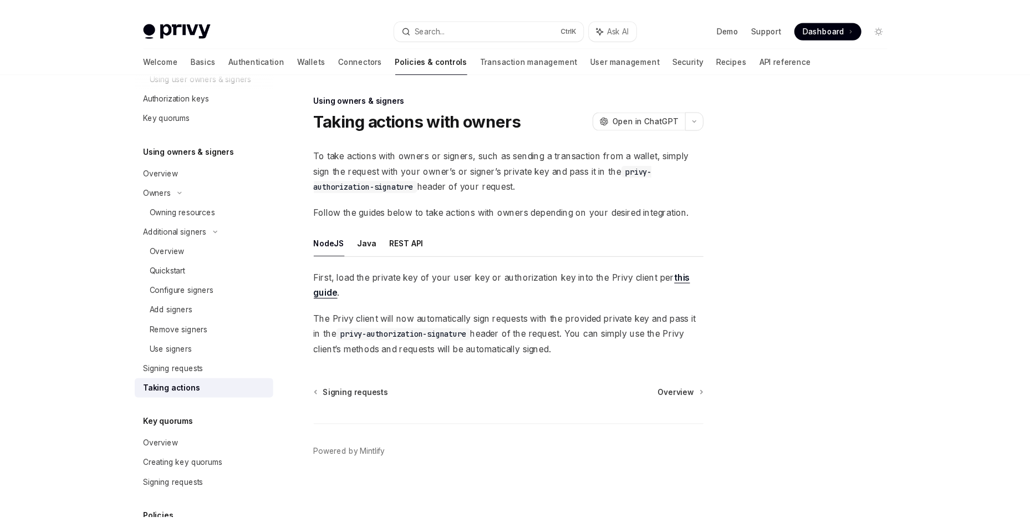
scroll to position [0, 0]
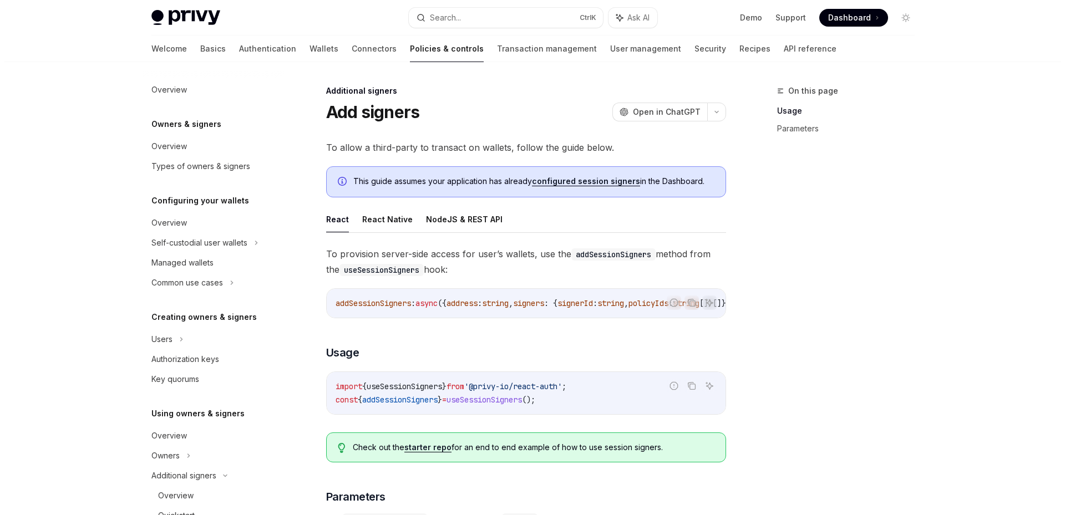
scroll to position [267, 0]
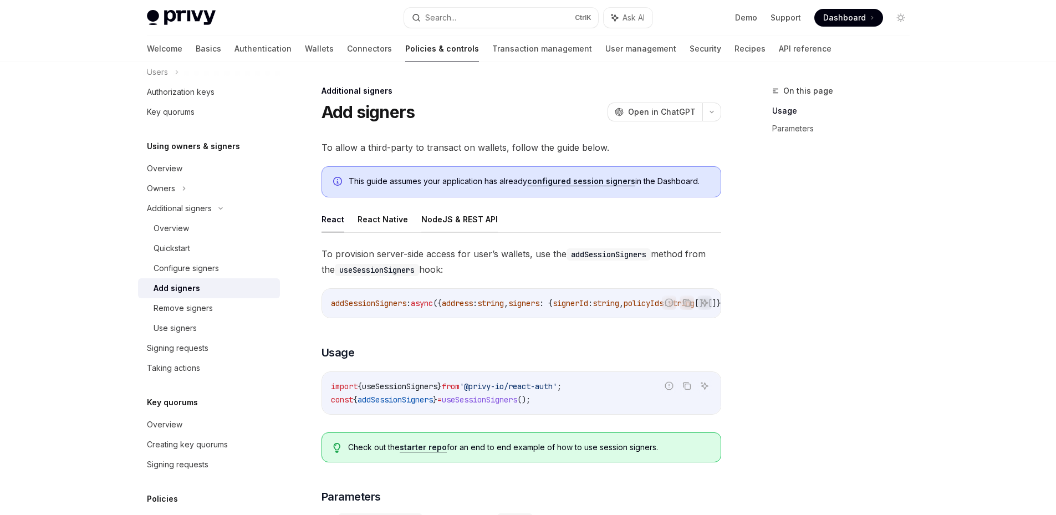
click at [465, 222] on button "NodeJS & REST API" at bounding box center [459, 219] width 77 height 26
type textarea "*"
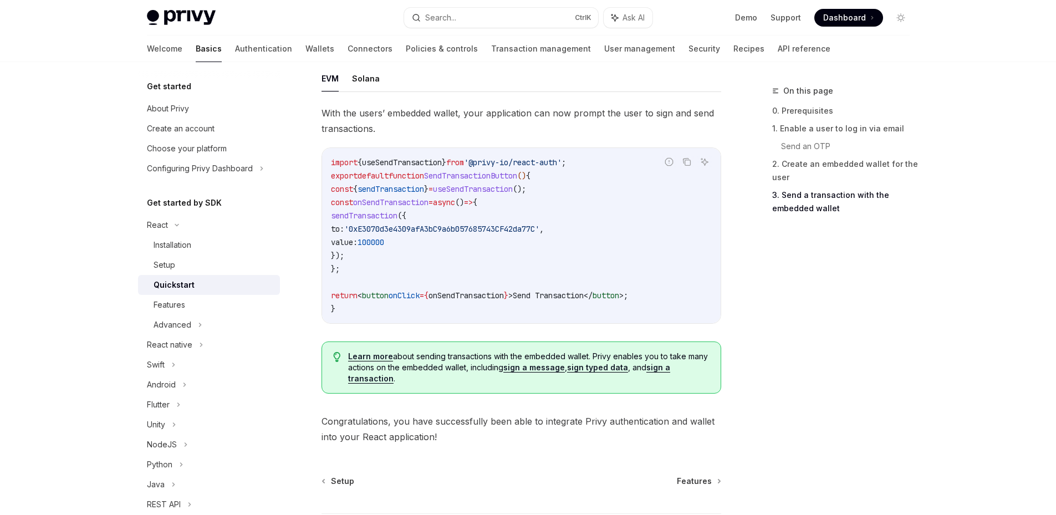
scroll to position [1097, 0]
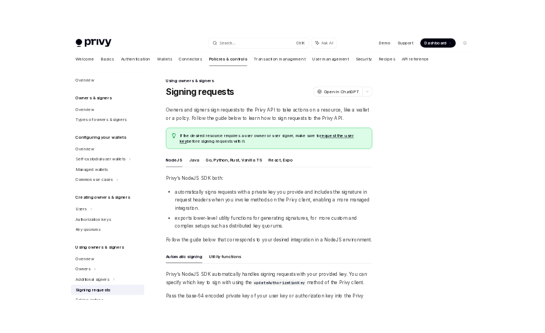
scroll to position [286, 0]
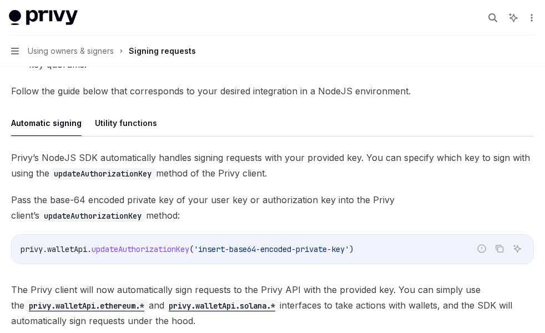
type textarea "*"
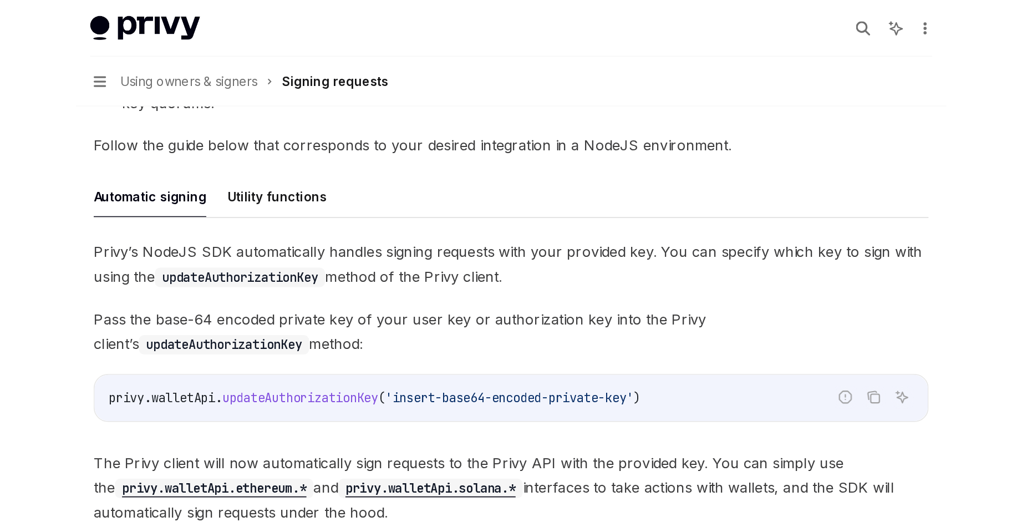
scroll to position [269, 0]
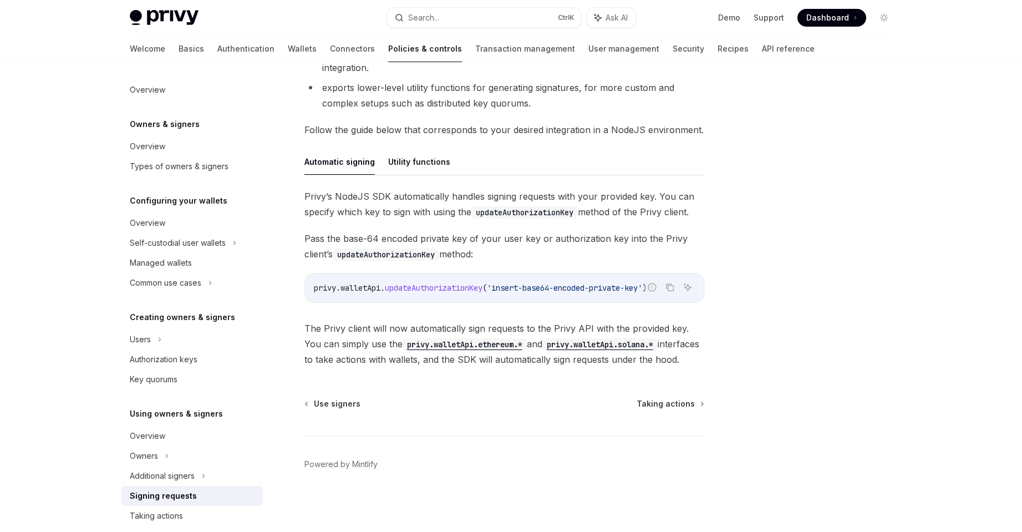
drag, startPoint x: 986, startPoint y: 334, endPoint x: 947, endPoint y: 337, distance: 39.5
click at [983, 334] on div "Privy Docs home page Search... Ctrl K Ask AI Demo Support Dashboard Dashboard S…" at bounding box center [511, 131] width 1022 height 801
click at [909, 337] on div "Overview Owners & signers Overview Types of owners & signers Configuring your w…" at bounding box center [511, 162] width 816 height 739
drag, startPoint x: 58, startPoint y: 213, endPoint x: 33, endPoint y: 173, distance: 47.3
click at [58, 213] on div "Privy Docs home page Search... Ctrl K Ask AI Demo Support Dashboard Dashboard S…" at bounding box center [511, 131] width 1022 height 801
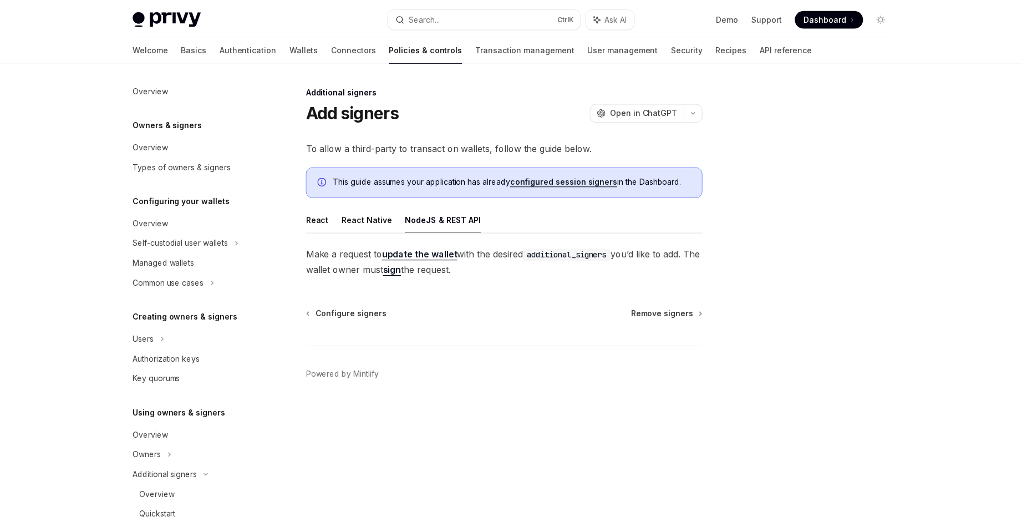
scroll to position [267, 0]
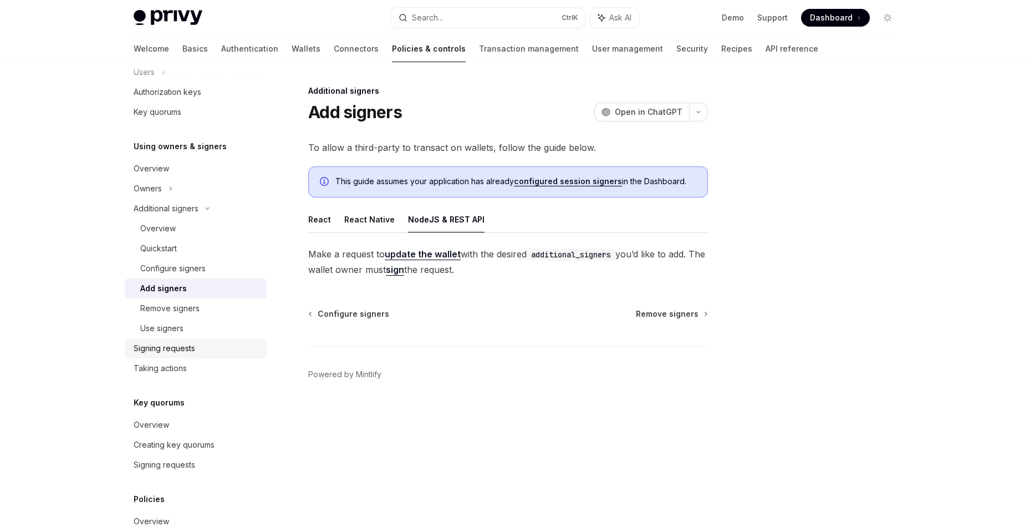
click at [167, 345] on div "Signing requests" at bounding box center [165, 348] width 62 height 13
type textarea "*"
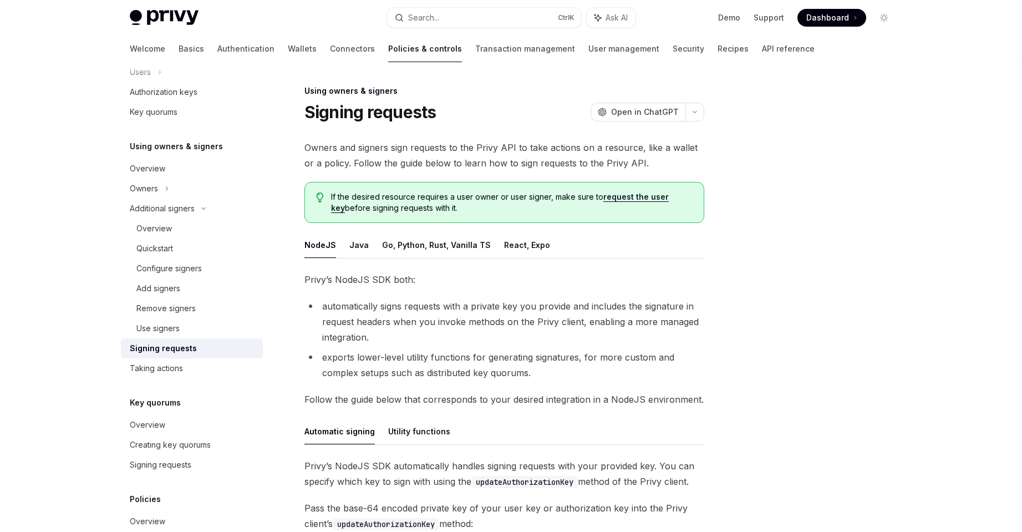
scroll to position [166, 0]
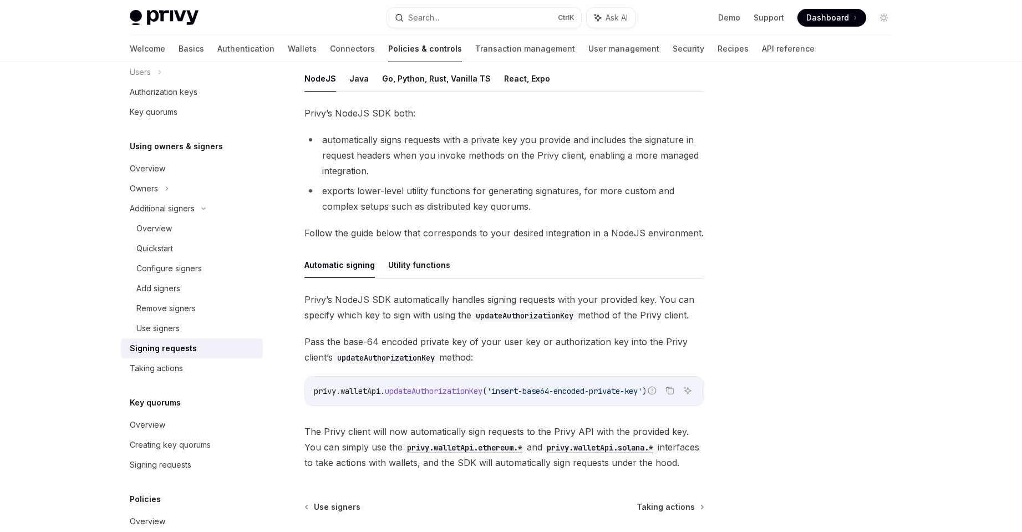
click at [460, 388] on span "updateAuthorizationKey" at bounding box center [434, 391] width 98 height 10
copy span "updateAuthorizationKey"
click at [351, 392] on span "walletApi" at bounding box center [360, 391] width 40 height 10
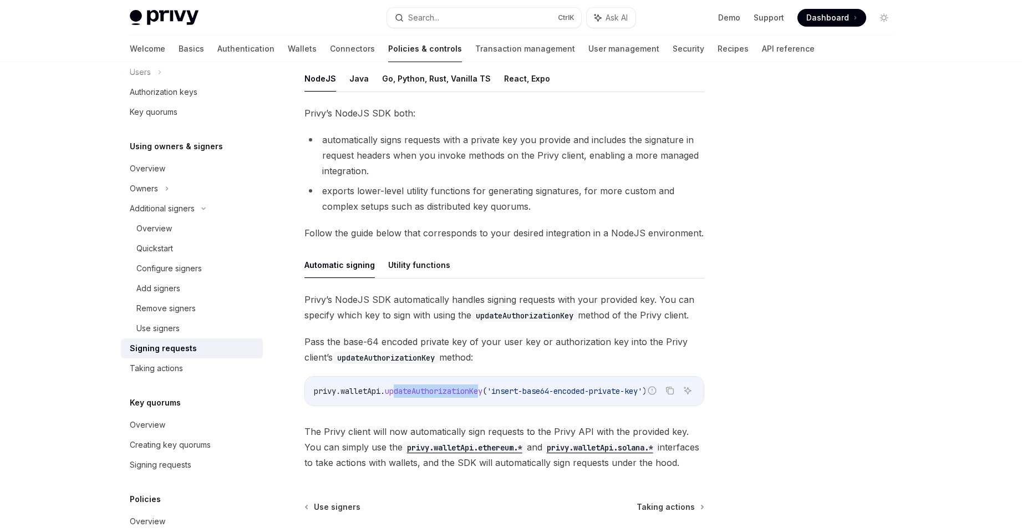
drag, startPoint x: 398, startPoint y: 392, endPoint x: 479, endPoint y: 394, distance: 81.0
click at [482, 390] on span "updateAuthorizationKey" at bounding box center [434, 391] width 98 height 10
drag, startPoint x: 311, startPoint y: 389, endPoint x: 659, endPoint y: 373, distance: 349.1
click at [659, 373] on div "[PERSON_NAME]’s NodeJS SDK automatically handles signing requests with your pro…" at bounding box center [504, 381] width 400 height 179
